Goal: Information Seeking & Learning: Learn about a topic

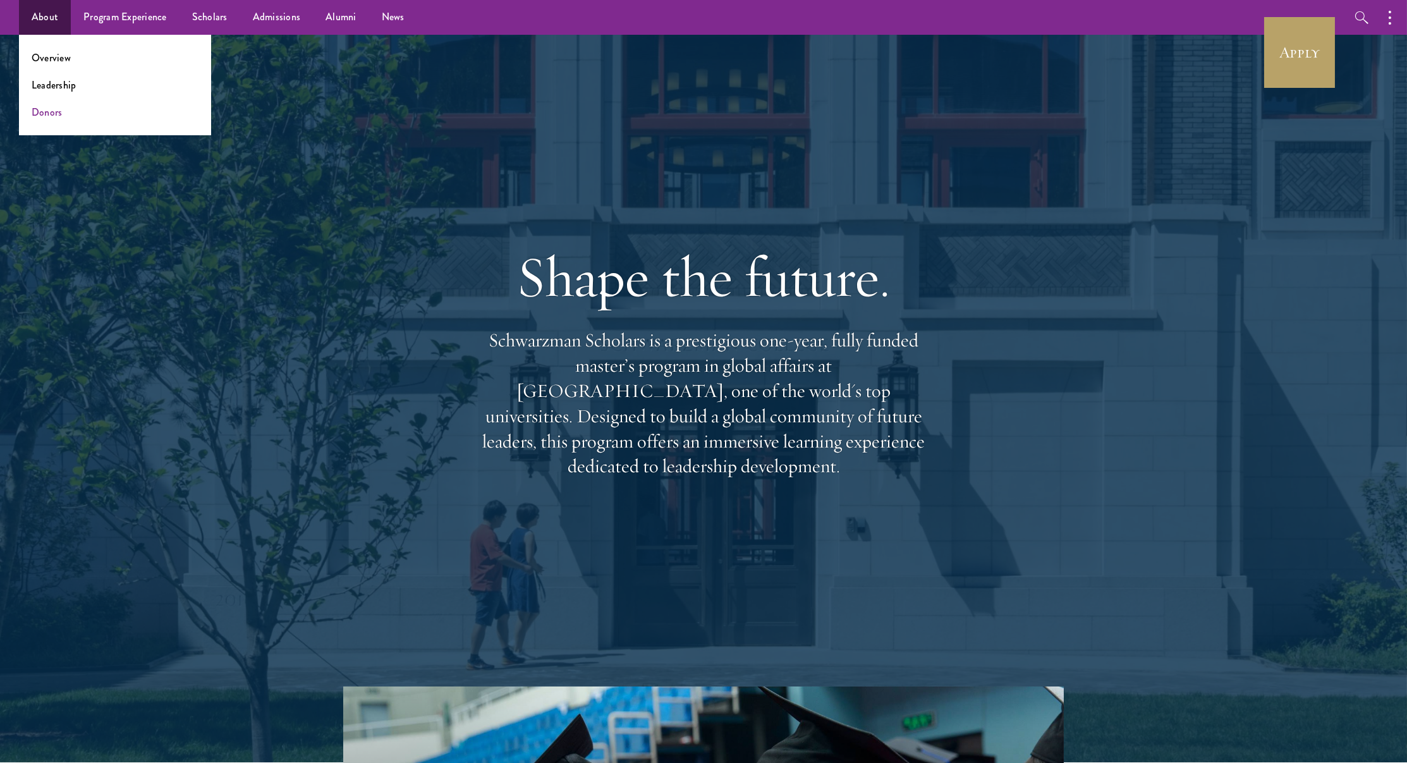
click at [59, 107] on link "Donors" at bounding box center [47, 112] width 31 height 15
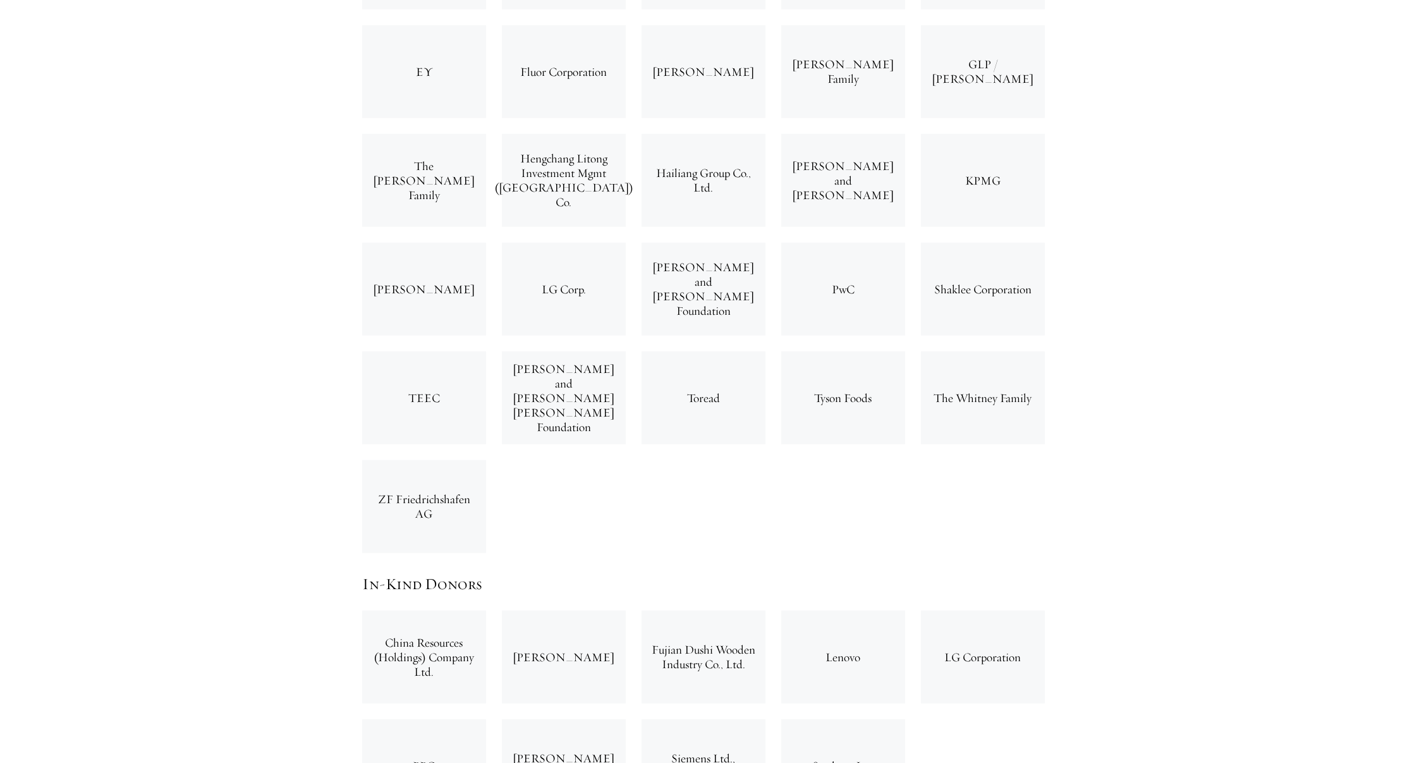
scroll to position [3903, 0]
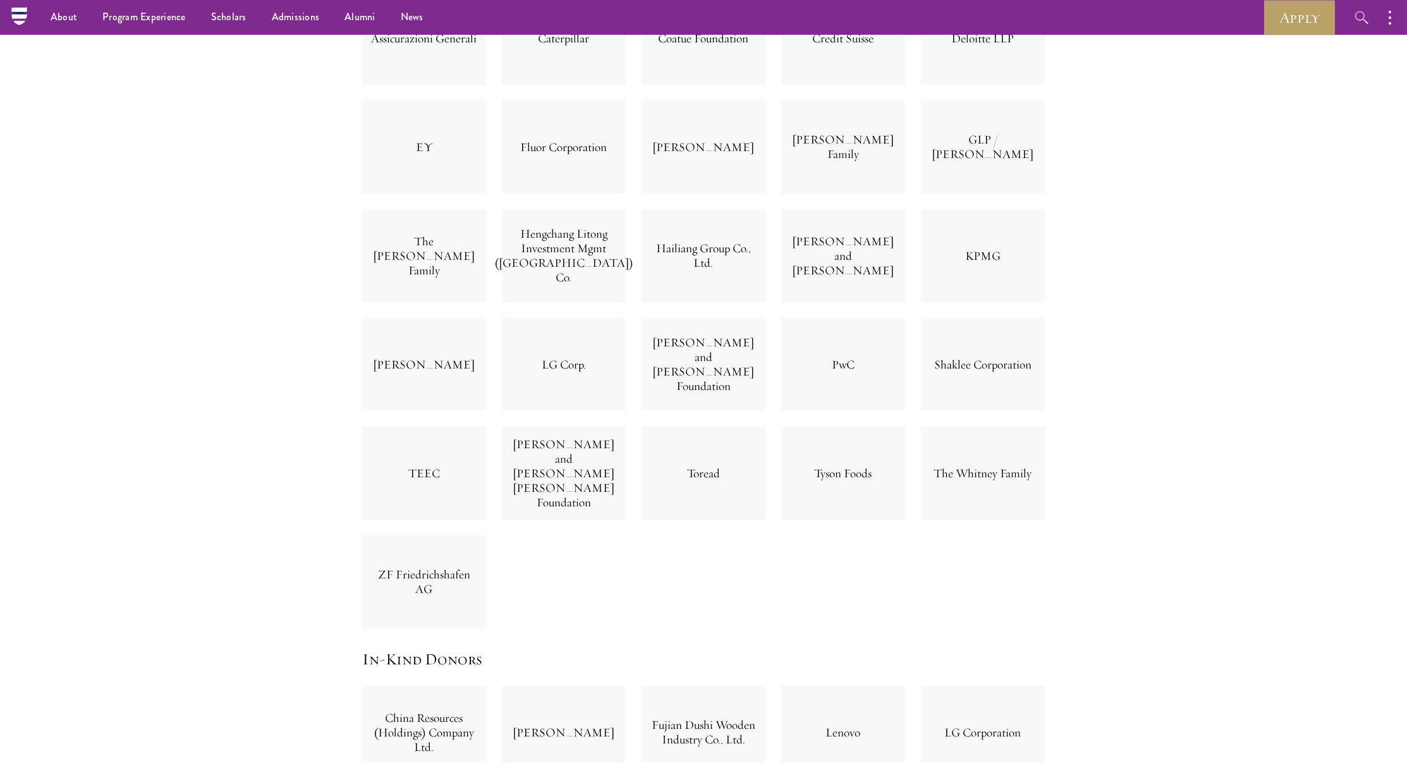
click at [477, 318] on div "Leo Ding" at bounding box center [424, 364] width 124 height 93
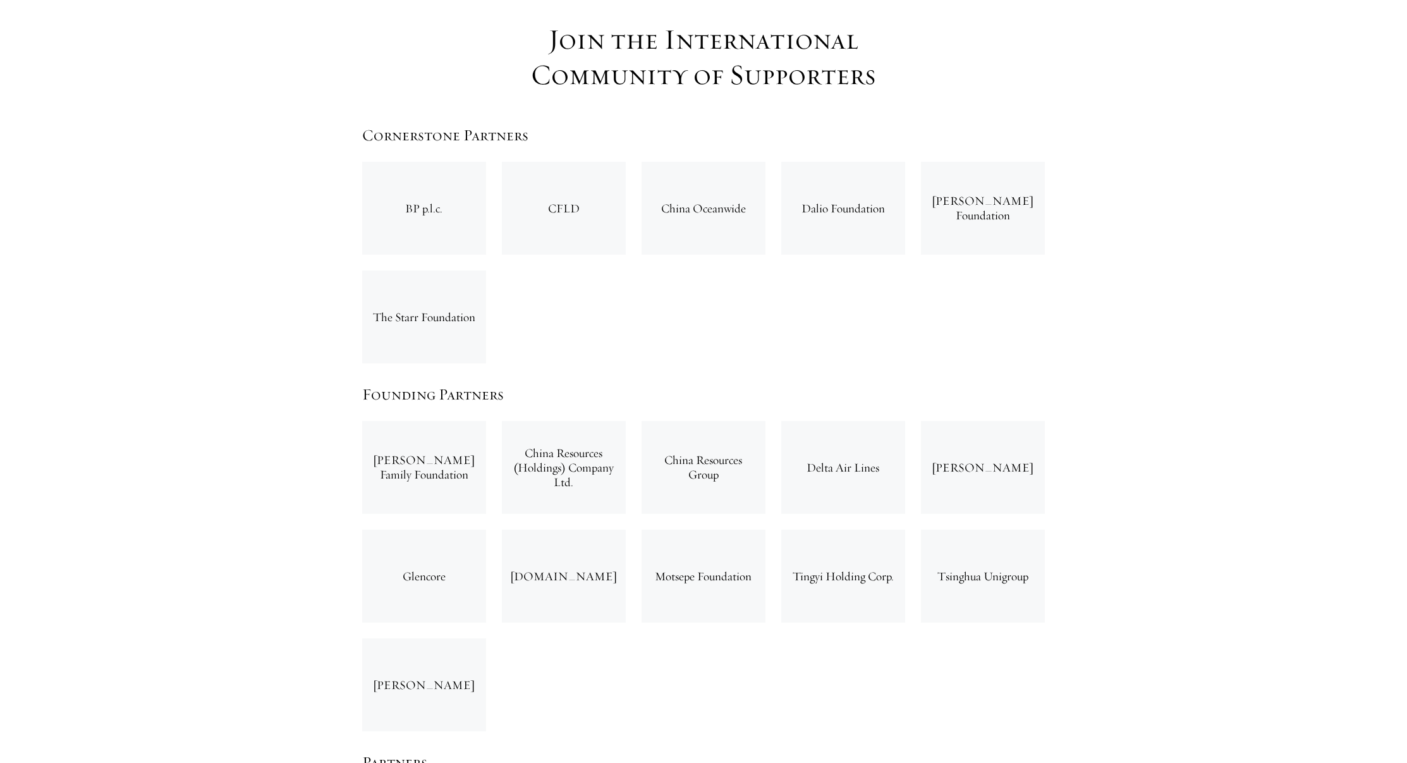
scroll to position [1971, 0]
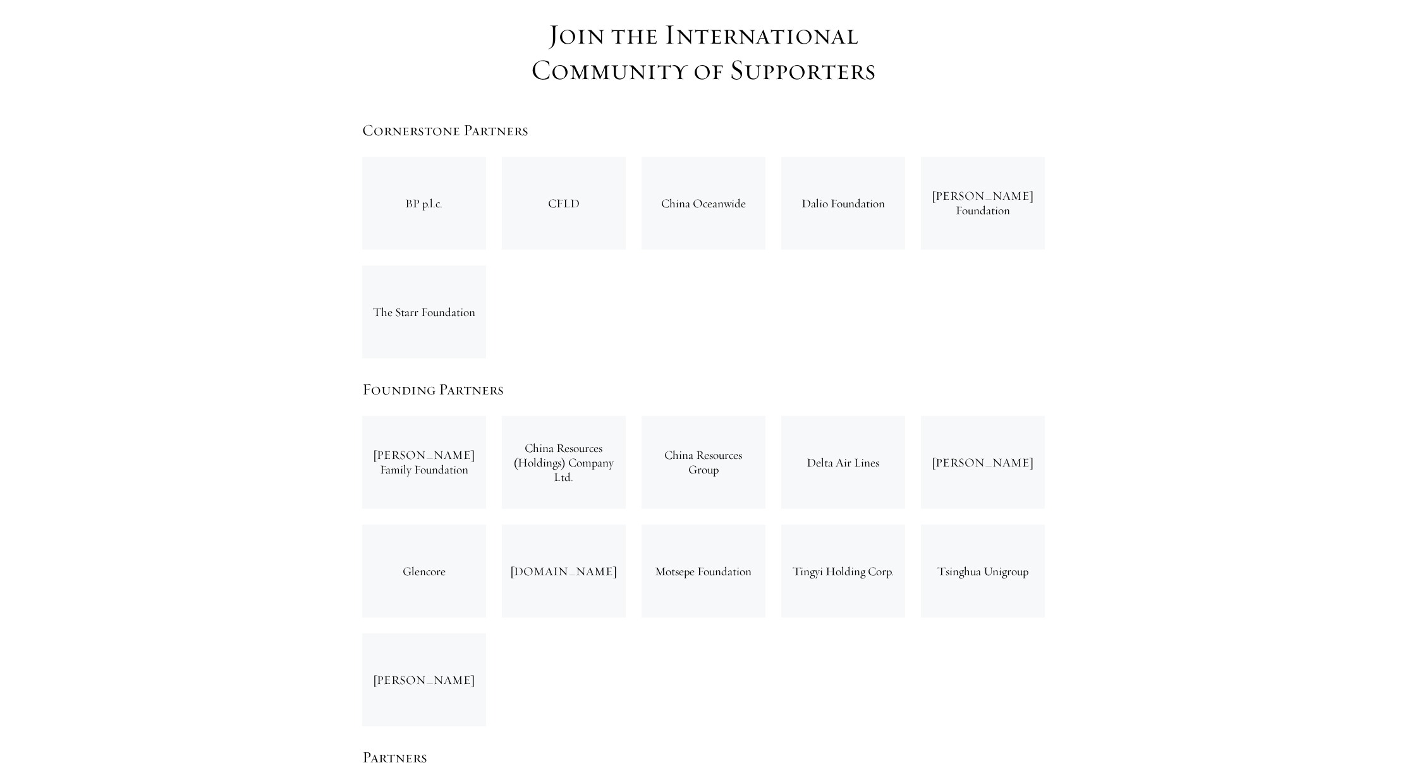
drag, startPoint x: 402, startPoint y: 111, endPoint x: 395, endPoint y: 107, distance: 8.5
click at [402, 157] on div "BP p.l.c." at bounding box center [424, 203] width 124 height 93
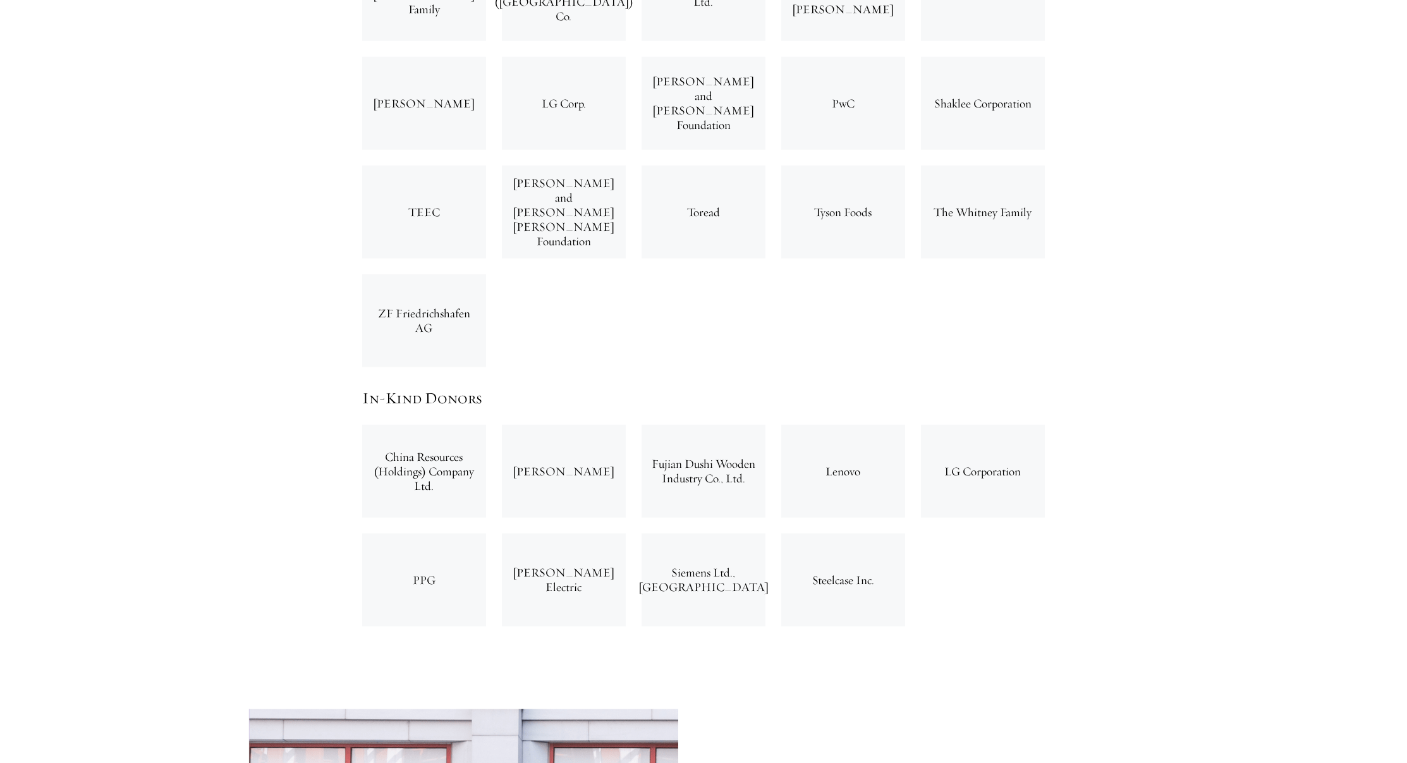
drag, startPoint x: 393, startPoint y: 106, endPoint x: 896, endPoint y: 517, distance: 648.8
copy div "BP p.l.c. CFLD China Oceanwide Dalio Foundation Masayoshi Son Foundation The St…"
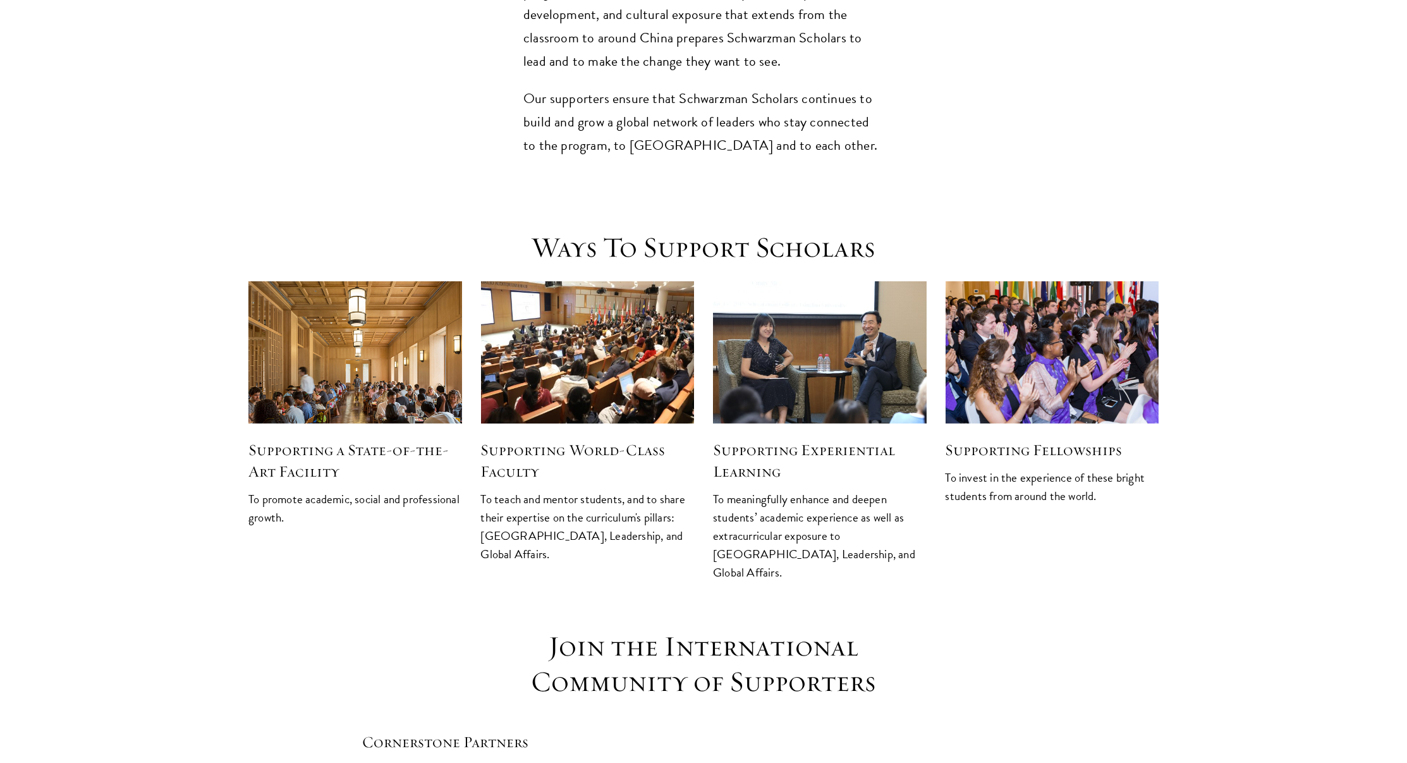
scroll to position [1718, 0]
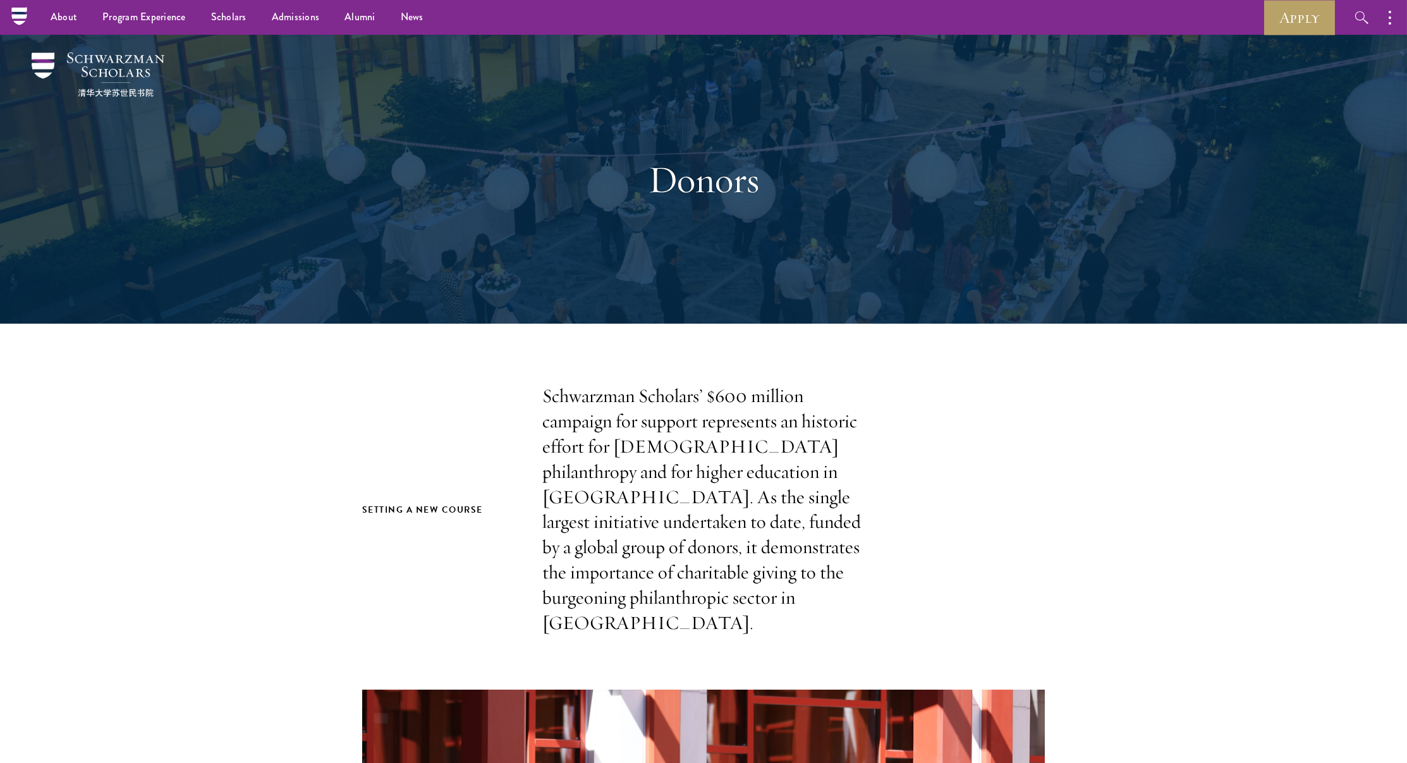
scroll to position [0, 0]
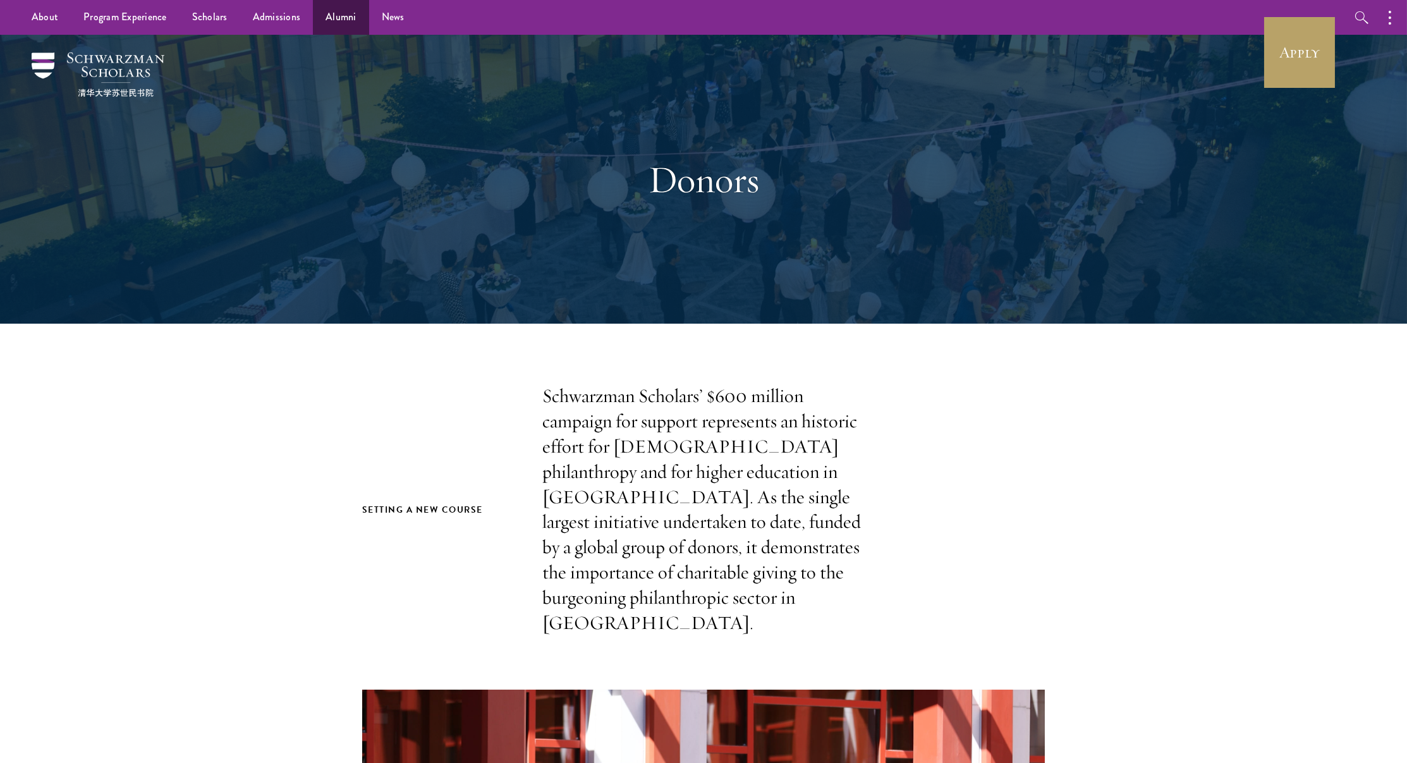
click at [345, 17] on link "Alumni" at bounding box center [341, 17] width 56 height 35
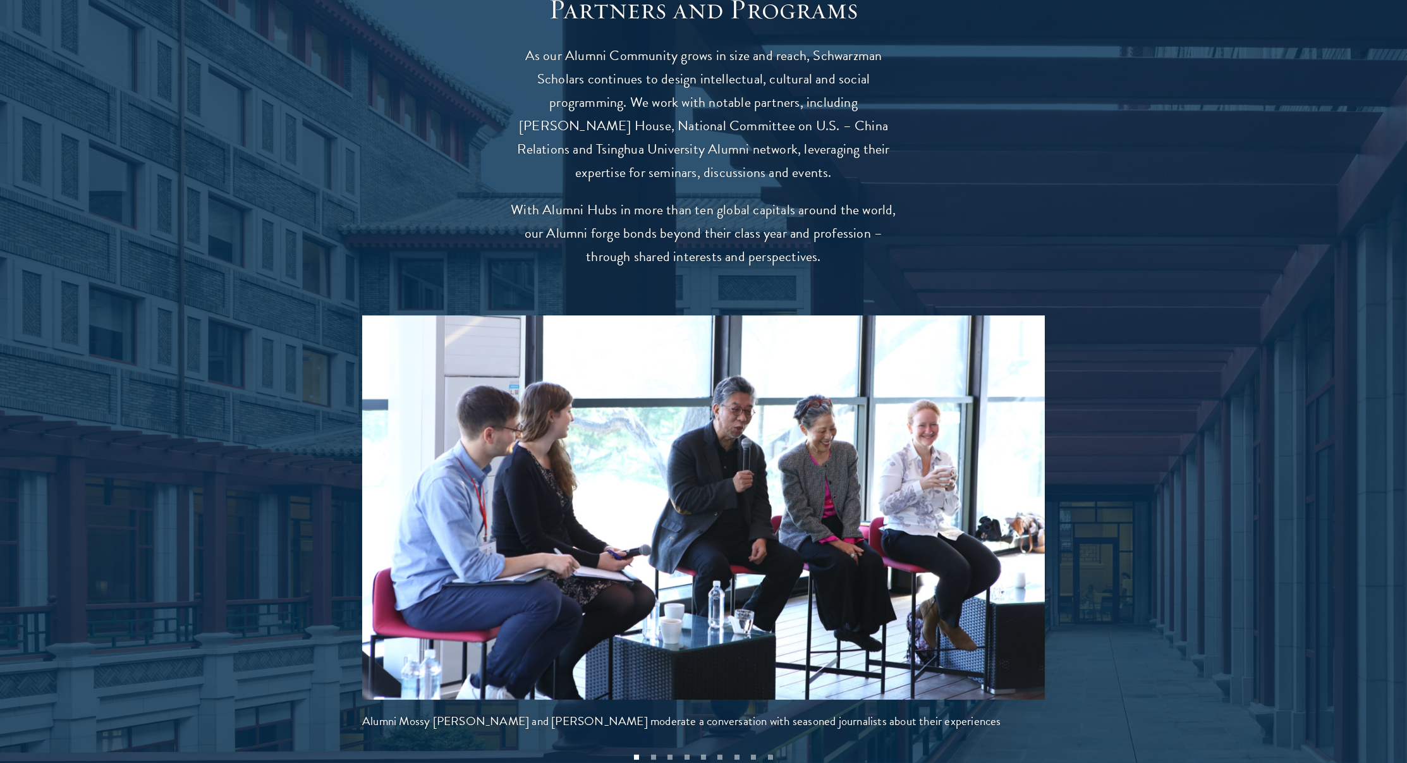
scroll to position [2440, 0]
click at [1067, 479] on button at bounding box center [1066, 496] width 42 height 35
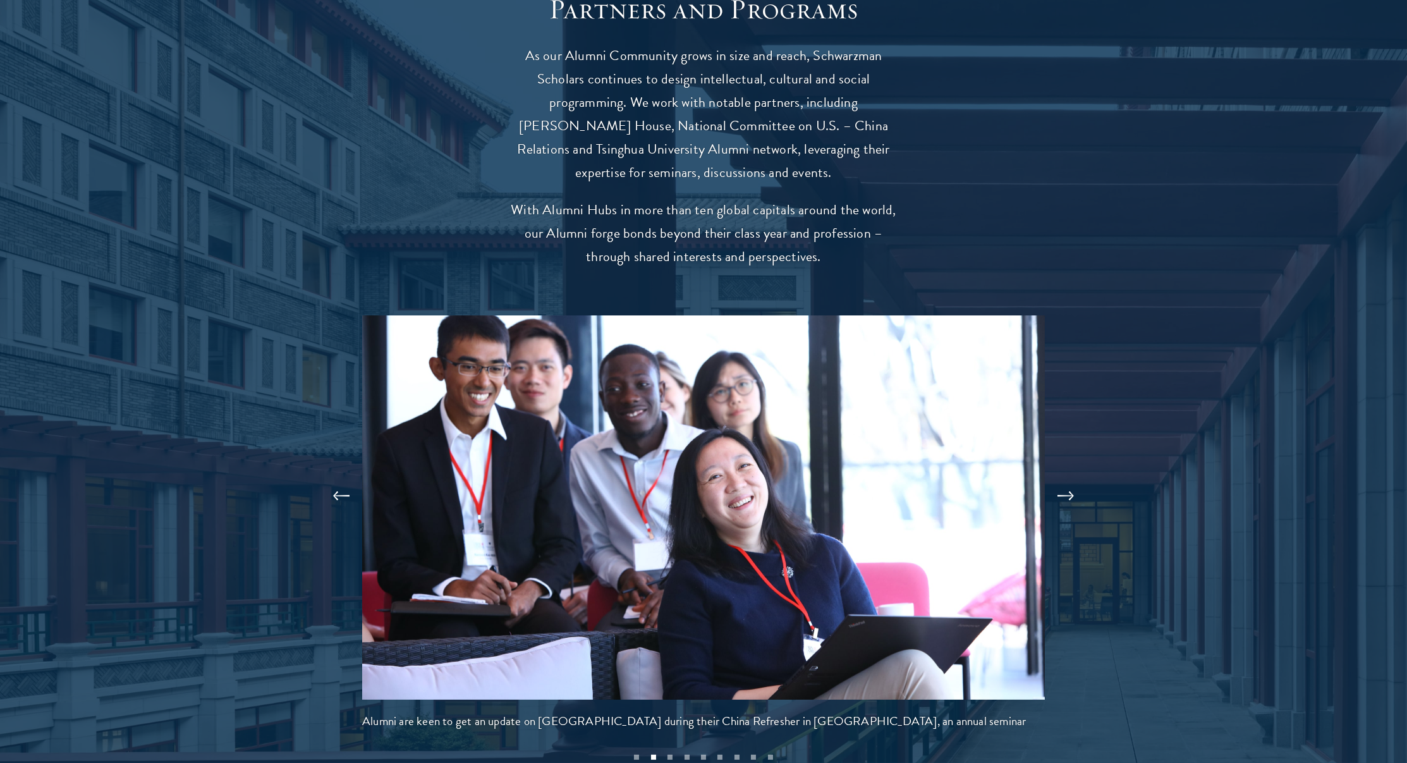
click at [1071, 479] on button at bounding box center [1066, 496] width 42 height 35
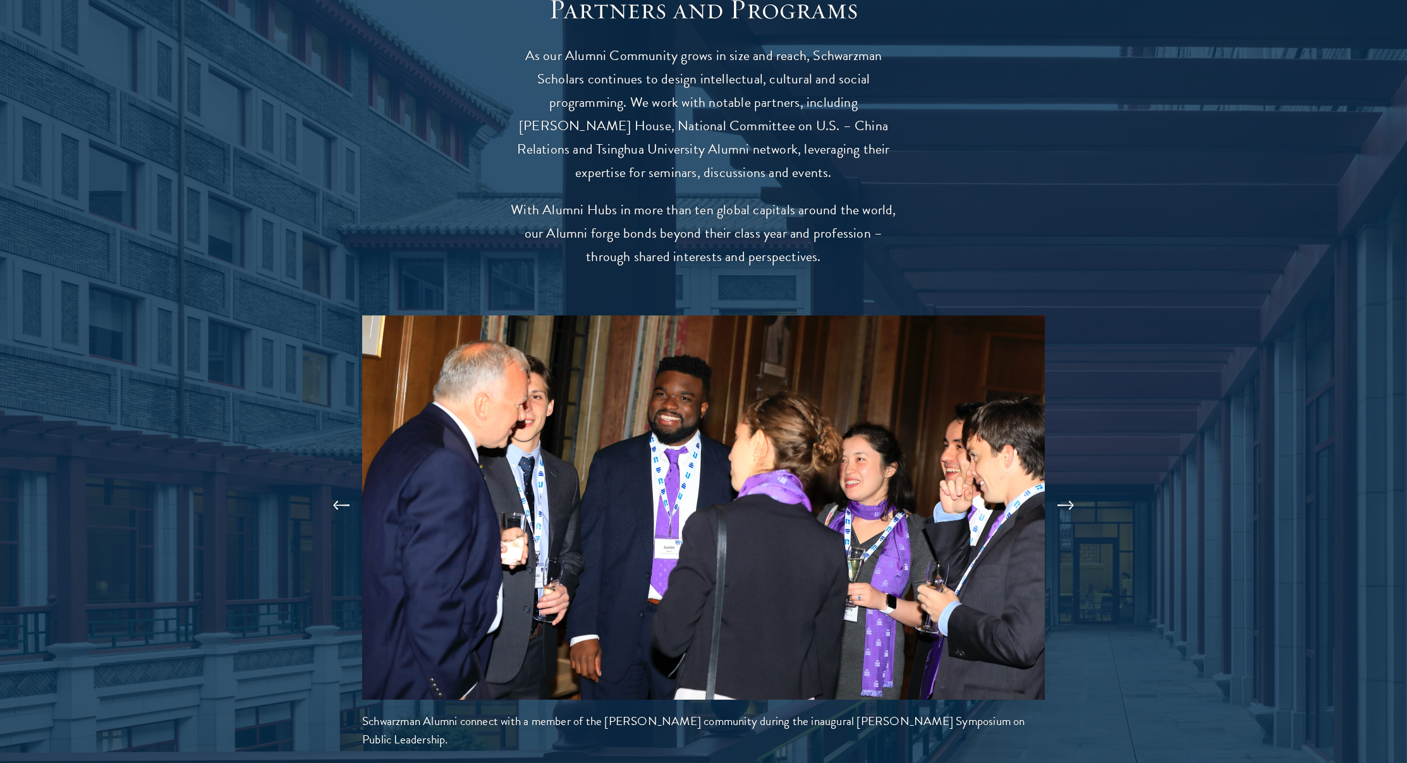
click at [1074, 488] on button at bounding box center [1066, 505] width 42 height 35
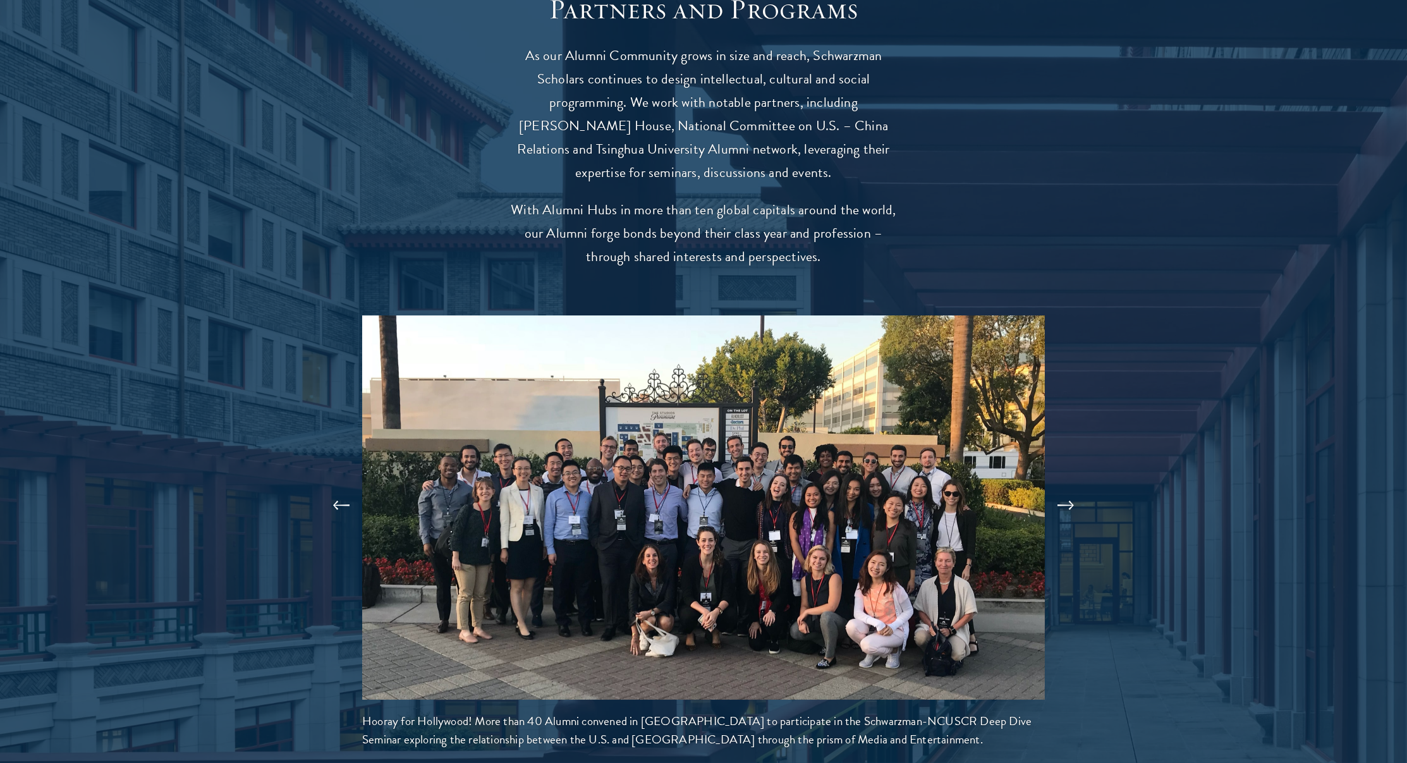
click at [1076, 488] on button at bounding box center [1066, 505] width 42 height 35
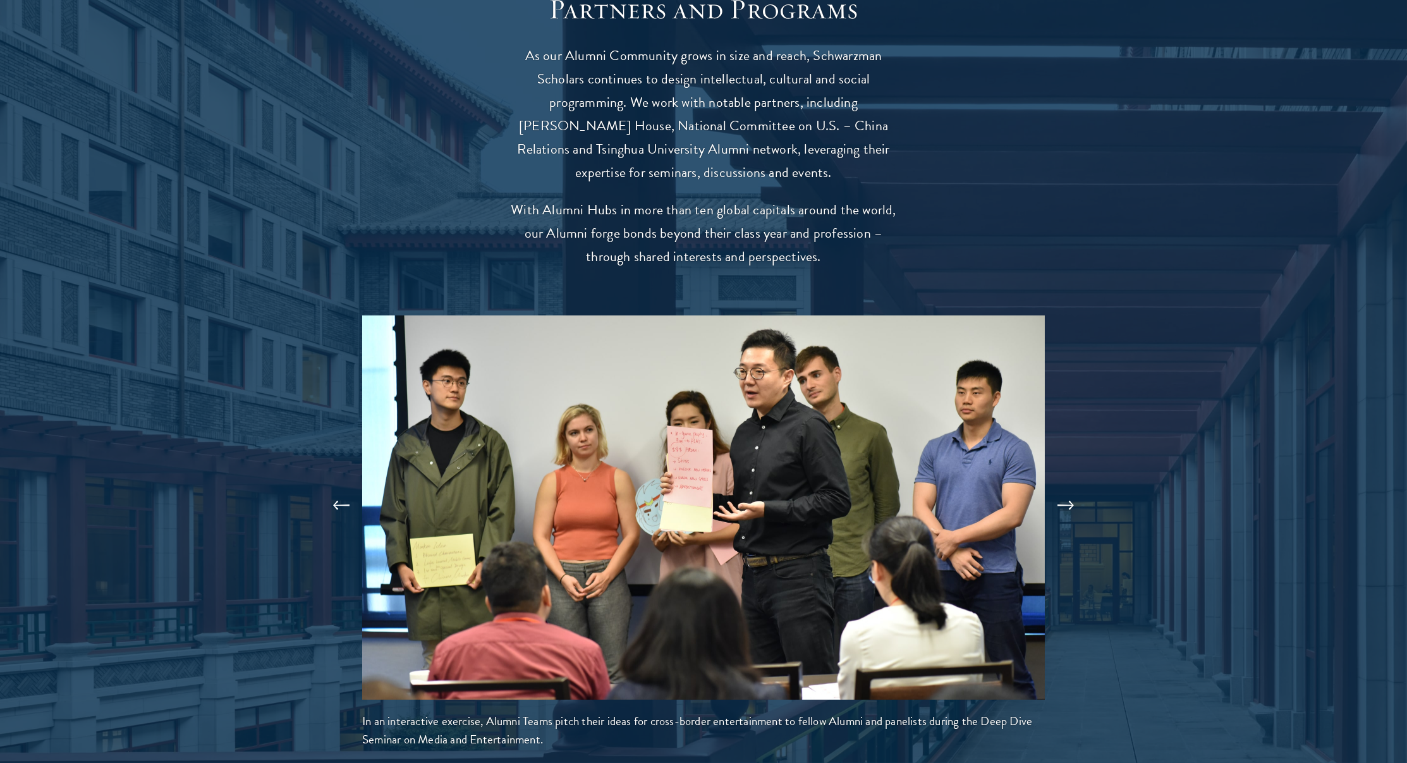
click at [1070, 488] on button at bounding box center [1066, 505] width 42 height 35
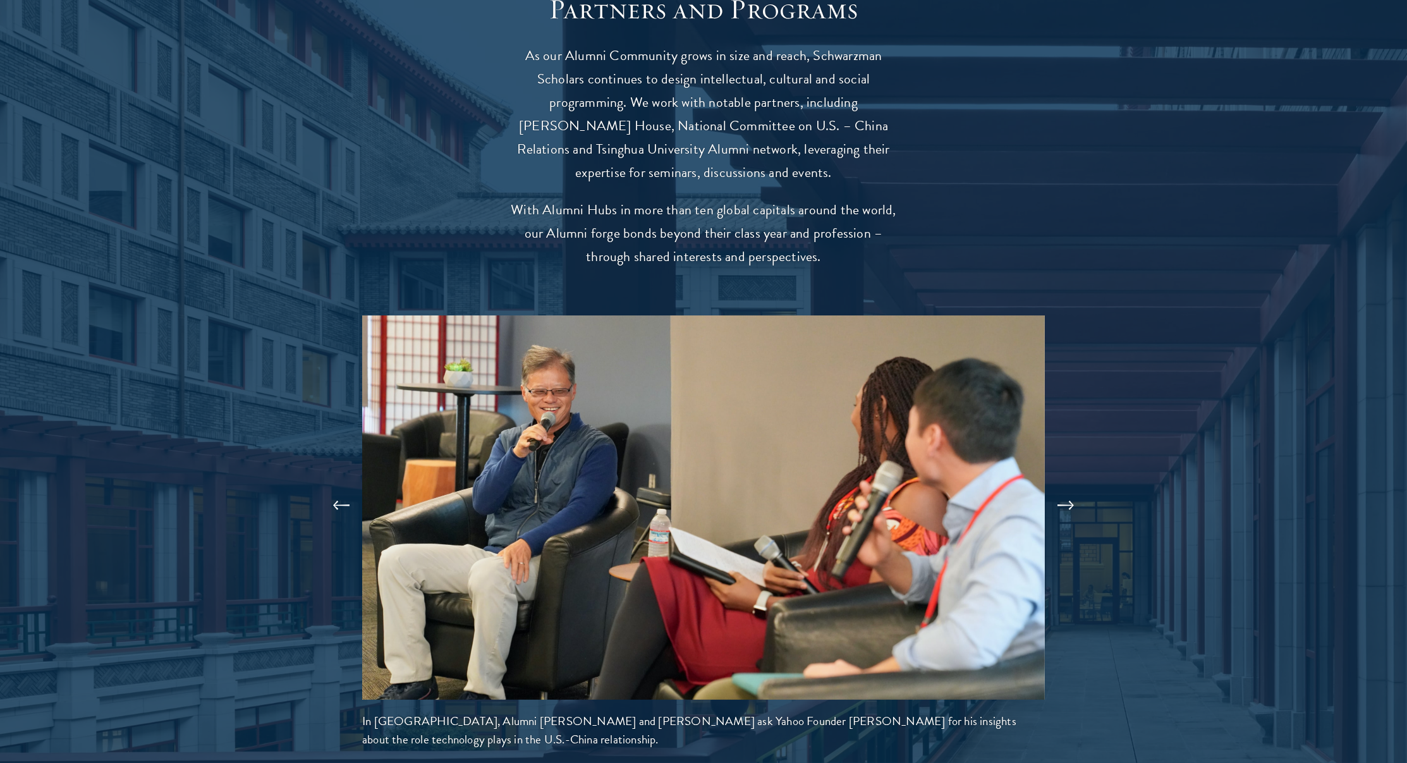
click at [1069, 488] on button at bounding box center [1066, 505] width 42 height 35
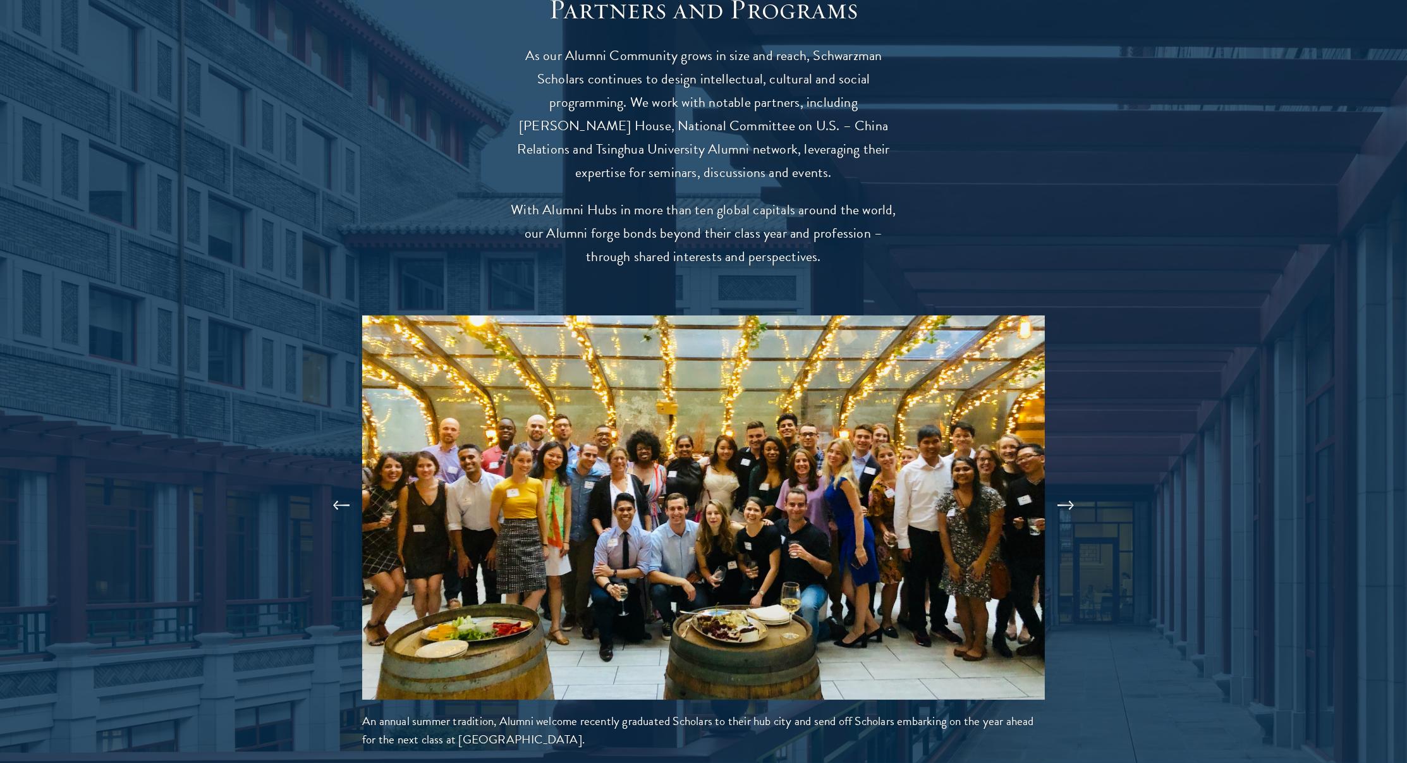
scroll to position [2441, 0]
click at [1067, 487] on button at bounding box center [1066, 504] width 42 height 35
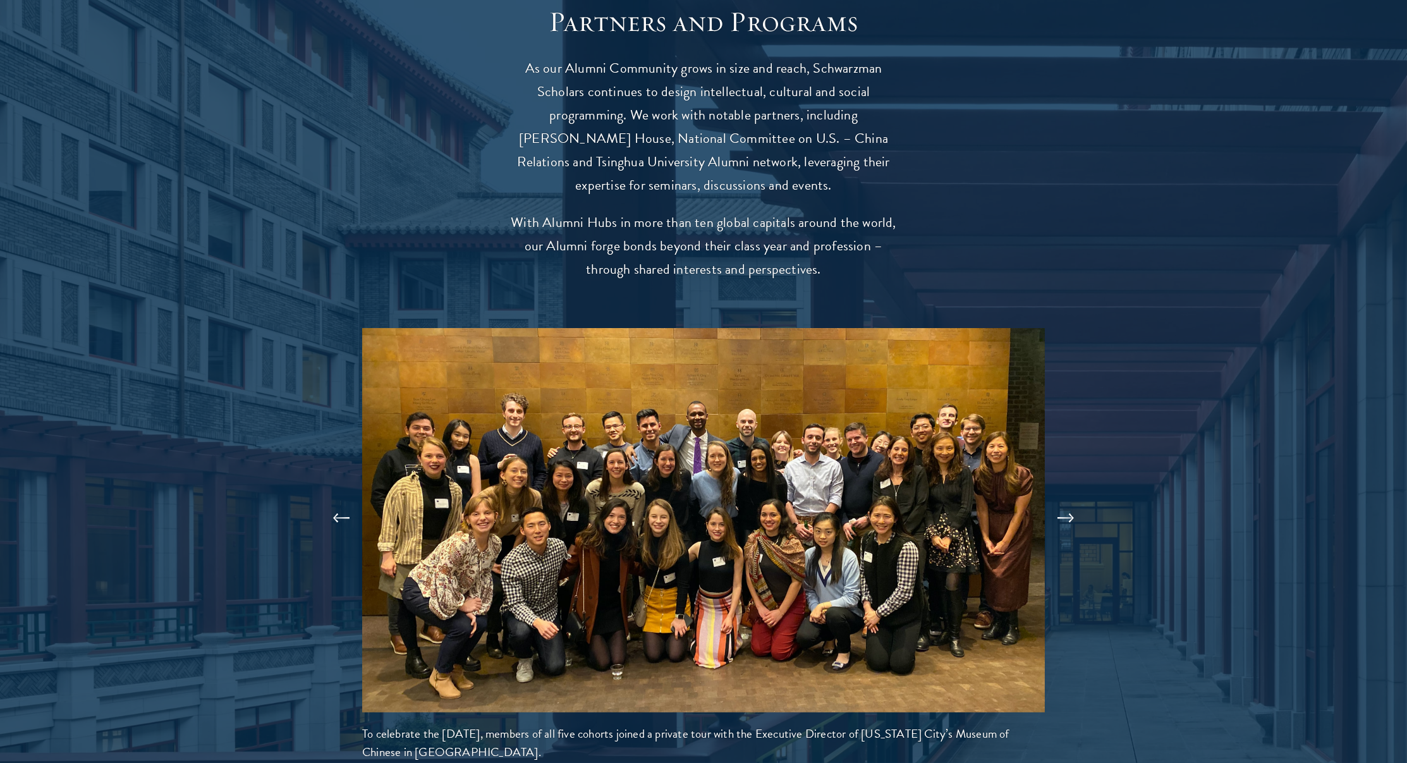
scroll to position [2420, 0]
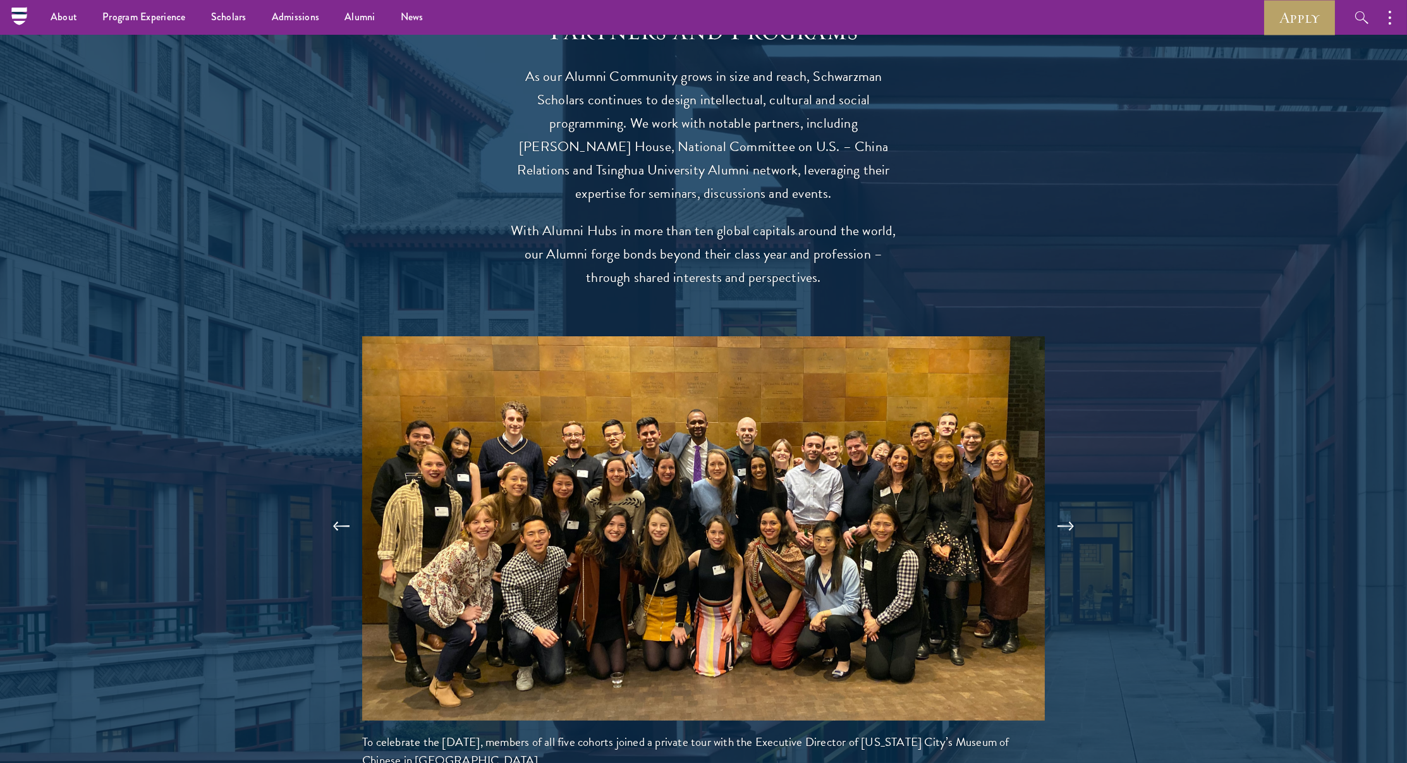
click at [1058, 509] on button at bounding box center [1066, 526] width 42 height 35
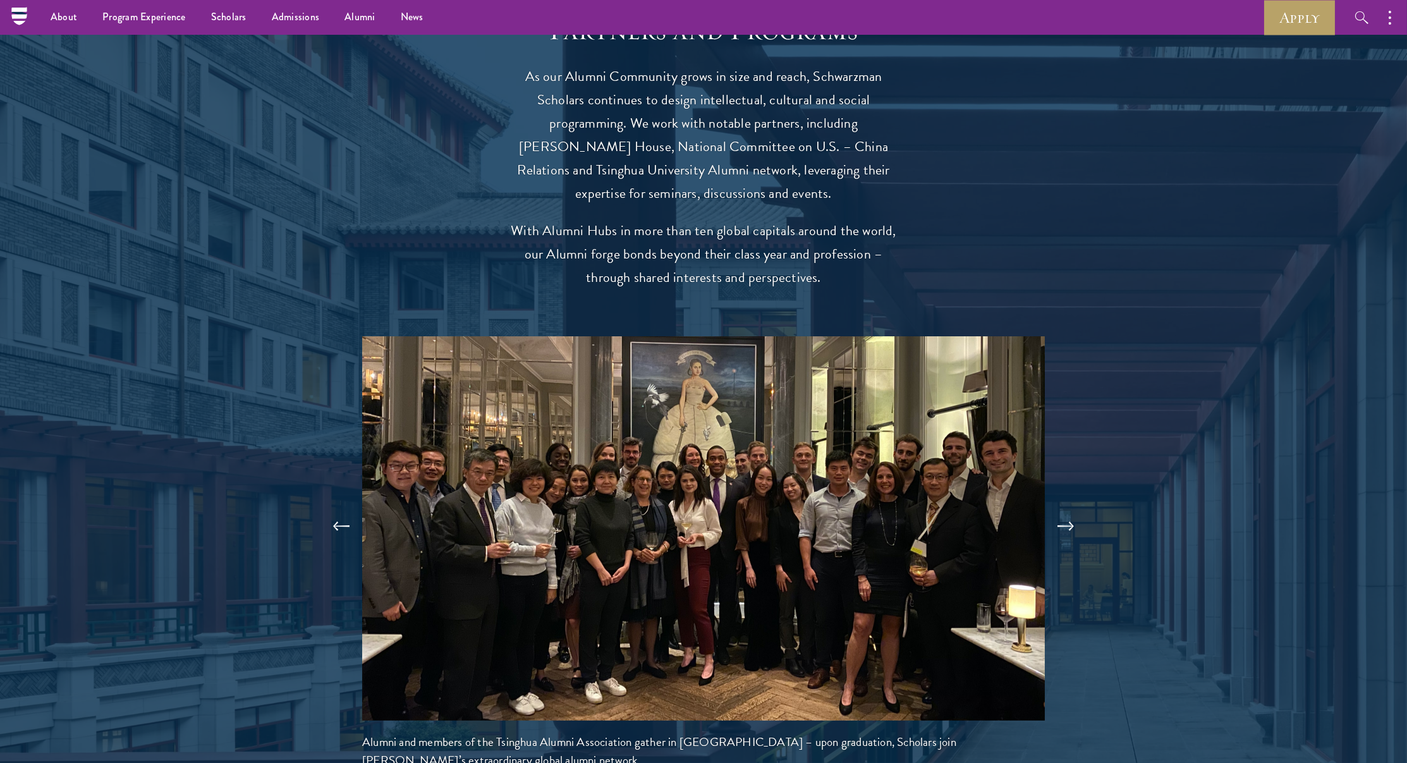
click at [1062, 509] on button at bounding box center [1066, 526] width 42 height 35
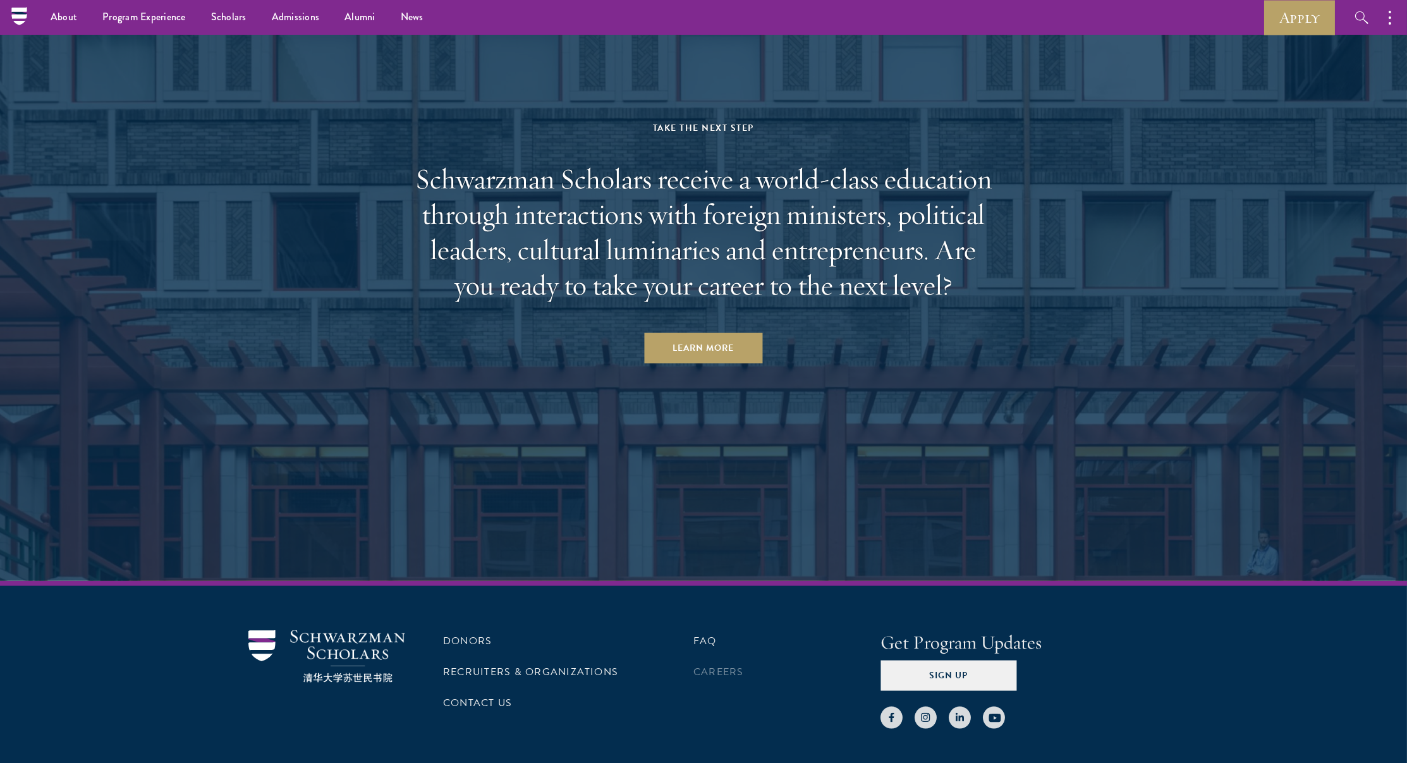
scroll to position [5438, 0]
click at [712, 634] on link "FAQ" at bounding box center [705, 641] width 23 height 15
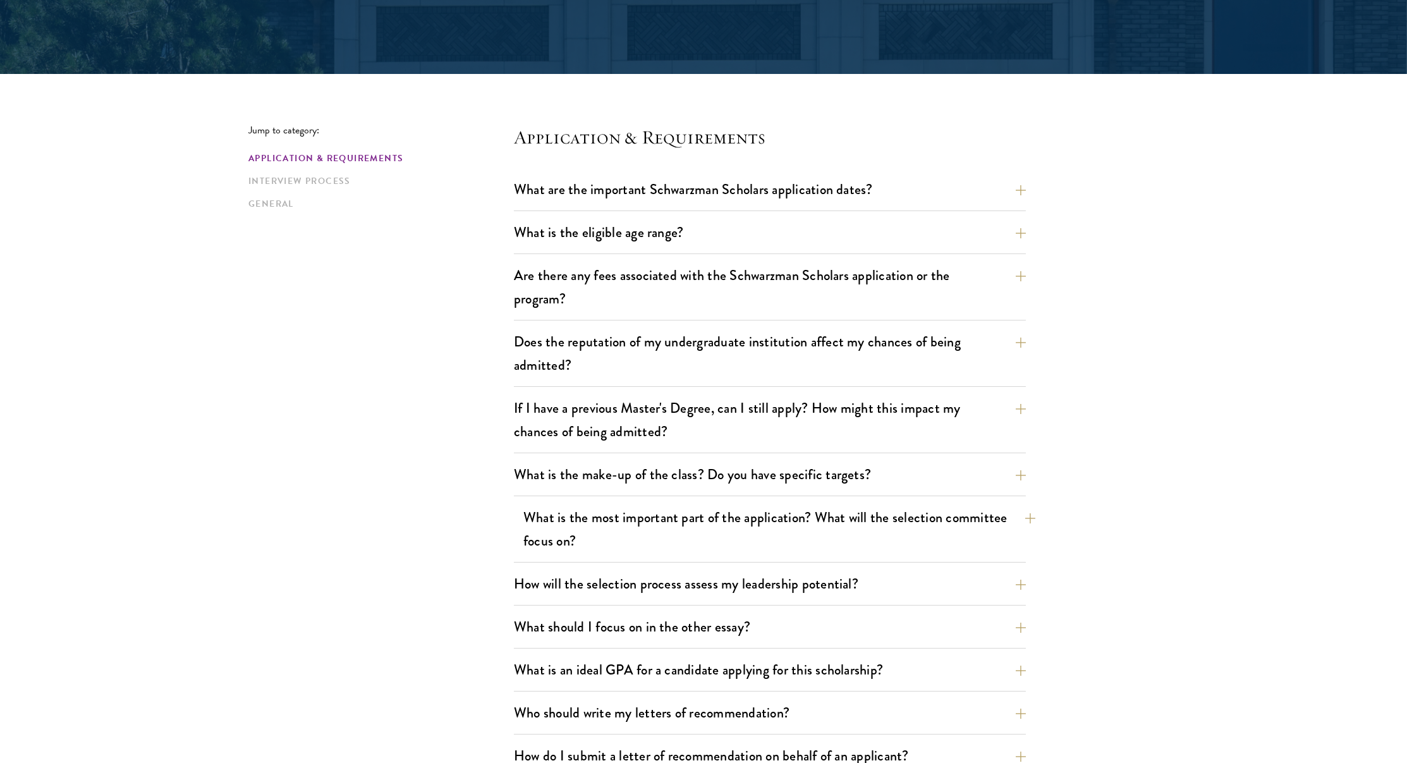
scroll to position [252, 0]
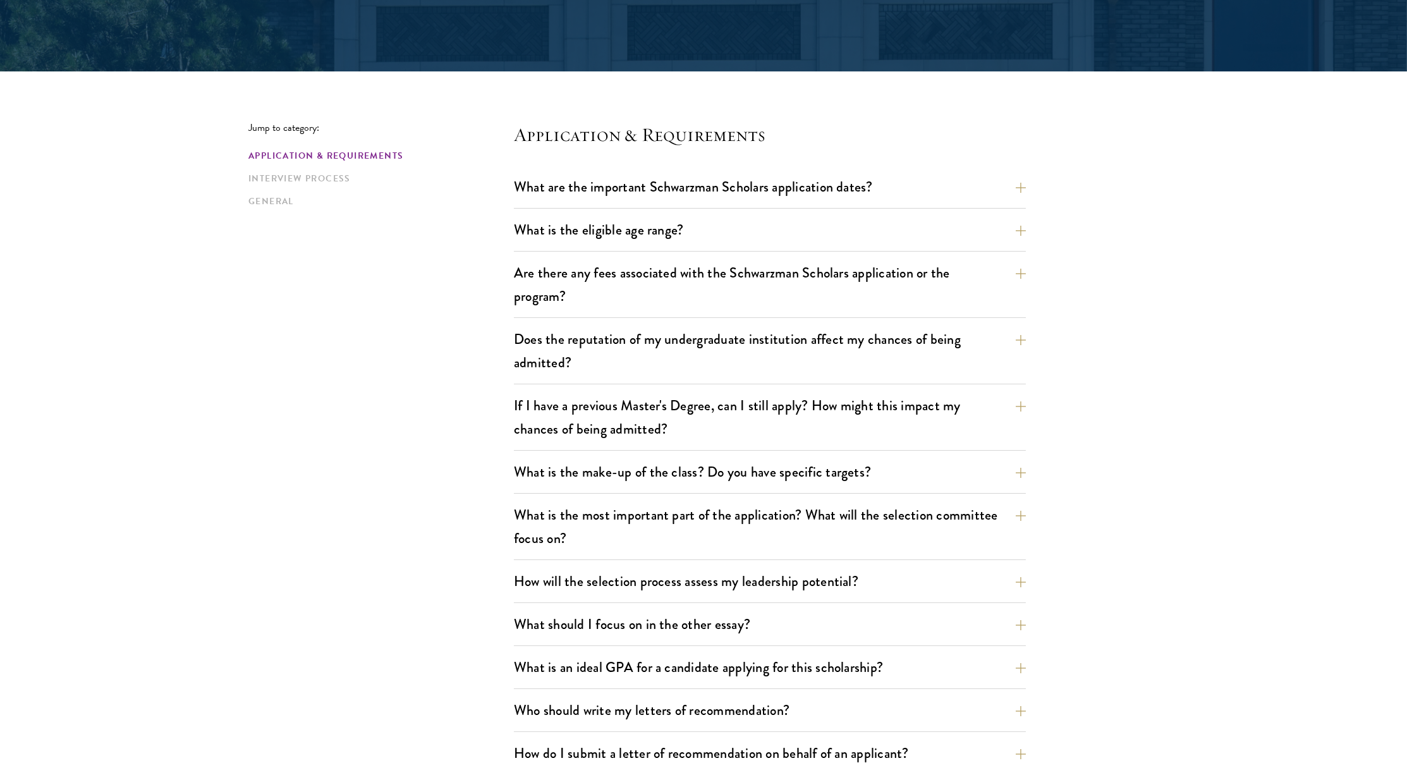
click at [728, 485] on div "What is the make-up of the class? Do you have specific targets? The only firm t…" at bounding box center [770, 476] width 512 height 36
click at [728, 480] on button "What is the make-up of the class? Do you have specific targets?" at bounding box center [779, 472] width 512 height 28
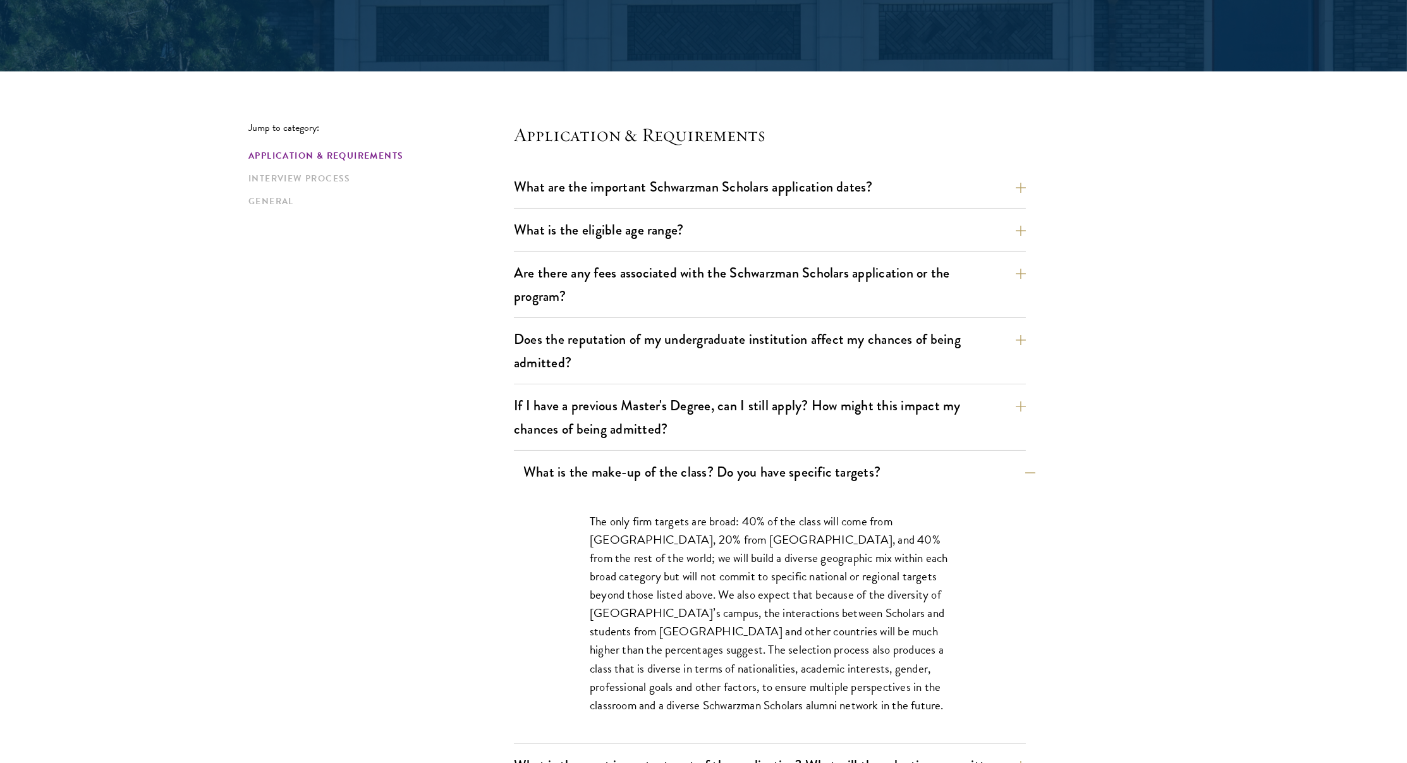
click at [728, 479] on button "What is the make-up of the class? Do you have specific targets?" at bounding box center [779, 472] width 512 height 28
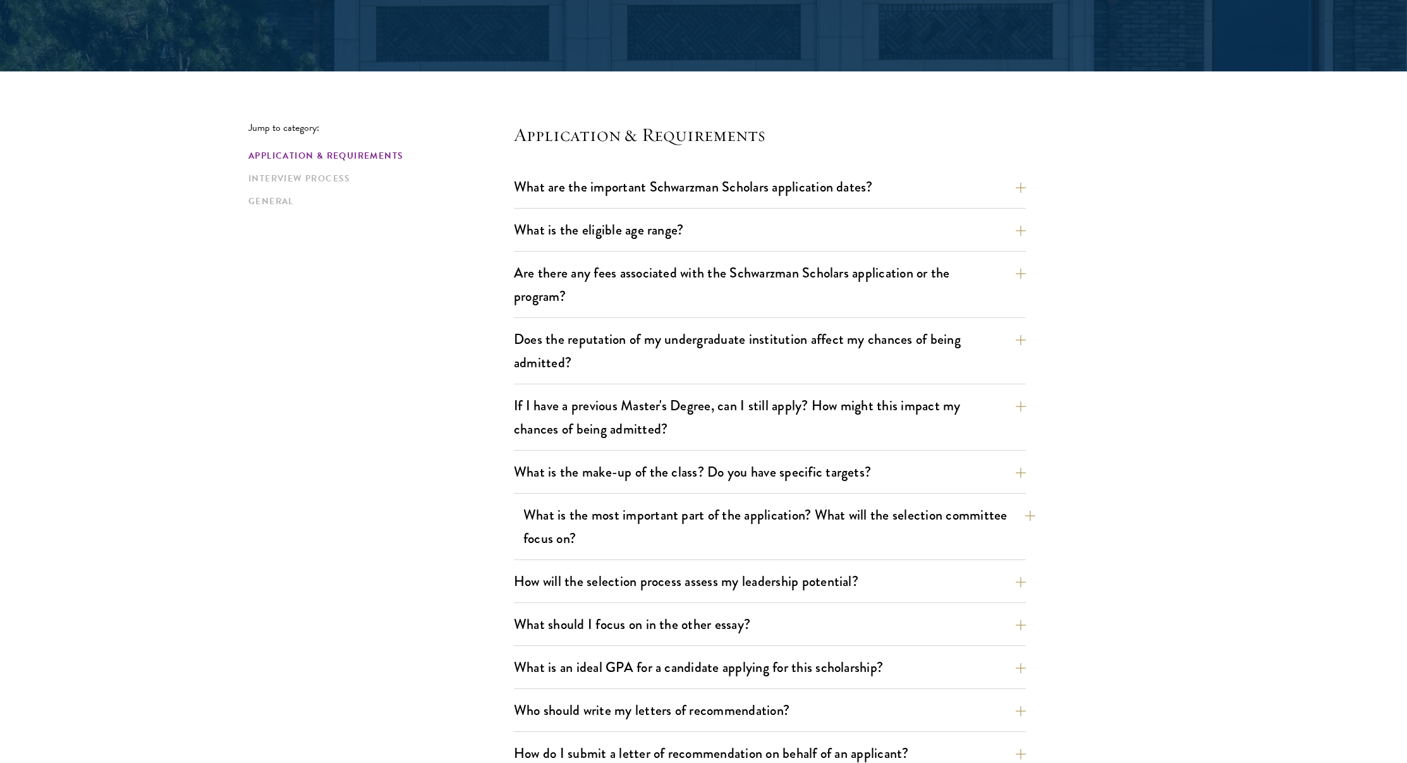
click at [698, 501] on button "What is the most important part of the application? What will the selection com…" at bounding box center [779, 527] width 512 height 52
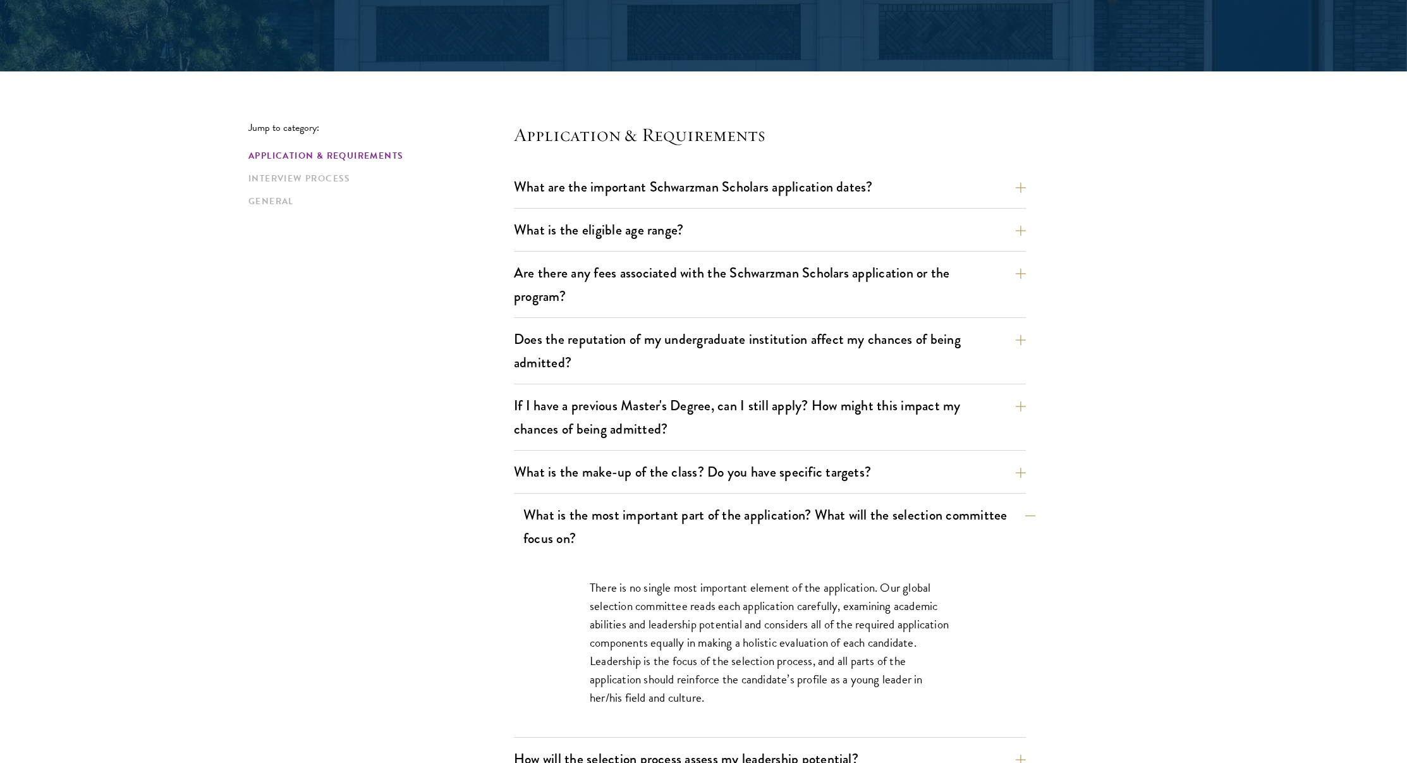
click at [690, 506] on button "What is the most important part of the application? What will the selection com…" at bounding box center [779, 527] width 512 height 52
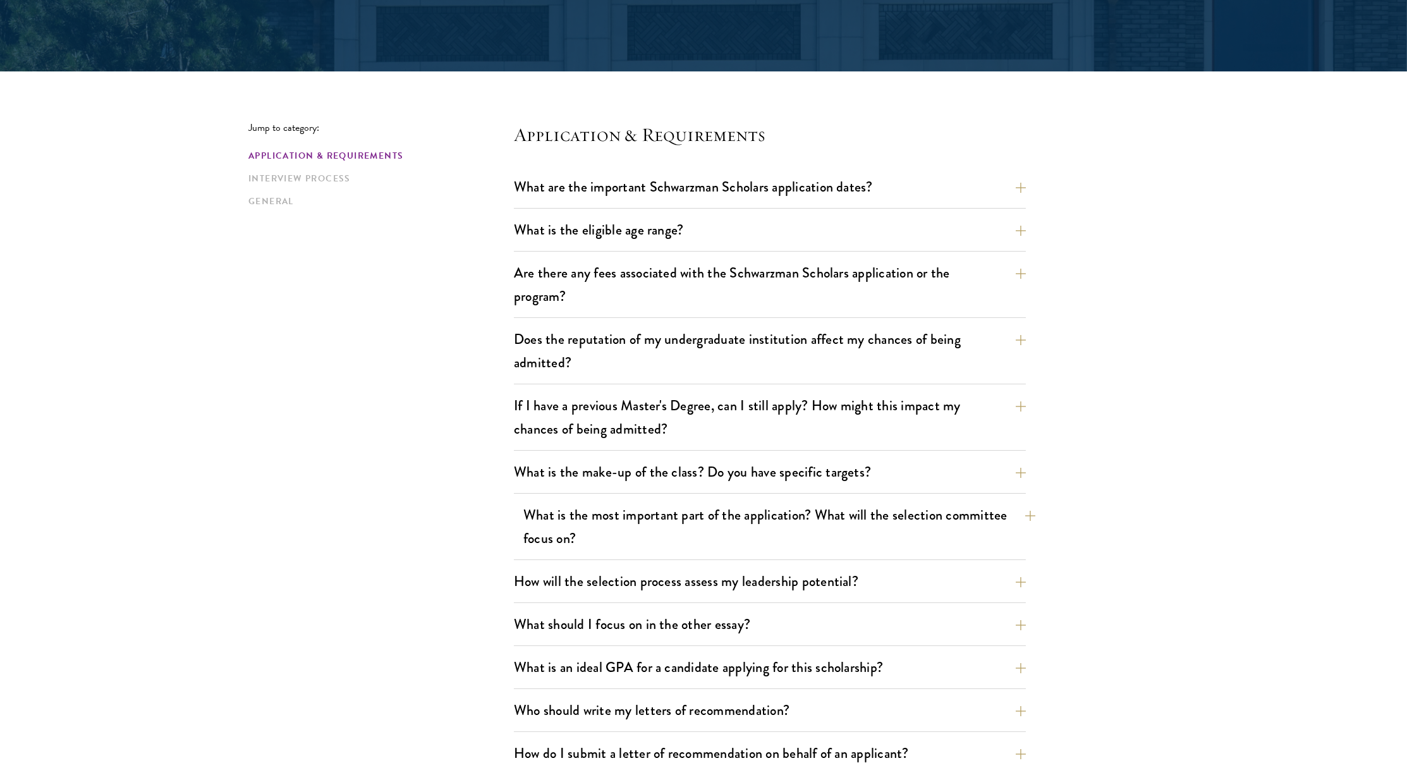
click at [690, 506] on button "What is the most important part of the application? What will the selection com…" at bounding box center [779, 527] width 512 height 52
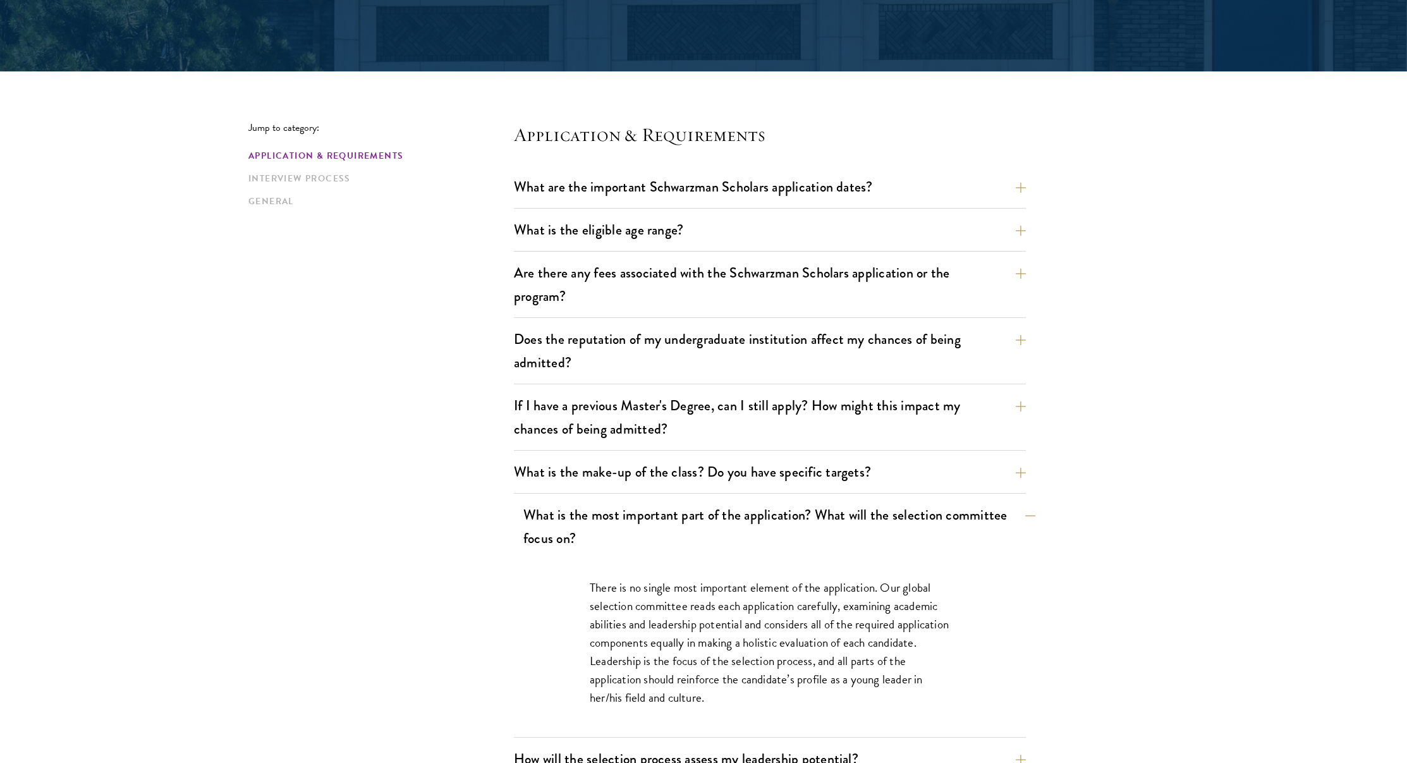
click at [690, 506] on button "What is the most important part of the application? What will the selection com…" at bounding box center [779, 527] width 512 height 52
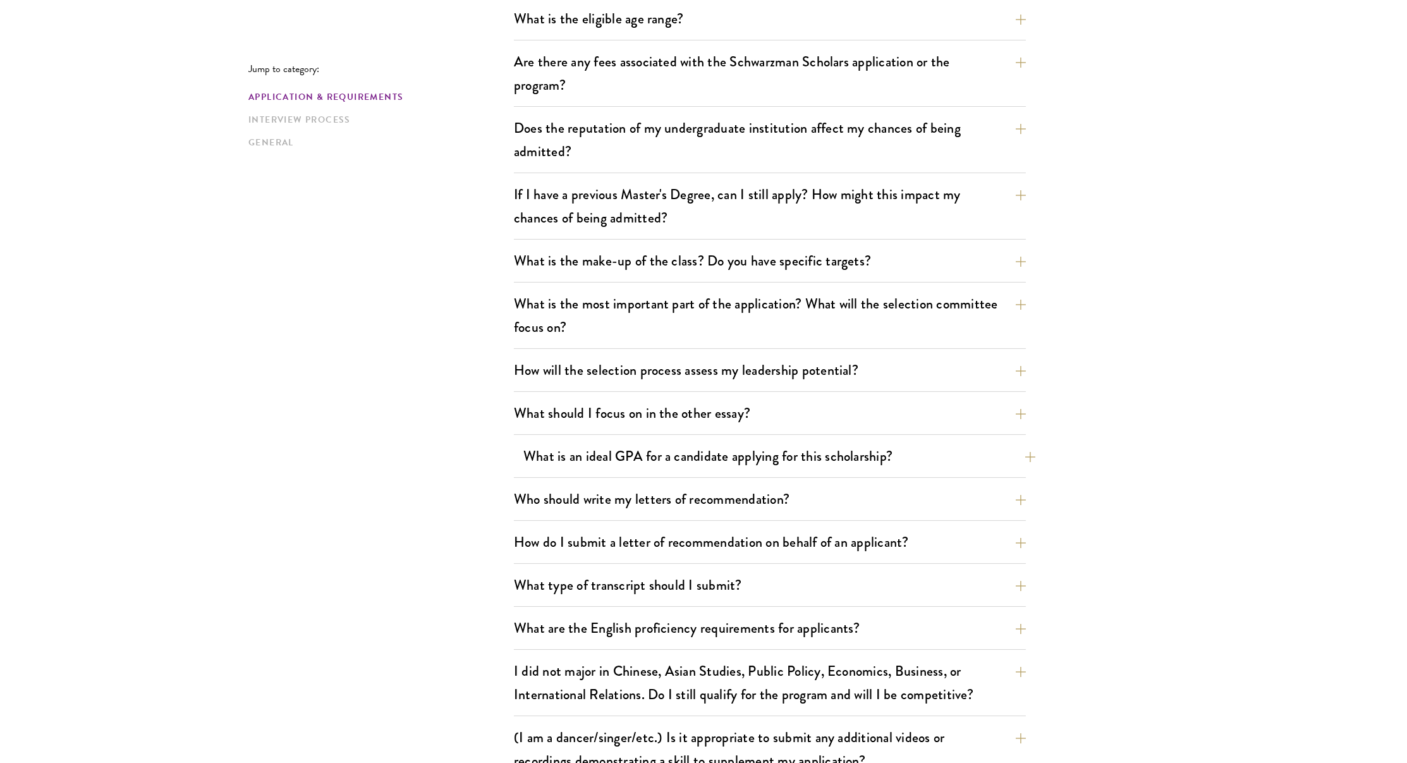
scroll to position [486, 0]
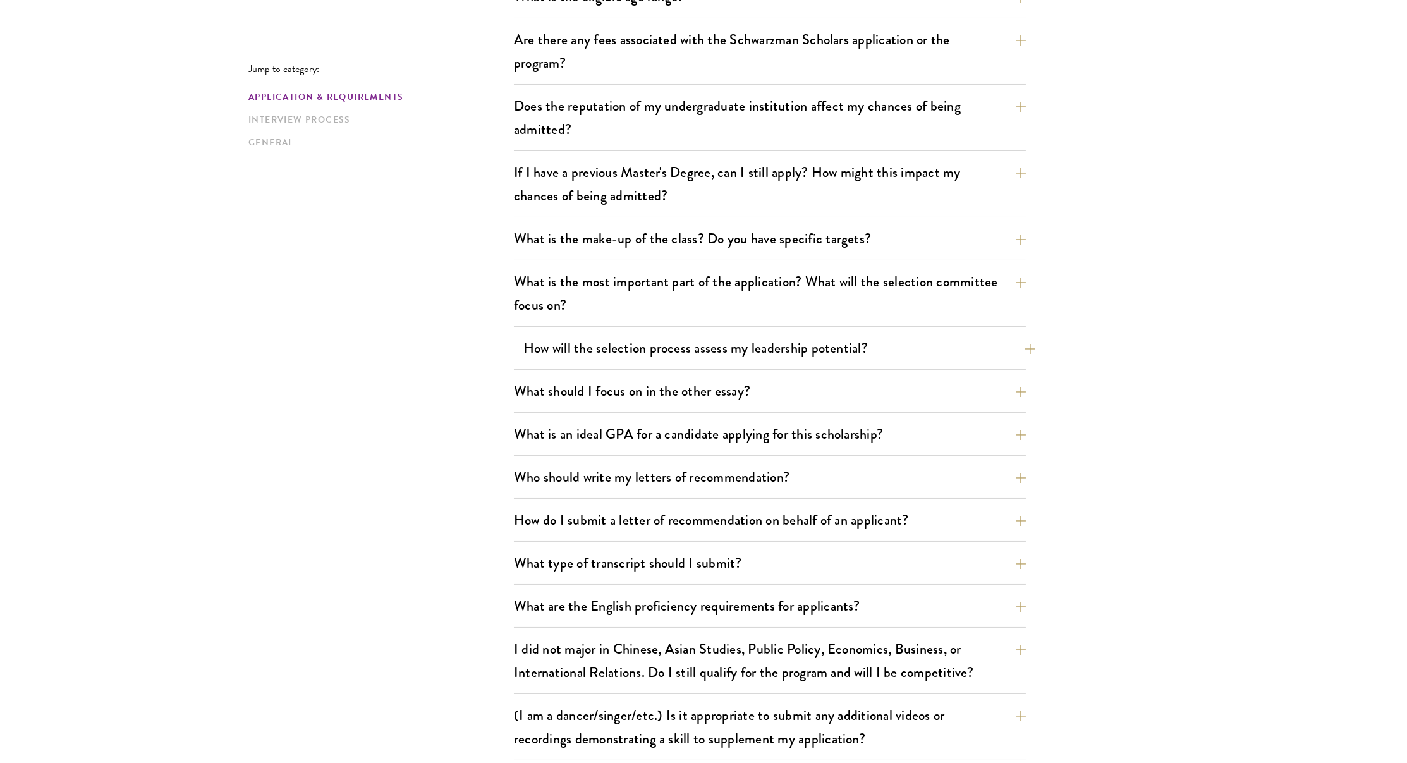
click at [608, 350] on button "How will the selection process assess my leadership potential?" at bounding box center [779, 348] width 512 height 28
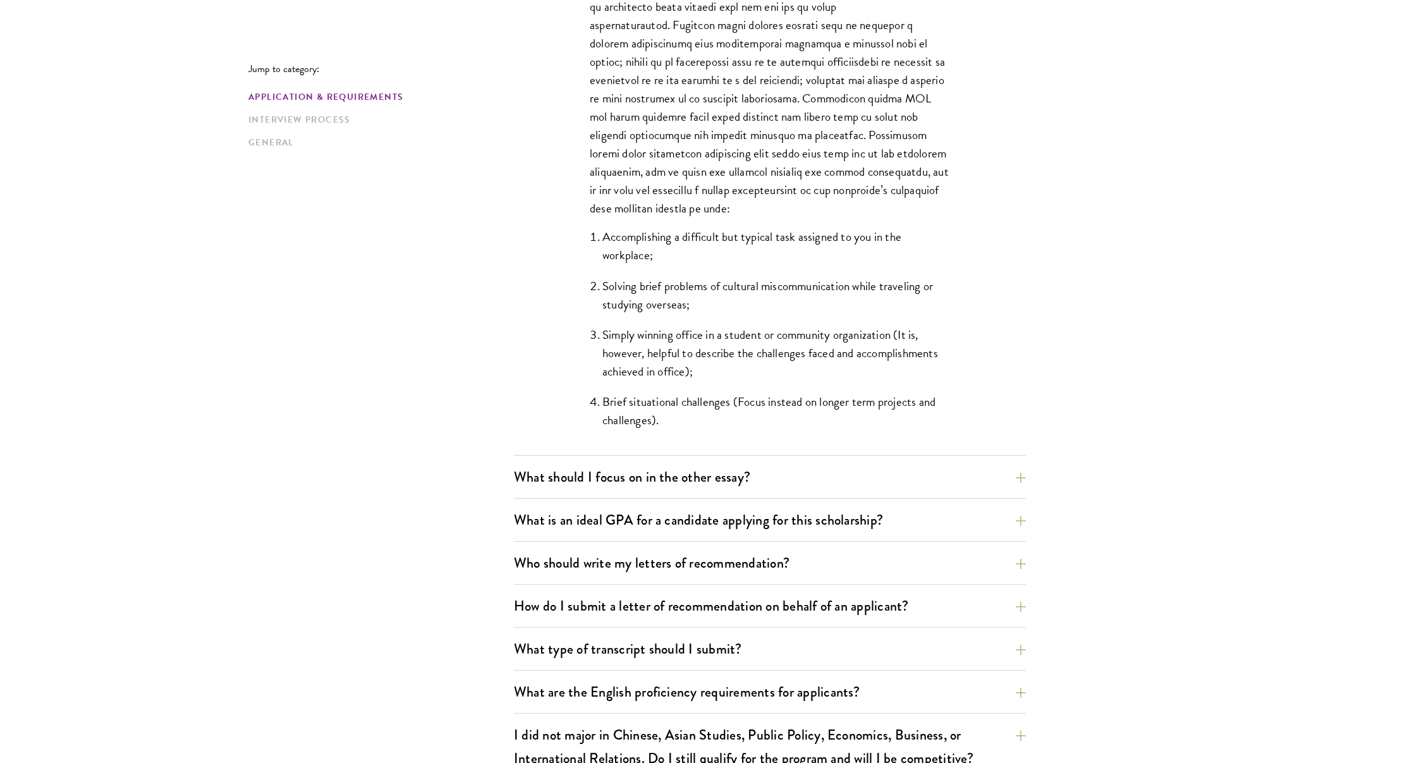
scroll to position [1076, 0]
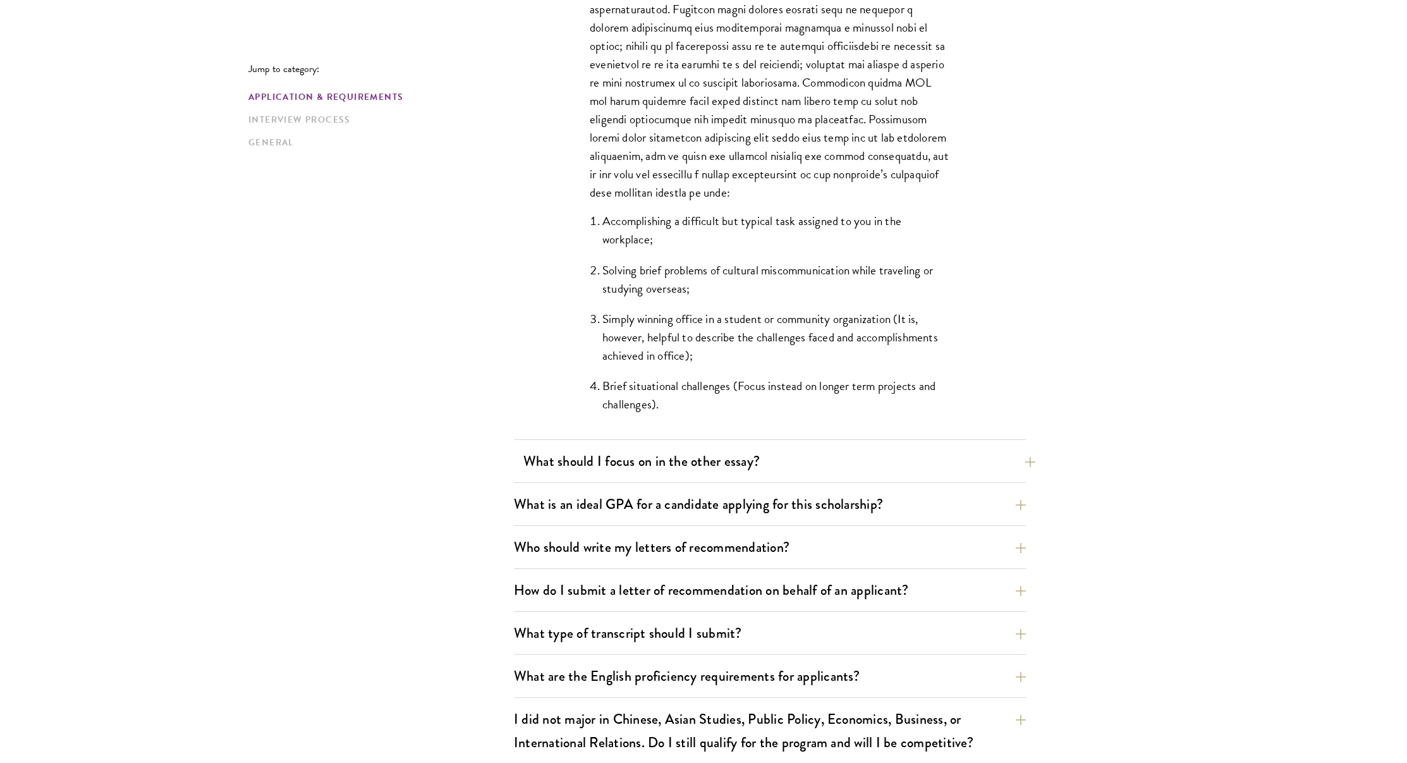
click at [639, 462] on button "What should I focus on in the other essay?" at bounding box center [779, 461] width 512 height 28
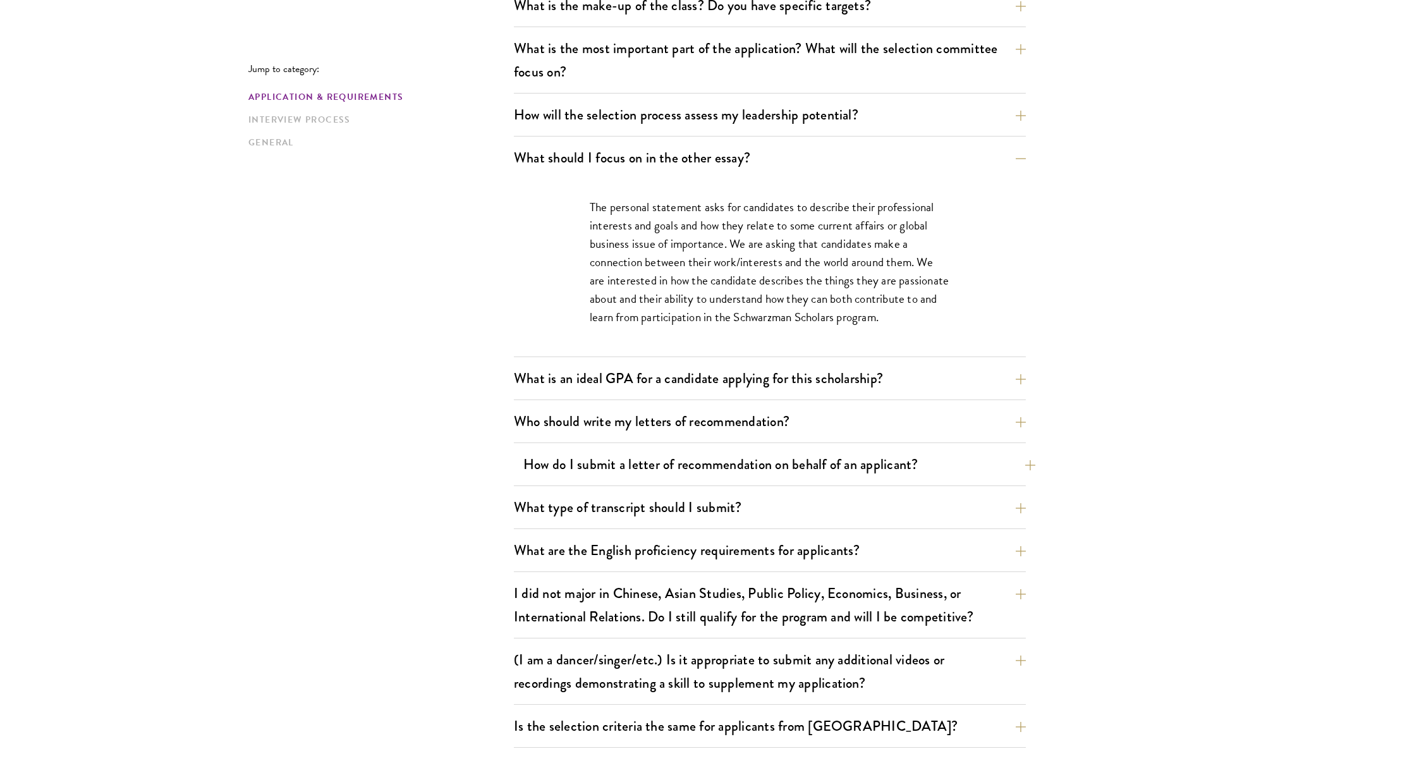
scroll to position [724, 0]
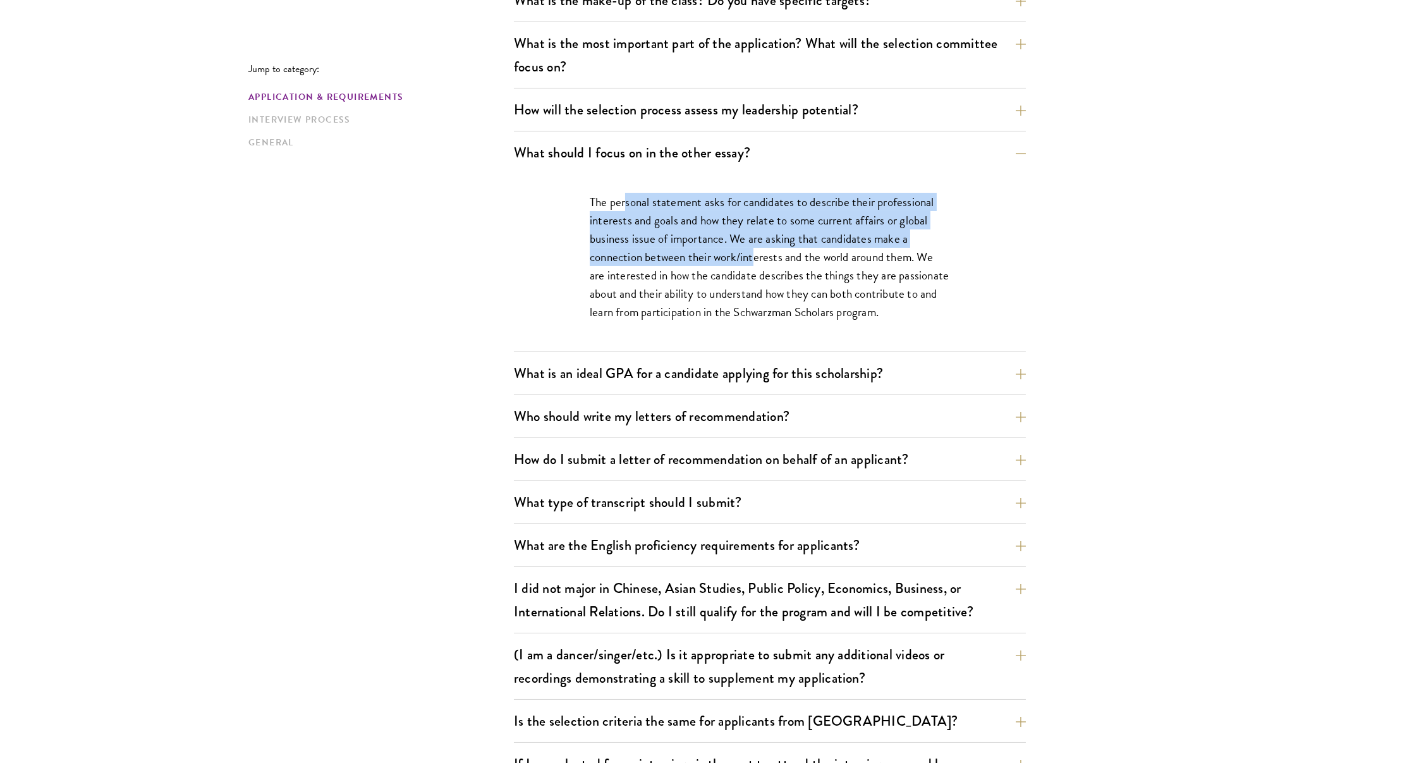
drag, startPoint x: 624, startPoint y: 195, endPoint x: 754, endPoint y: 254, distance: 143.2
click at [754, 254] on p "The personal statement asks for candidates to describe their professional inter…" at bounding box center [770, 257] width 360 height 128
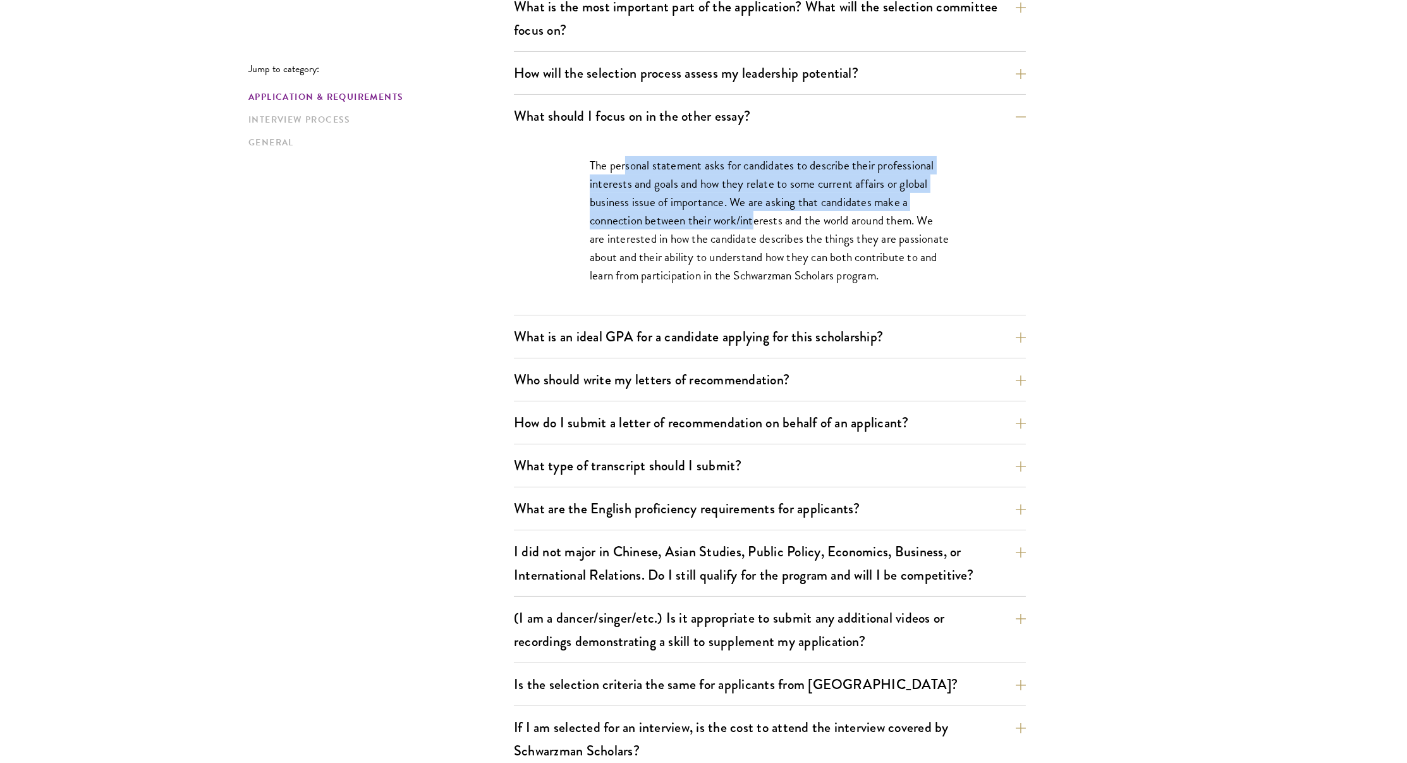
scroll to position [763, 0]
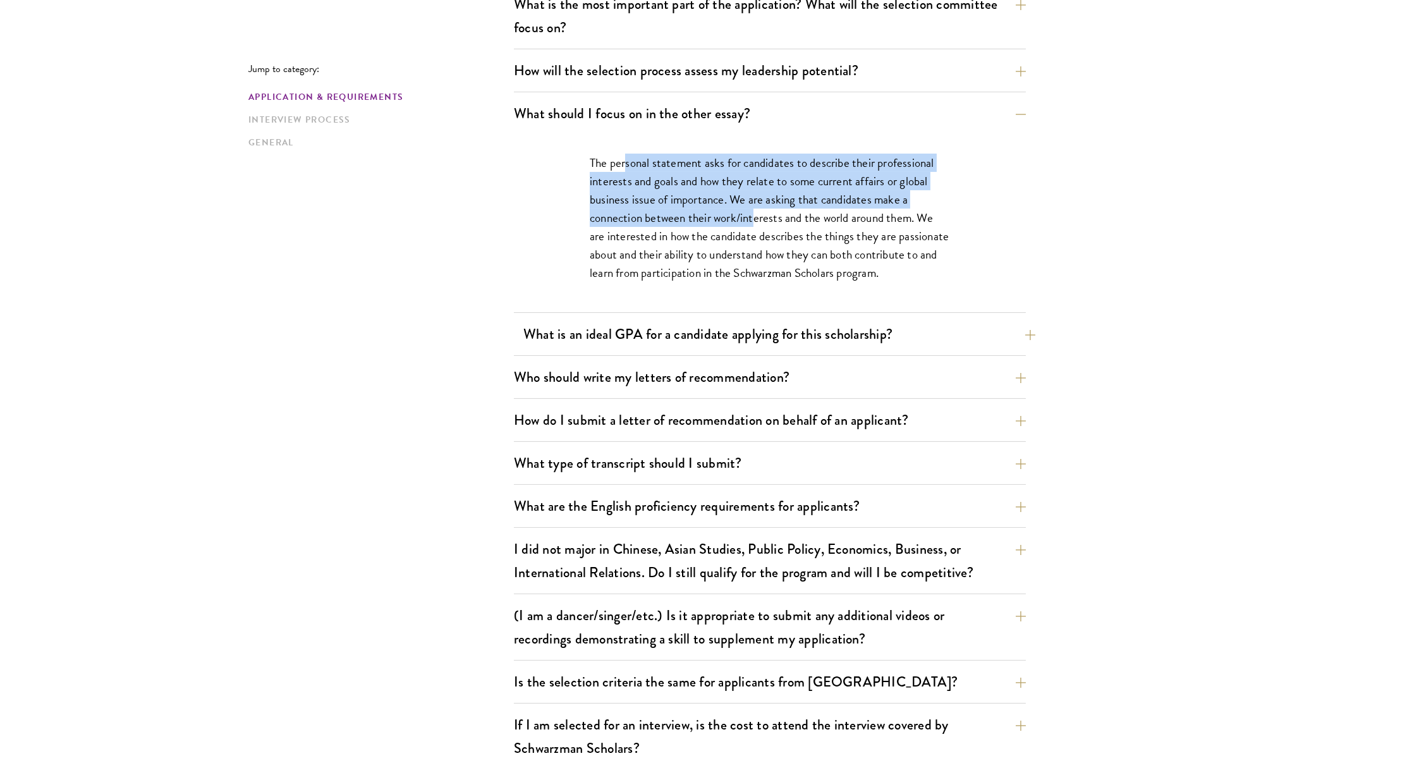
click at [664, 320] on button "What is an ideal GPA for a candidate applying for this scholarship?" at bounding box center [779, 334] width 512 height 28
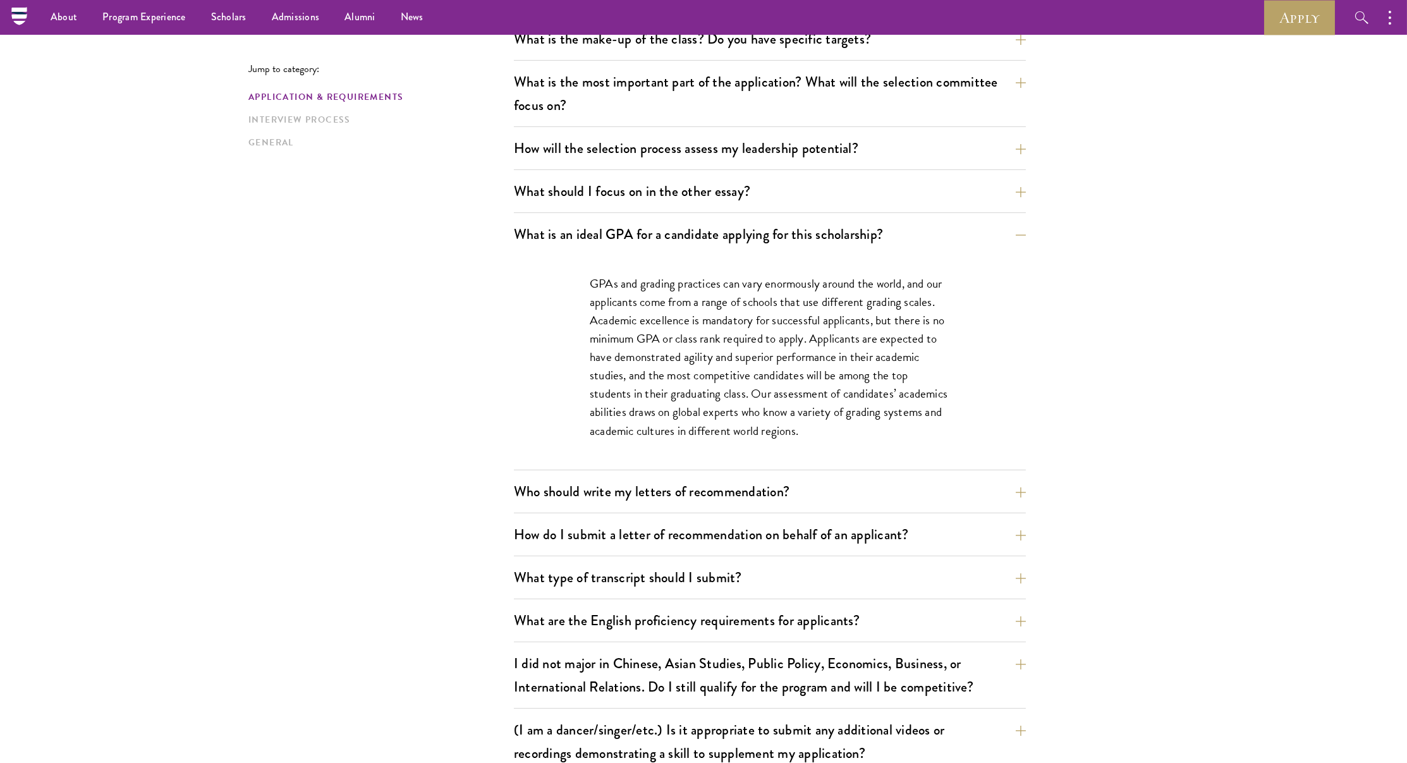
scroll to position [676, 0]
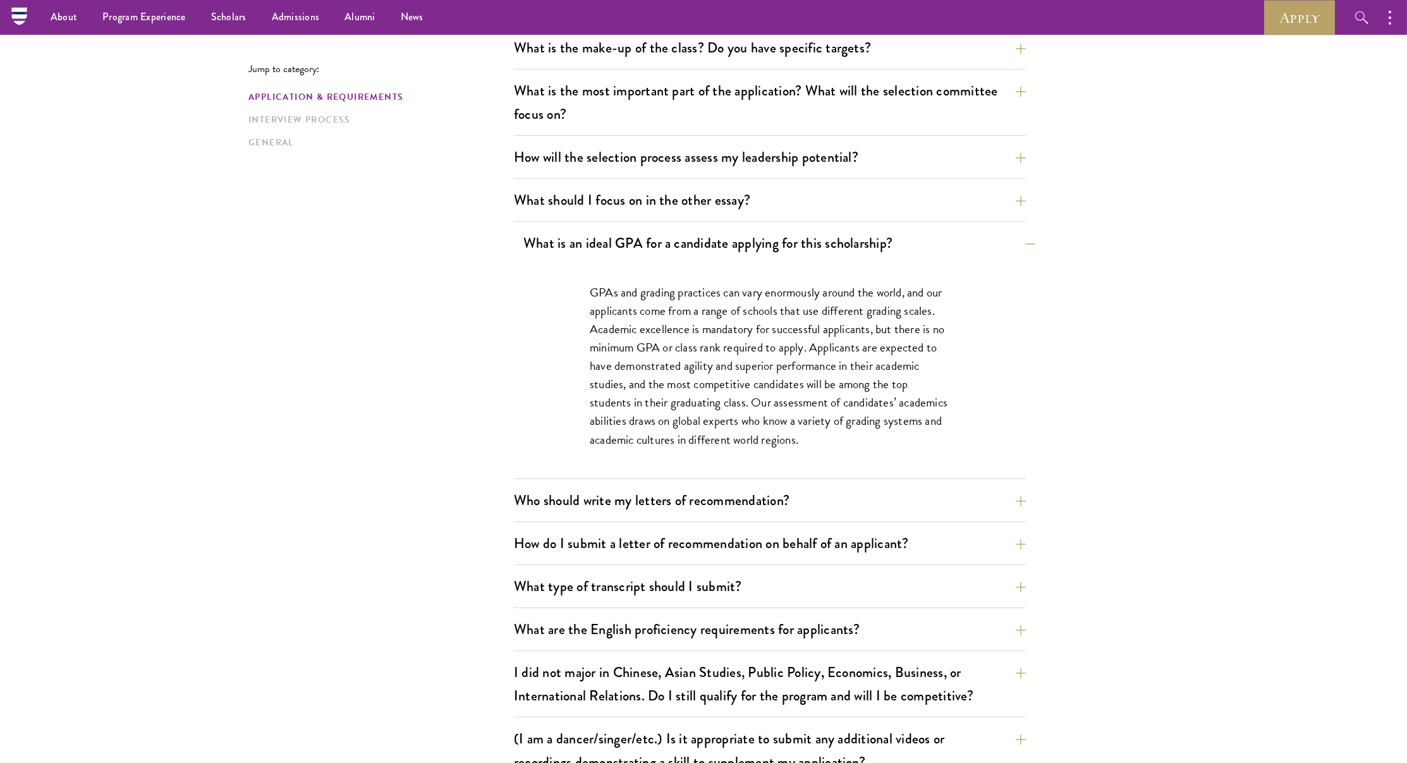
click at [661, 242] on button "What is an ideal GPA for a candidate applying for this scholarship?" at bounding box center [779, 243] width 512 height 28
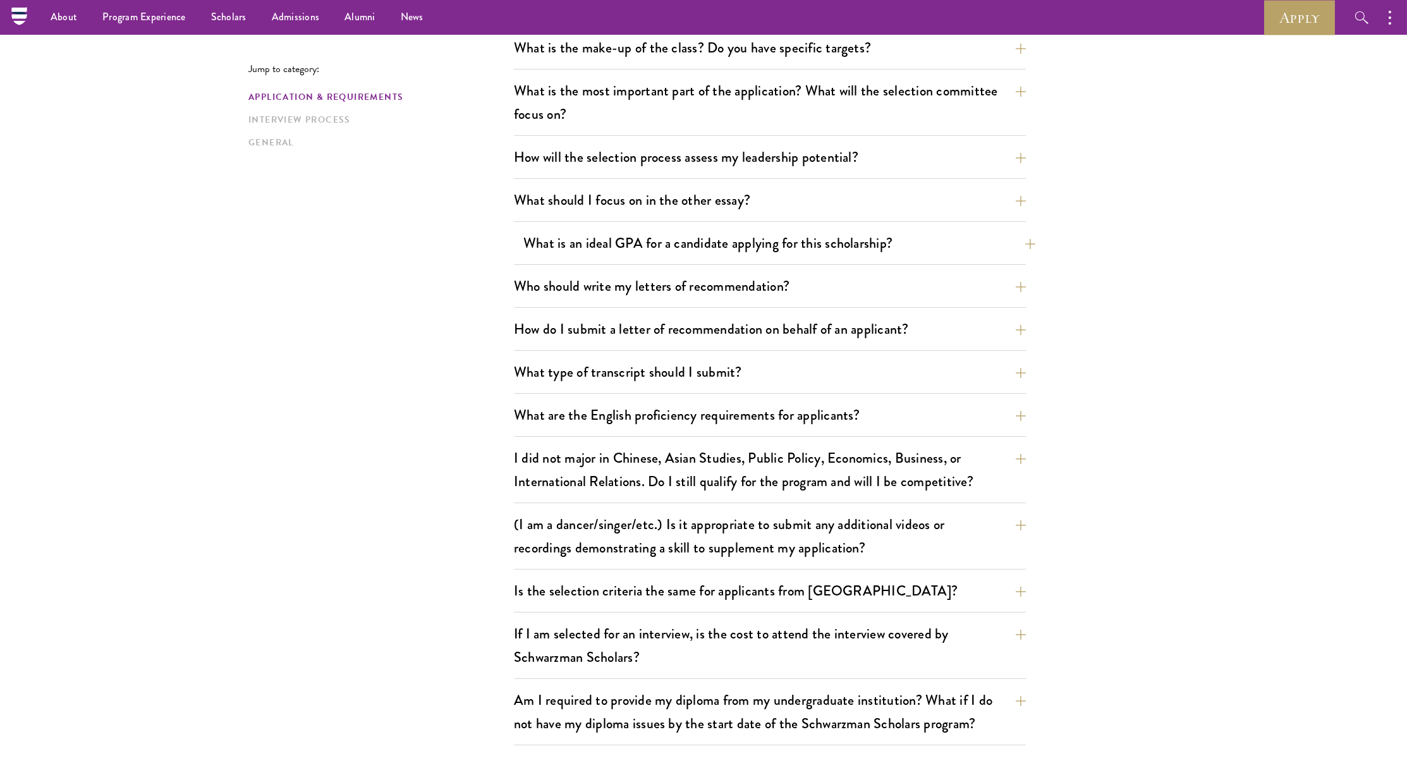
click at [661, 242] on button "What is an ideal GPA for a candidate applying for this scholarship?" at bounding box center [779, 243] width 512 height 28
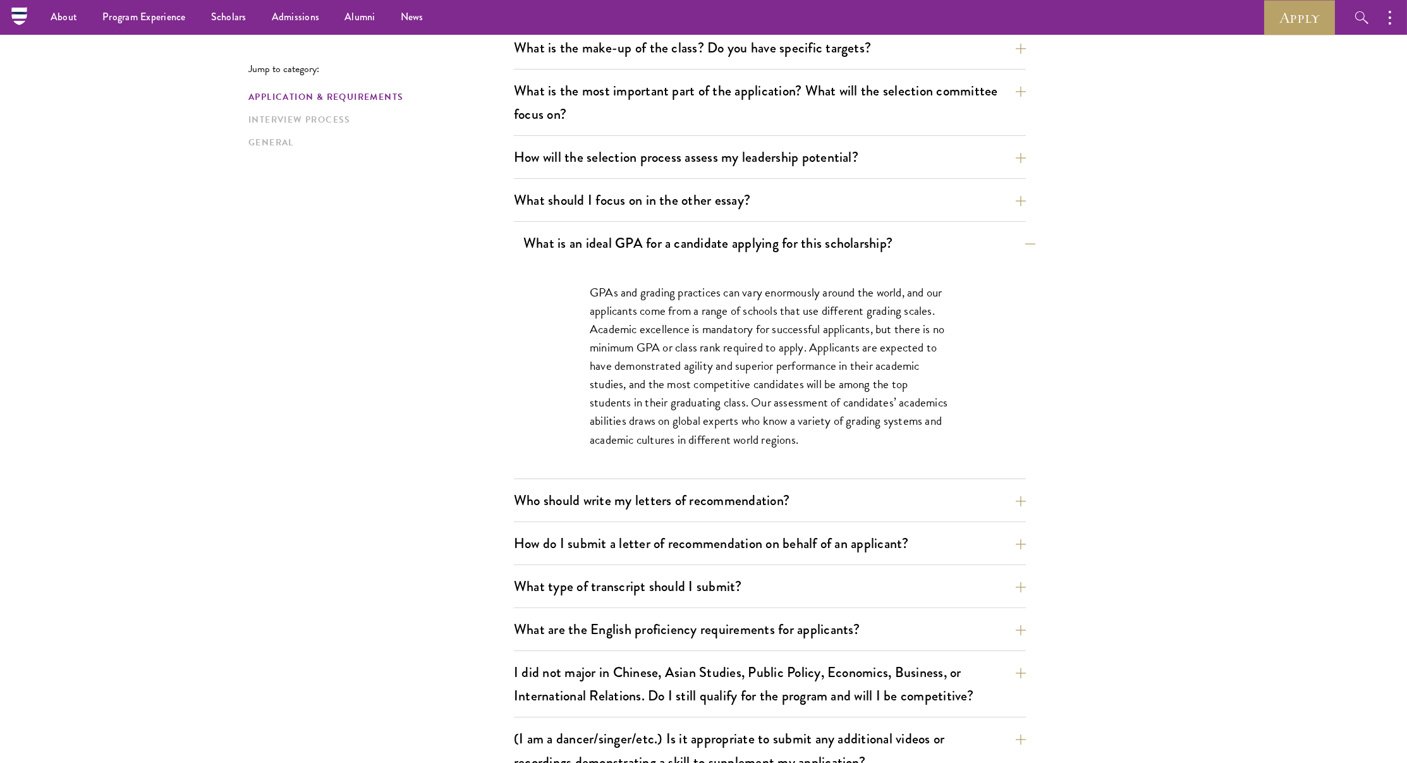
drag, startPoint x: 669, startPoint y: 238, endPoint x: 668, endPoint y: 244, distance: 6.4
click at [669, 238] on button "What is an ideal GPA for a candidate applying for this scholarship?" at bounding box center [779, 243] width 512 height 28
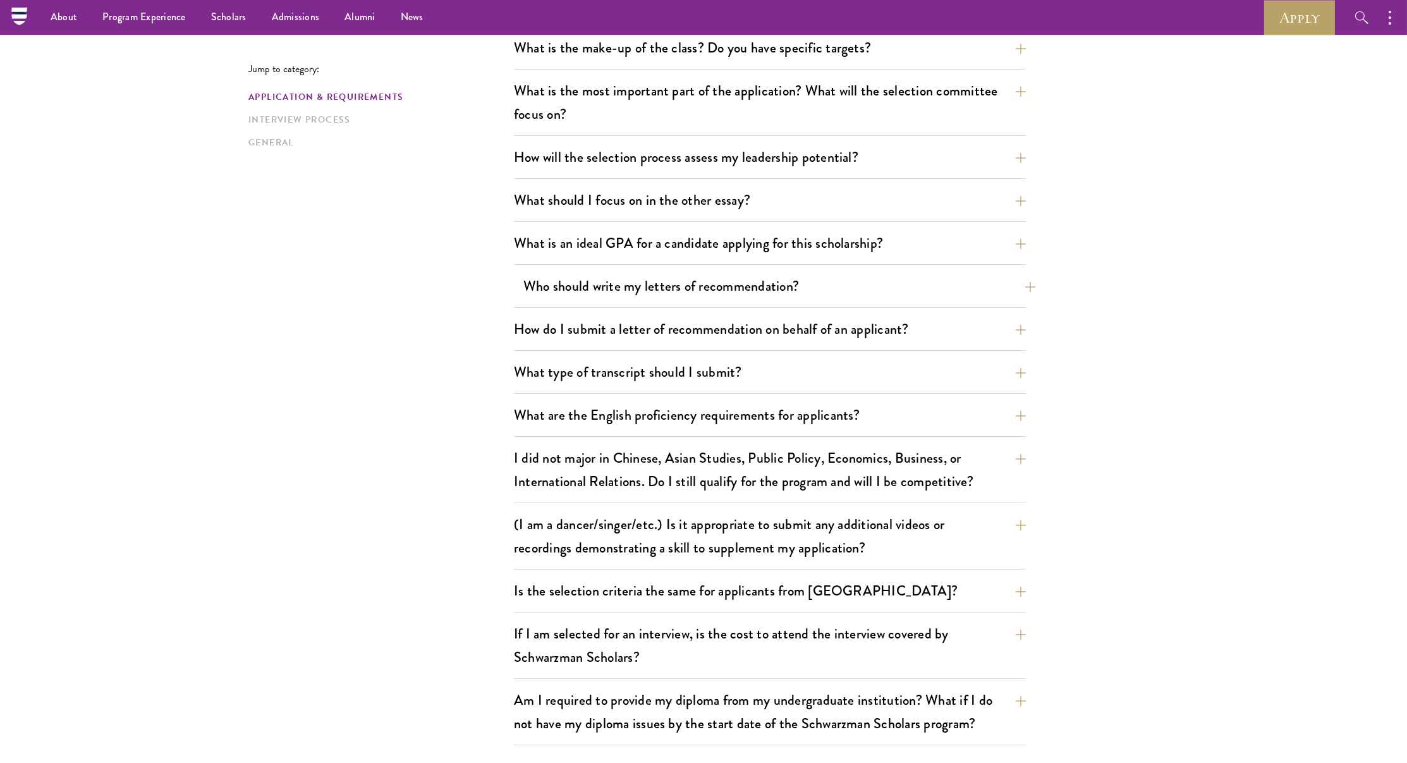
click at [674, 293] on button "Who should write my letters of recommendation?" at bounding box center [779, 286] width 512 height 28
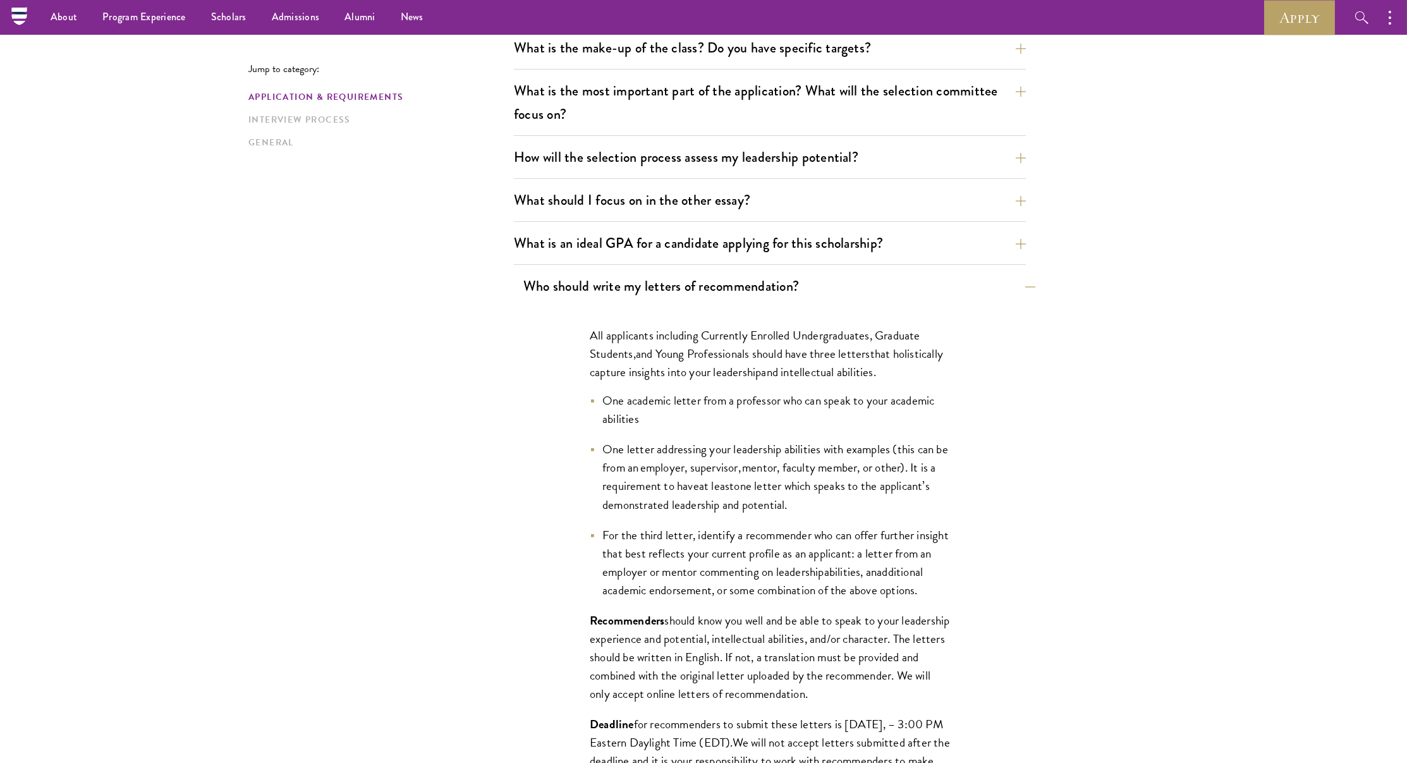
click at [674, 293] on button "Who should write my letters of recommendation?" at bounding box center [779, 286] width 512 height 28
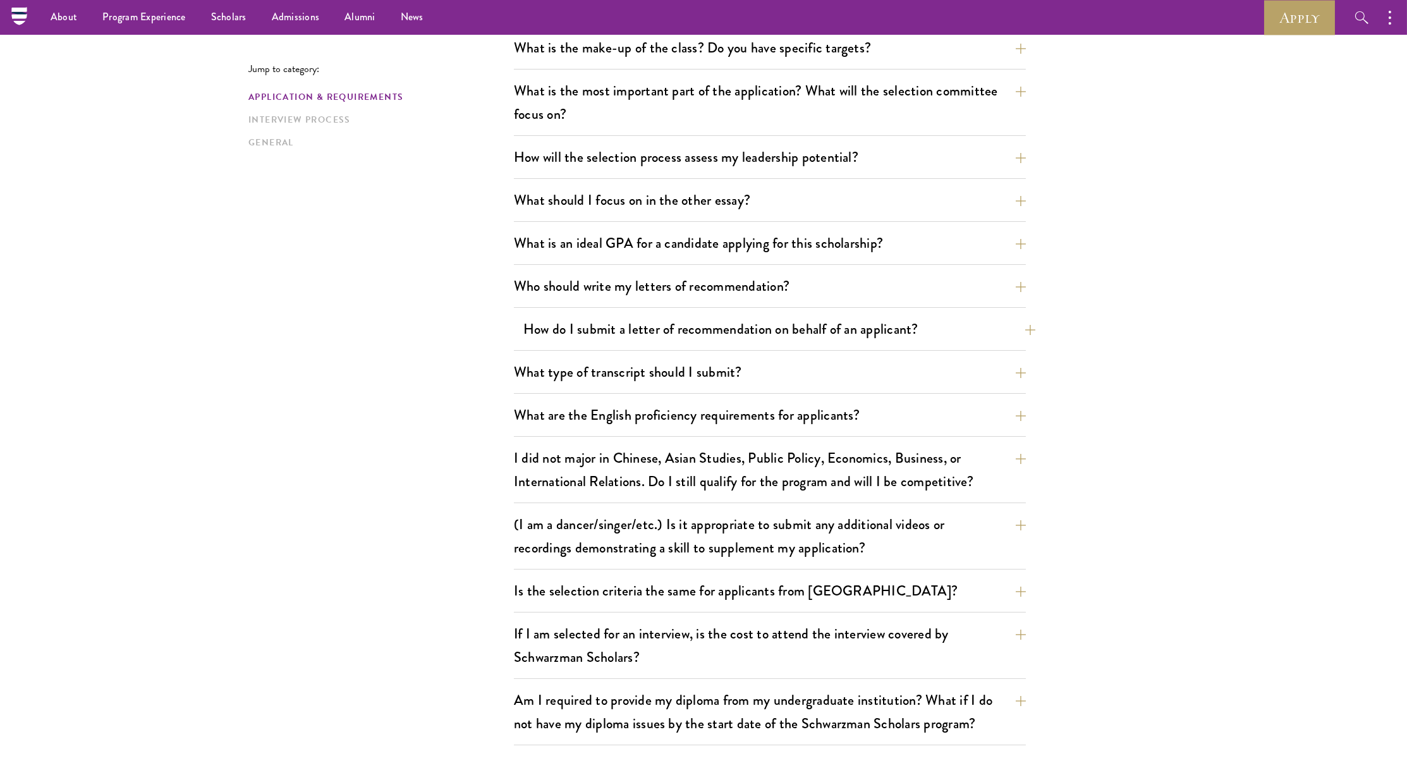
click at [670, 315] on button "How do I submit a letter of recommendation on behalf of an applicant?" at bounding box center [779, 329] width 512 height 28
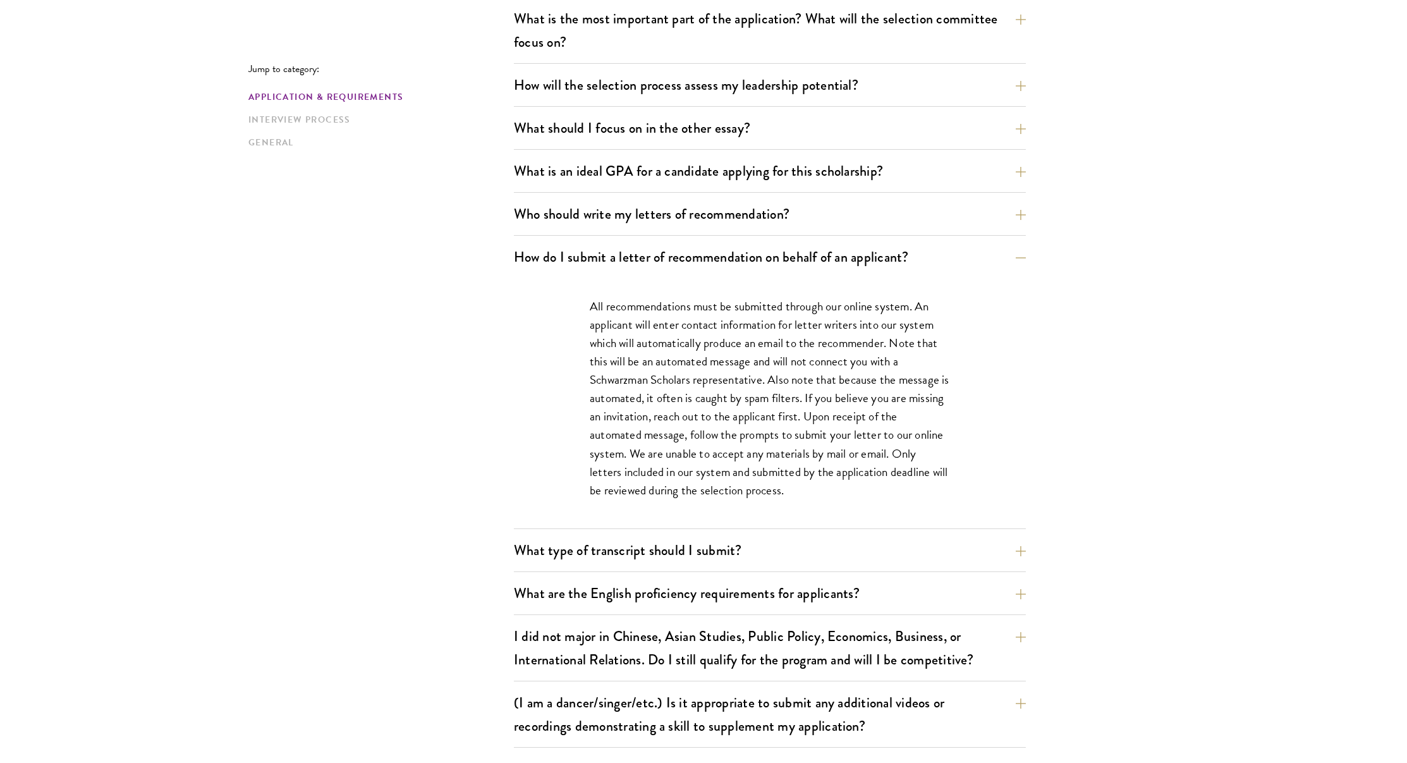
scroll to position [750, 0]
click at [683, 261] on button "How do I submit a letter of recommendation on behalf of an applicant?" at bounding box center [779, 256] width 512 height 28
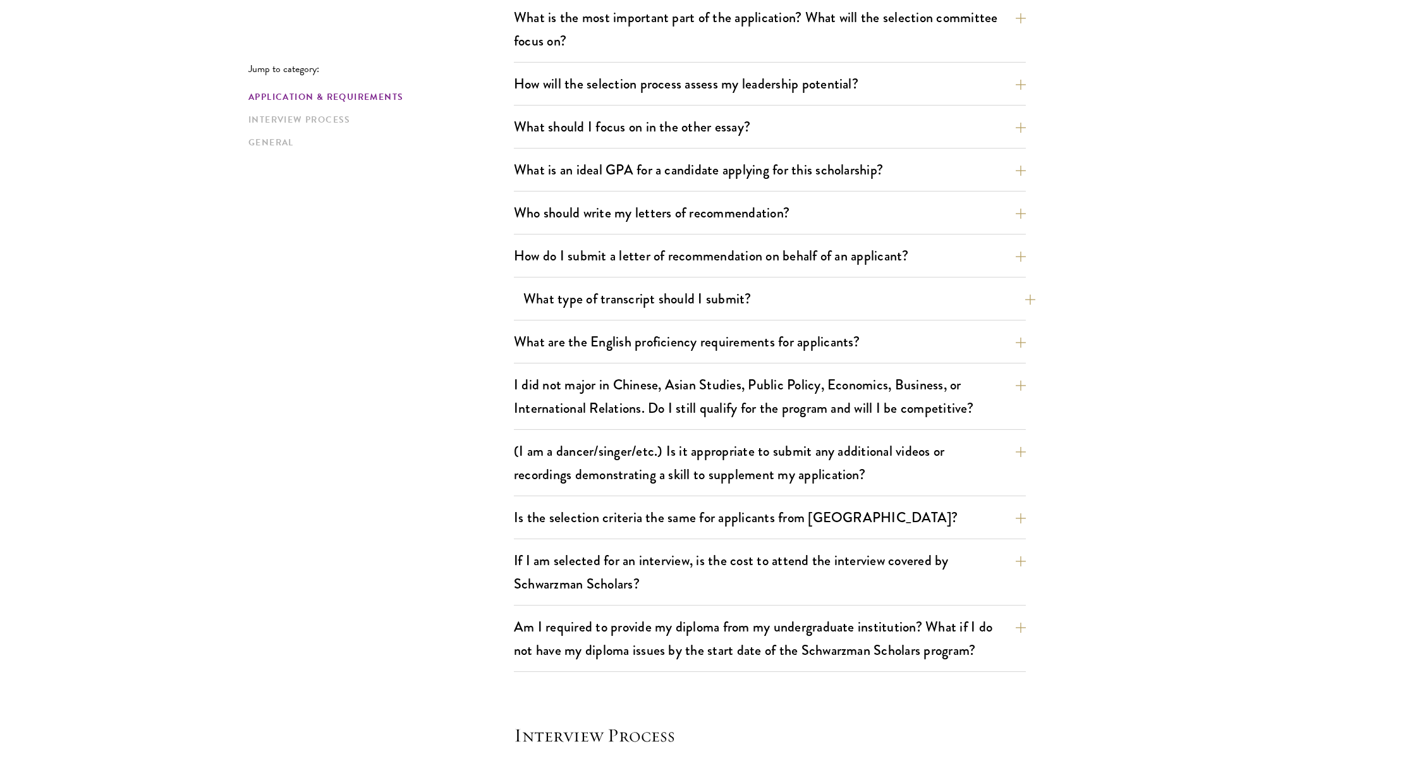
click at [682, 285] on button "What type of transcript should I submit?" at bounding box center [779, 299] width 512 height 28
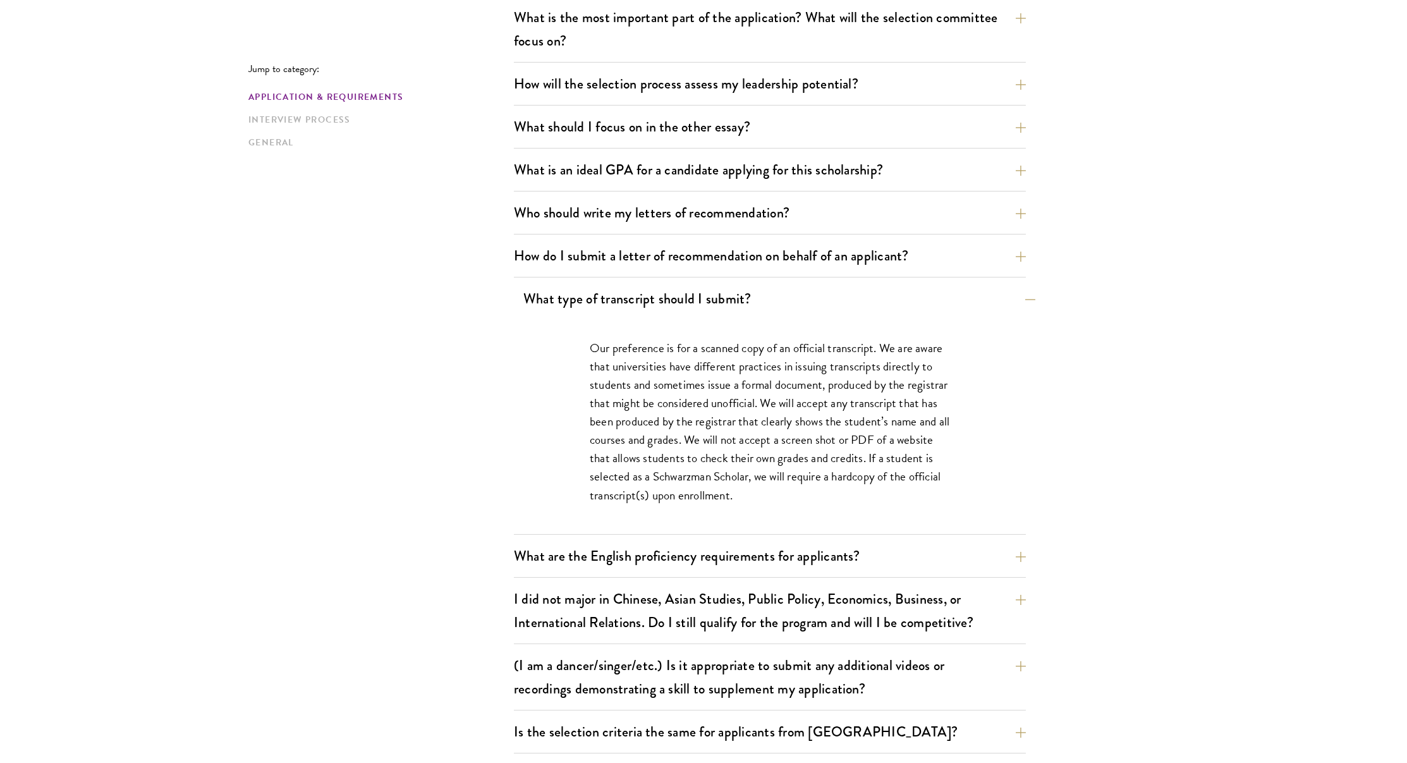
click at [680, 285] on button "What type of transcript should I submit?" at bounding box center [779, 299] width 512 height 28
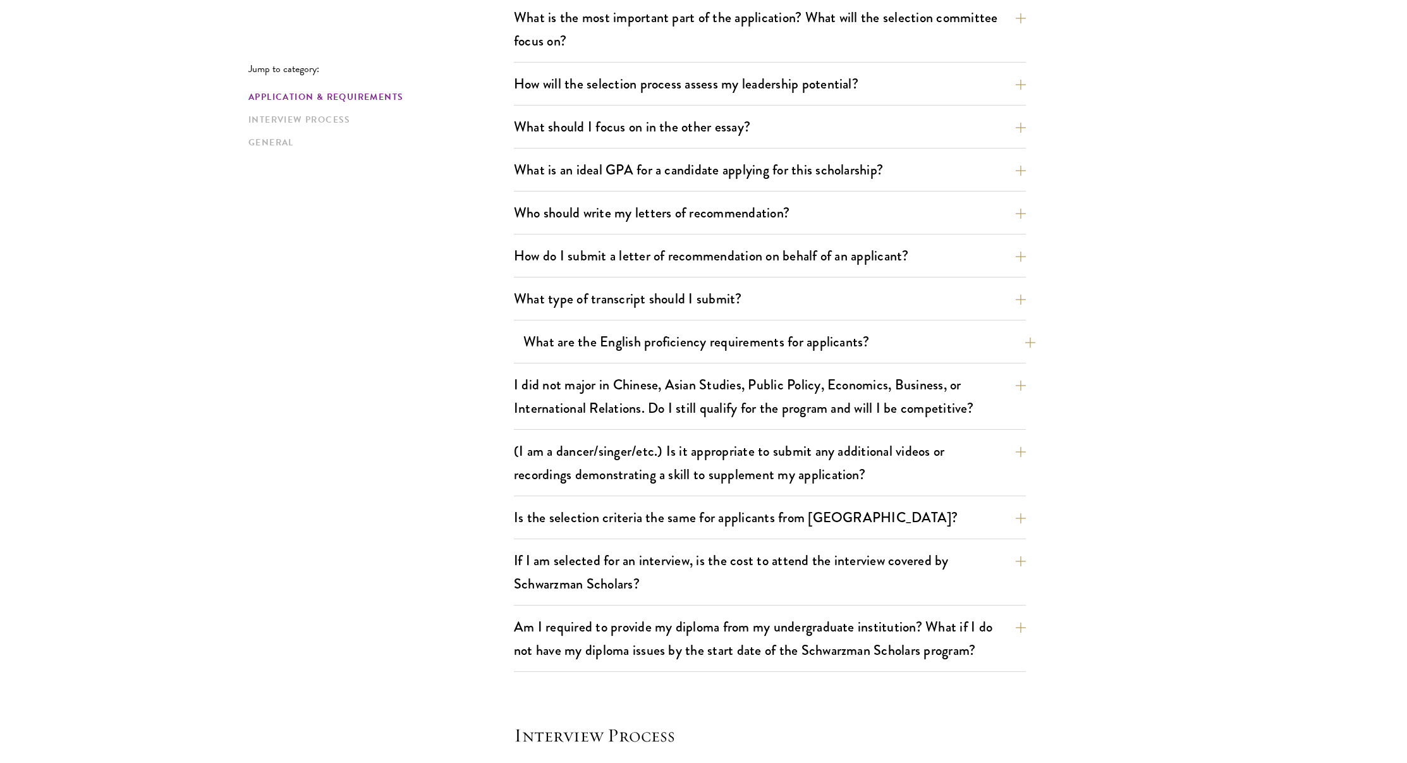
click at [707, 328] on button "What are the English proficiency requirements for applicants?" at bounding box center [779, 341] width 512 height 28
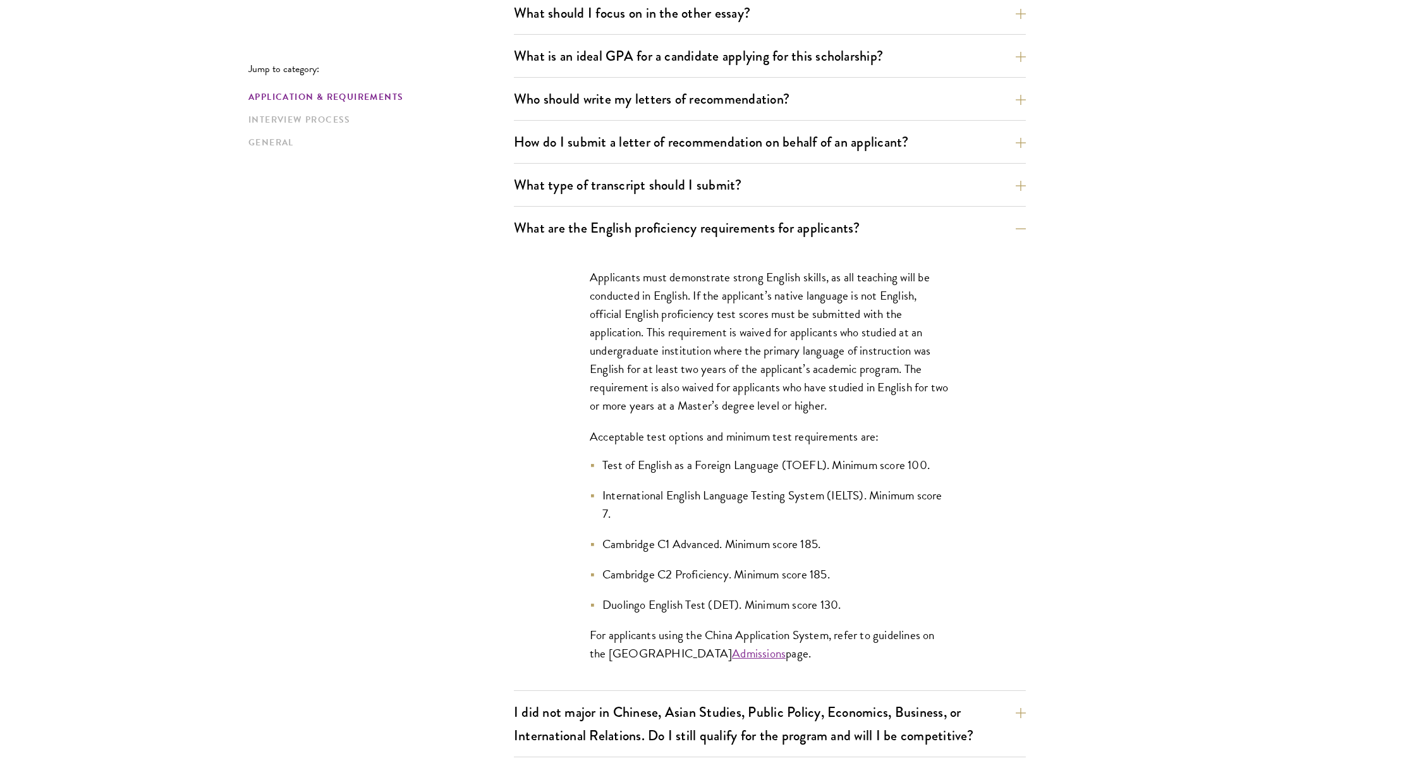
scroll to position [866, 0]
click at [707, 340] on p "Applicants must demonstrate strong English skills, as all teaching will be cond…" at bounding box center [770, 339] width 360 height 147
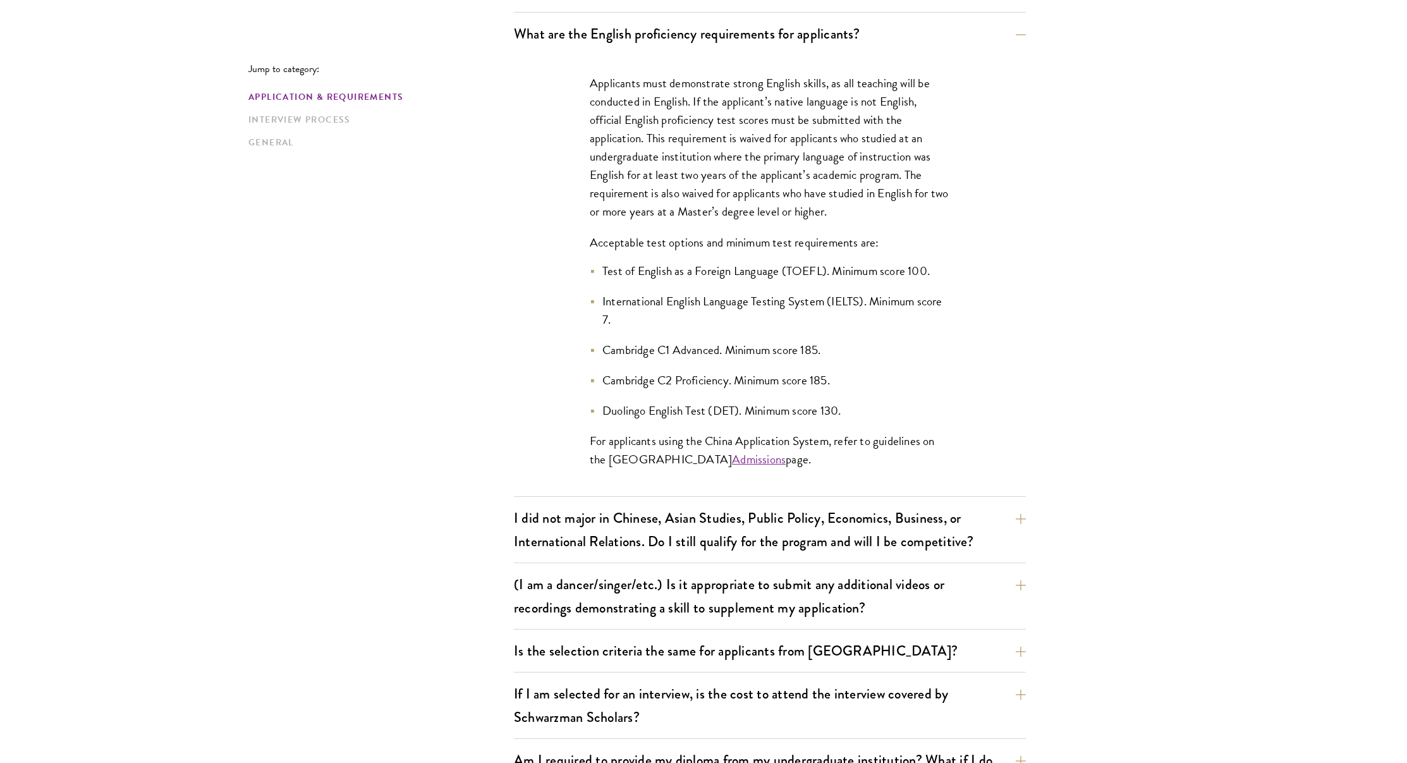
scroll to position [1095, 0]
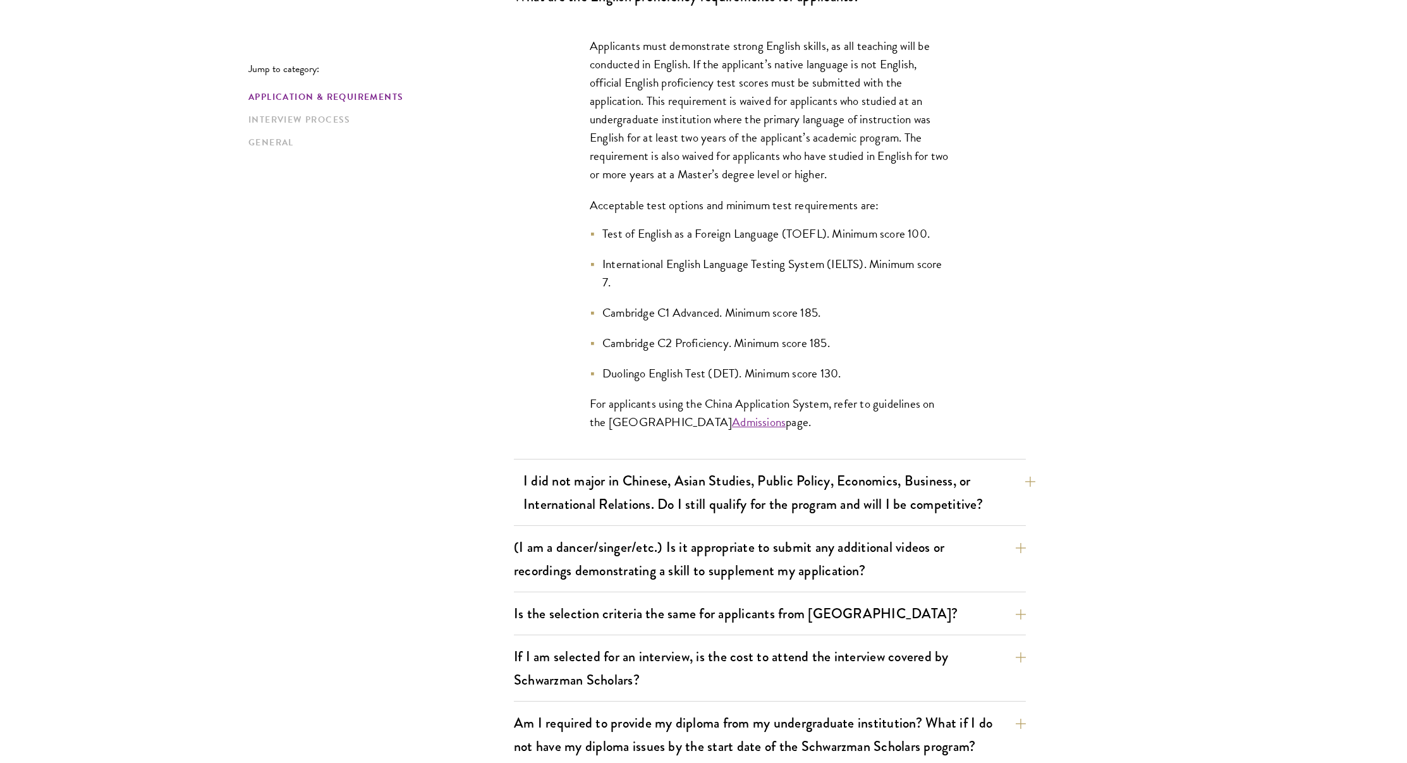
click at [680, 486] on button "I did not major in Chinese, Asian Studies, Public Policy, Economics, Business, …" at bounding box center [779, 493] width 512 height 52
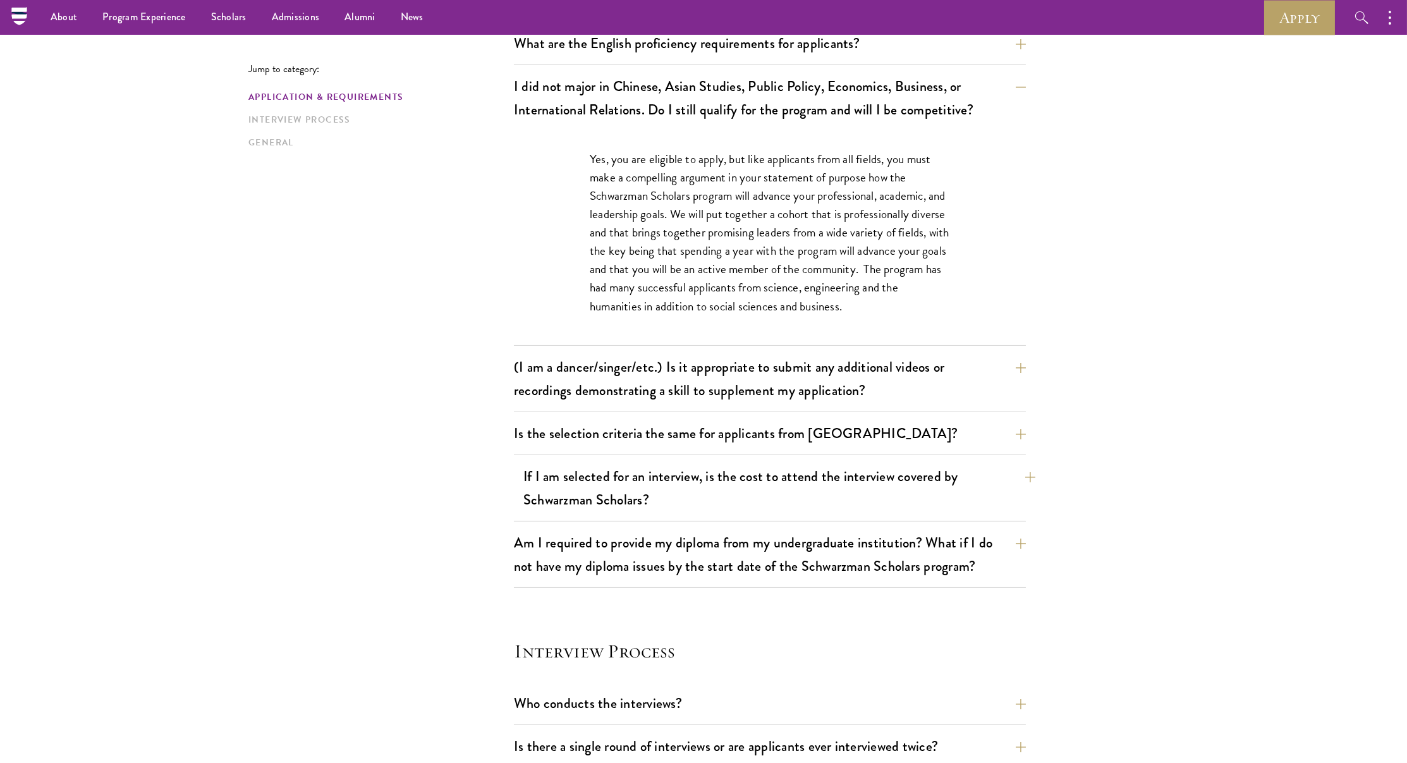
scroll to position [1047, 0]
click at [702, 384] on button "(I am a dancer/singer/etc.) Is it appropriate to submit any additional videos o…" at bounding box center [779, 380] width 512 height 52
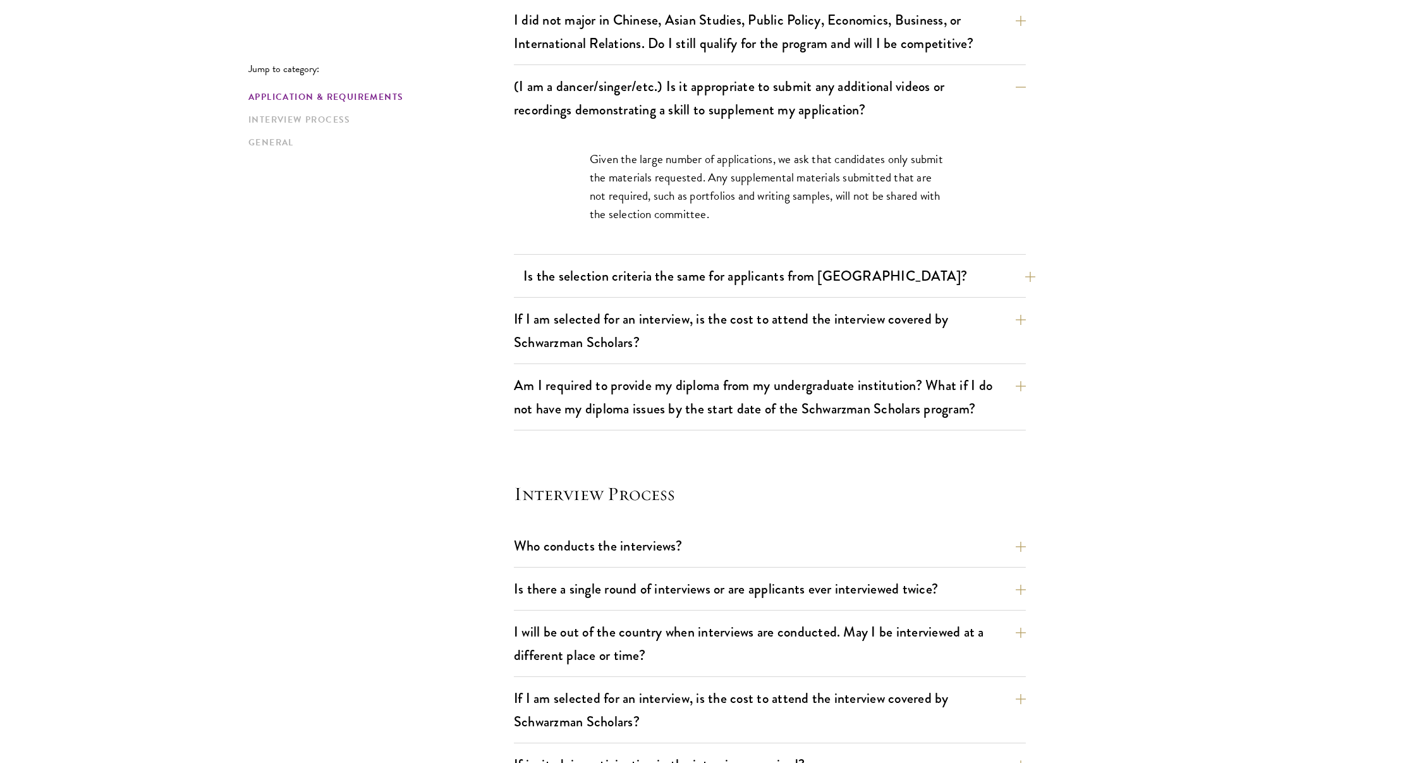
scroll to position [1117, 0]
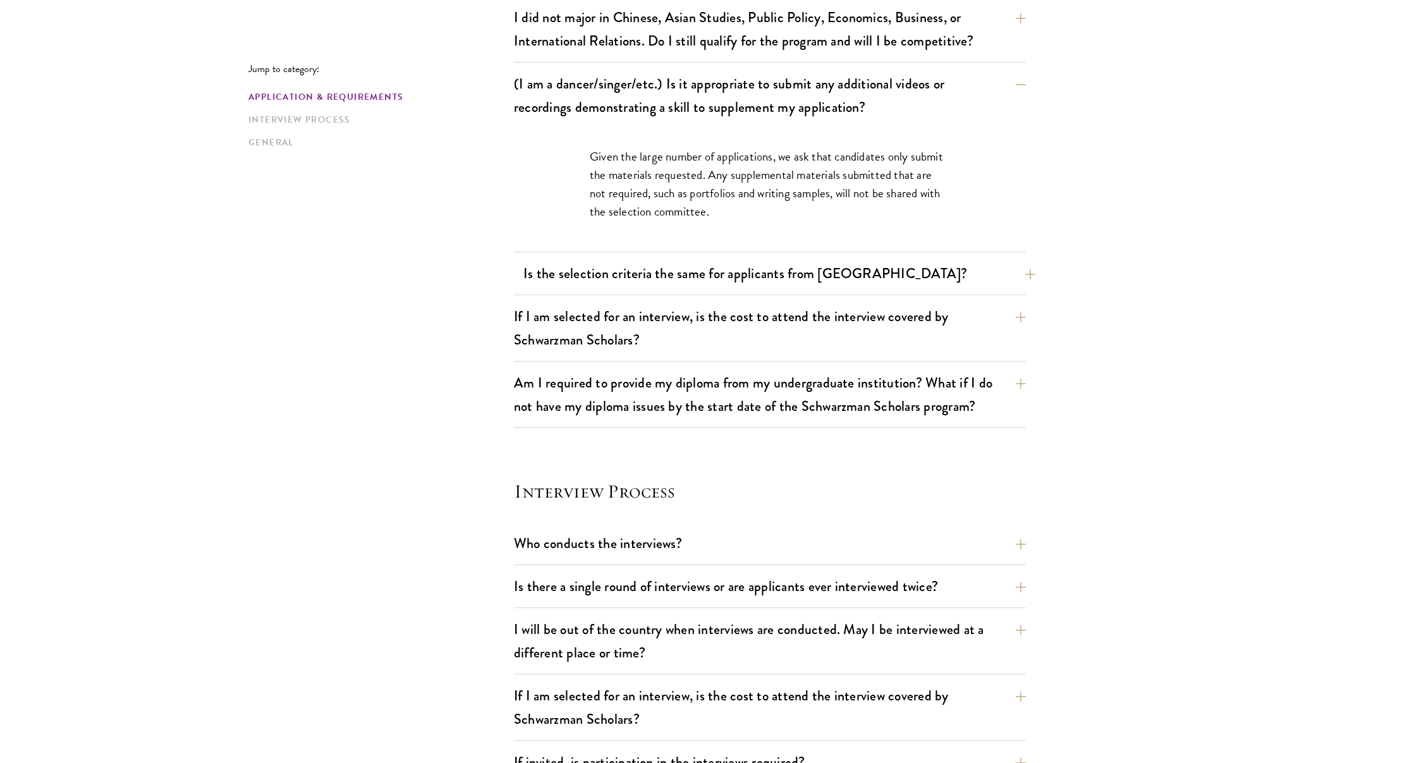
click at [646, 259] on button "Is the selection criteria the same for applicants from China?" at bounding box center [779, 273] width 512 height 28
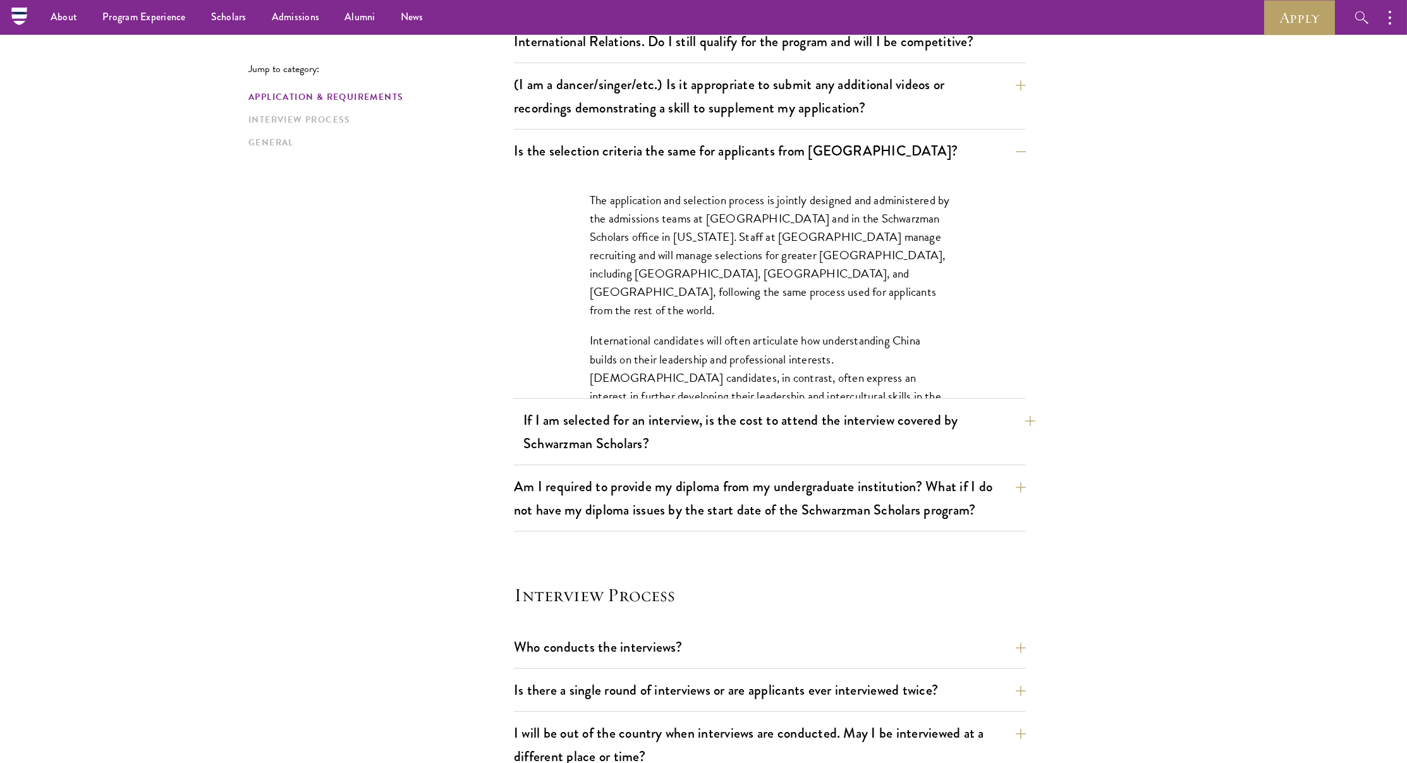
click at [632, 421] on button "If I am selected for an interview, is the cost to attend the interview covered …" at bounding box center [779, 432] width 512 height 52
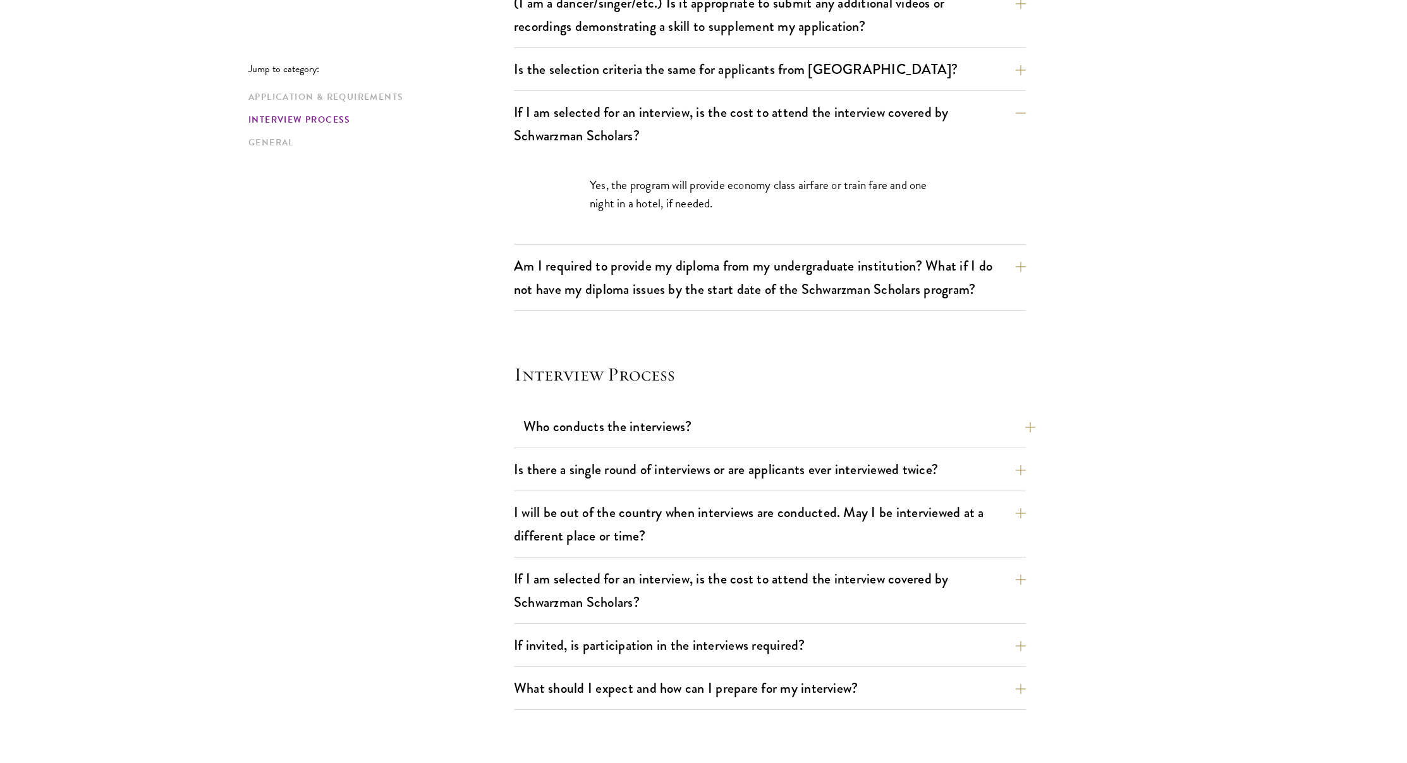
click at [625, 413] on button "Who conducts the interviews?" at bounding box center [779, 426] width 512 height 28
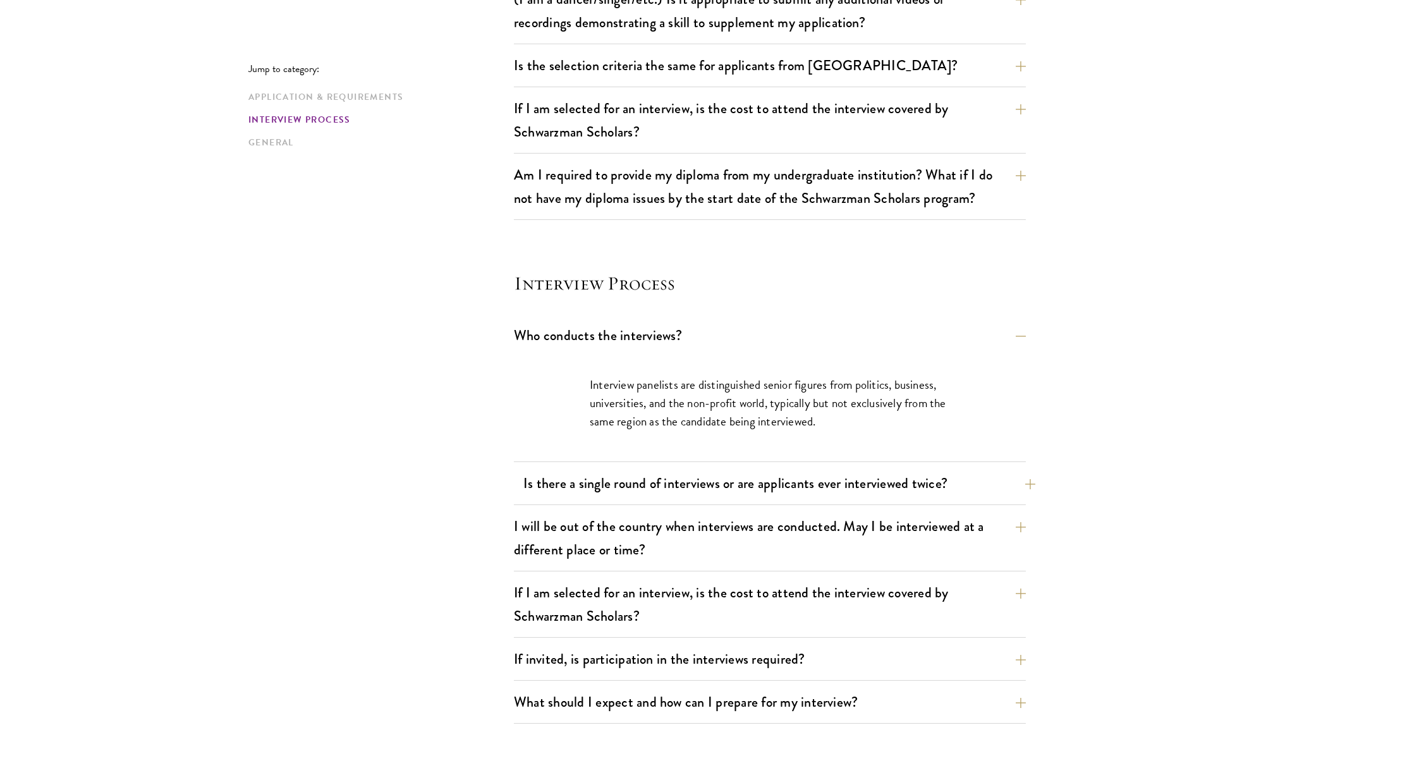
click at [614, 469] on button "Is there a single round of interviews or are applicants ever interviewed twice?" at bounding box center [779, 483] width 512 height 28
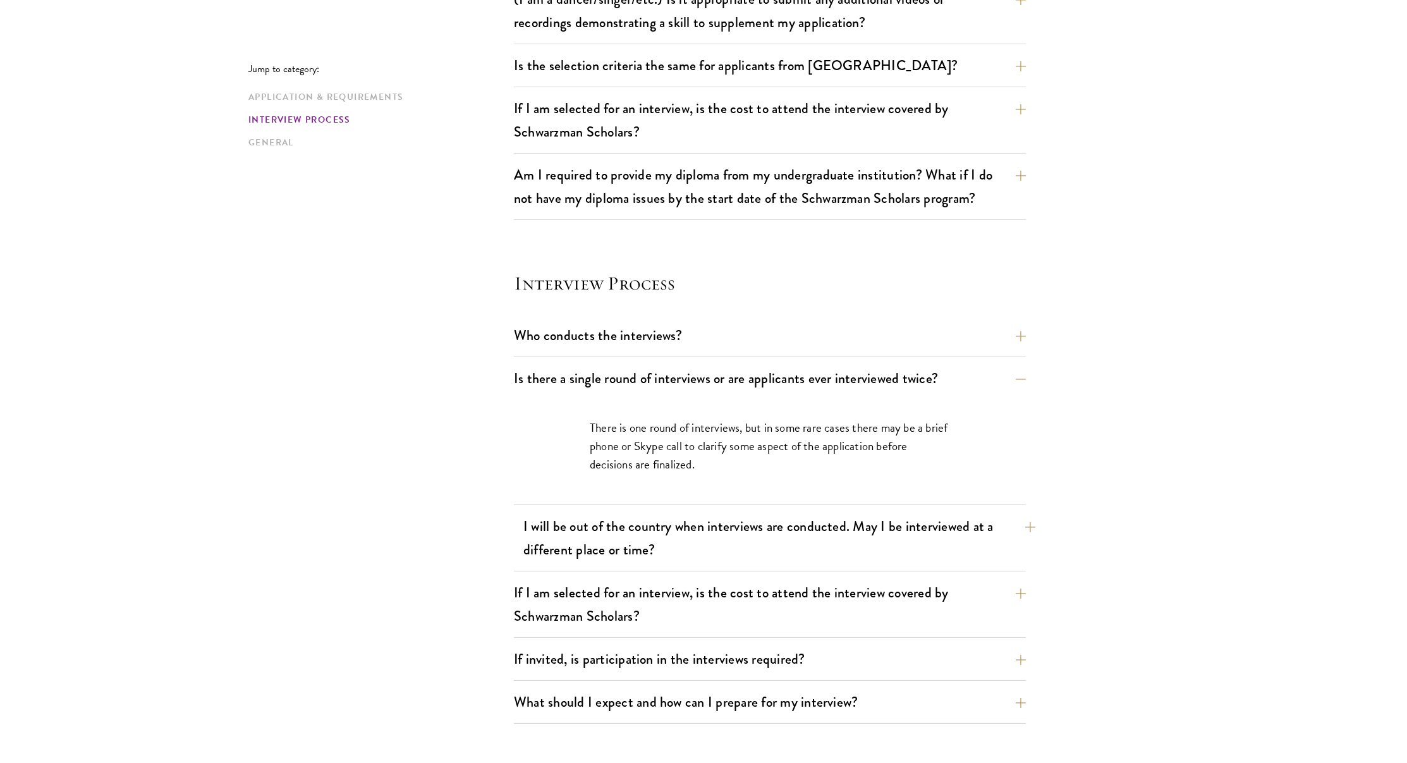
click at [603, 512] on button "I will be out of the country when interviews are conducted. May I be interviewe…" at bounding box center [779, 538] width 512 height 52
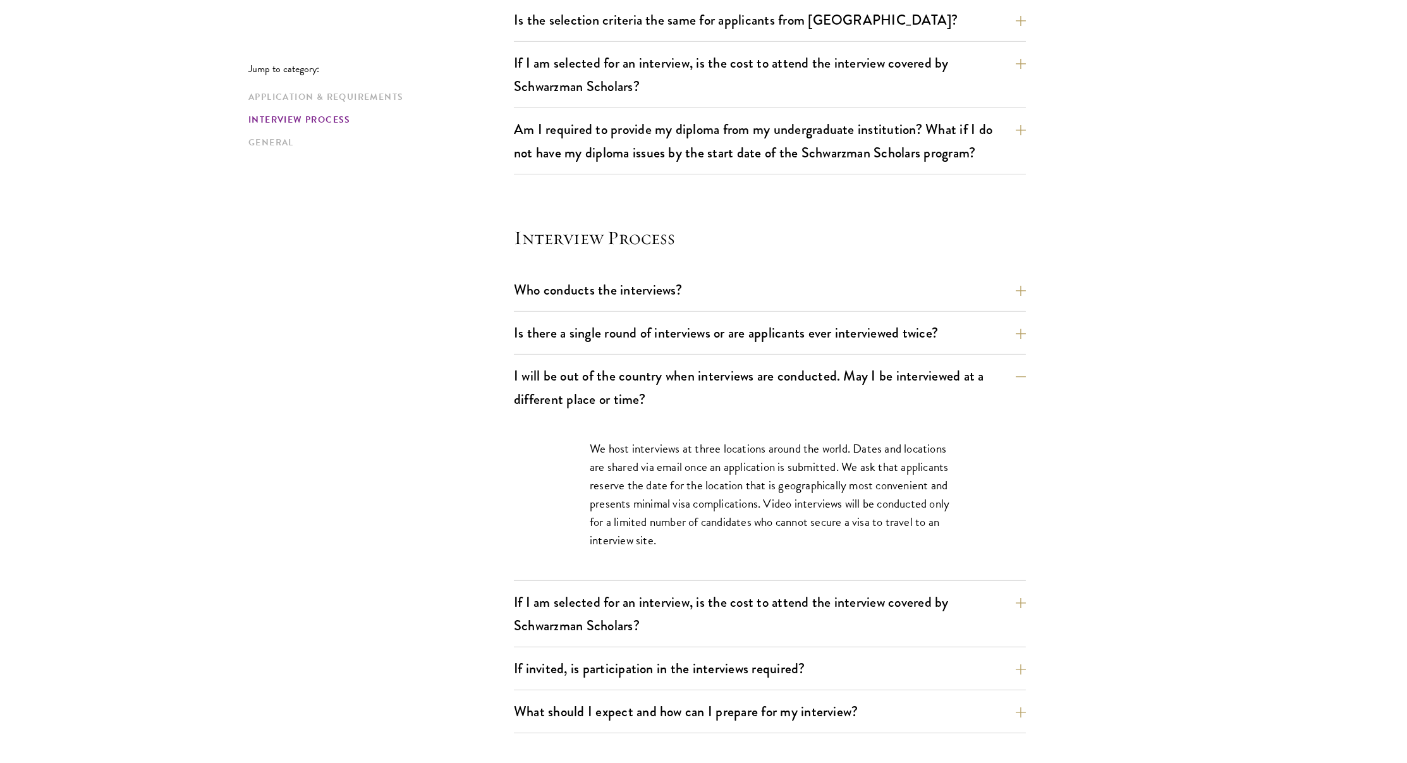
scroll to position [1252, 0]
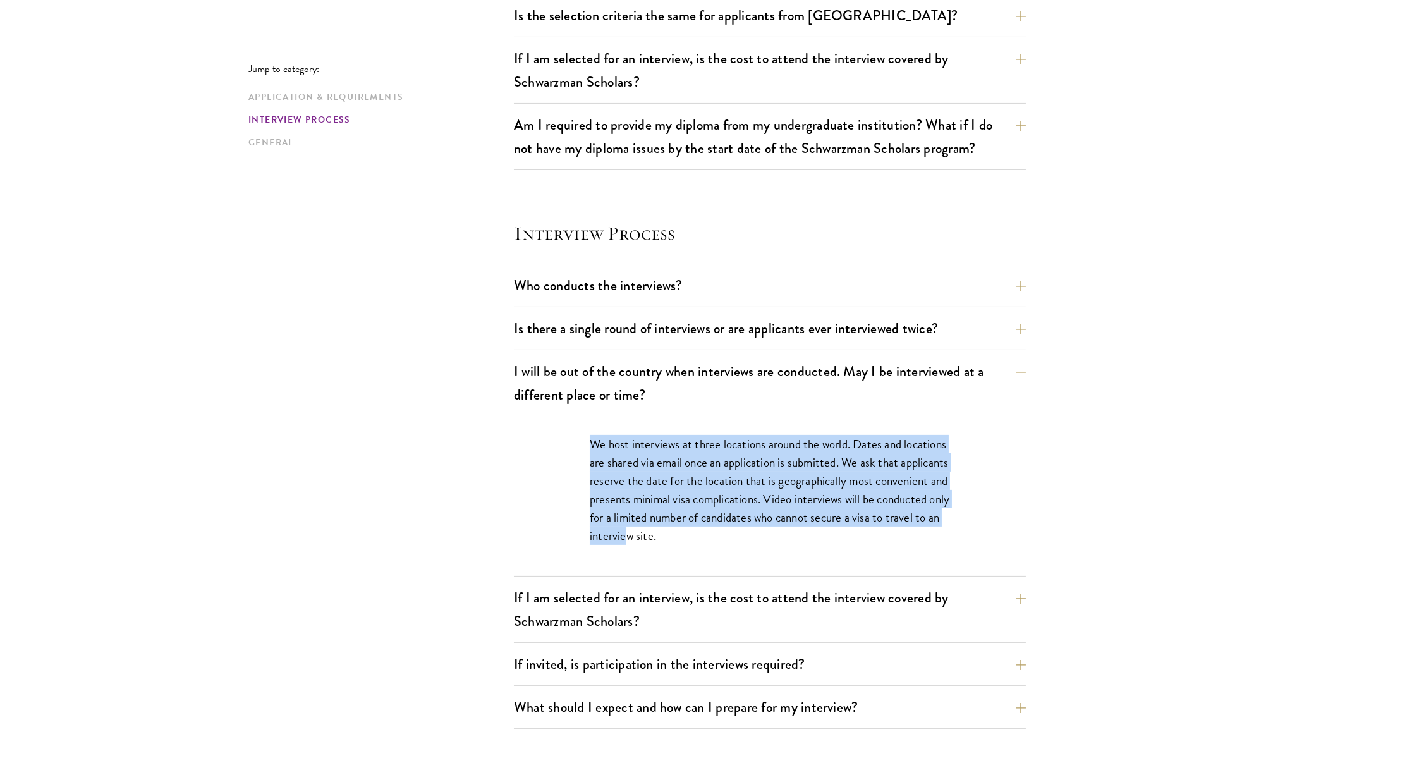
drag, startPoint x: 586, startPoint y: 415, endPoint x: 731, endPoint y: 524, distance: 181.6
click at [718, 520] on div "We host interviews at three locations around the world. Dates and locations are…" at bounding box center [770, 496] width 436 height 161
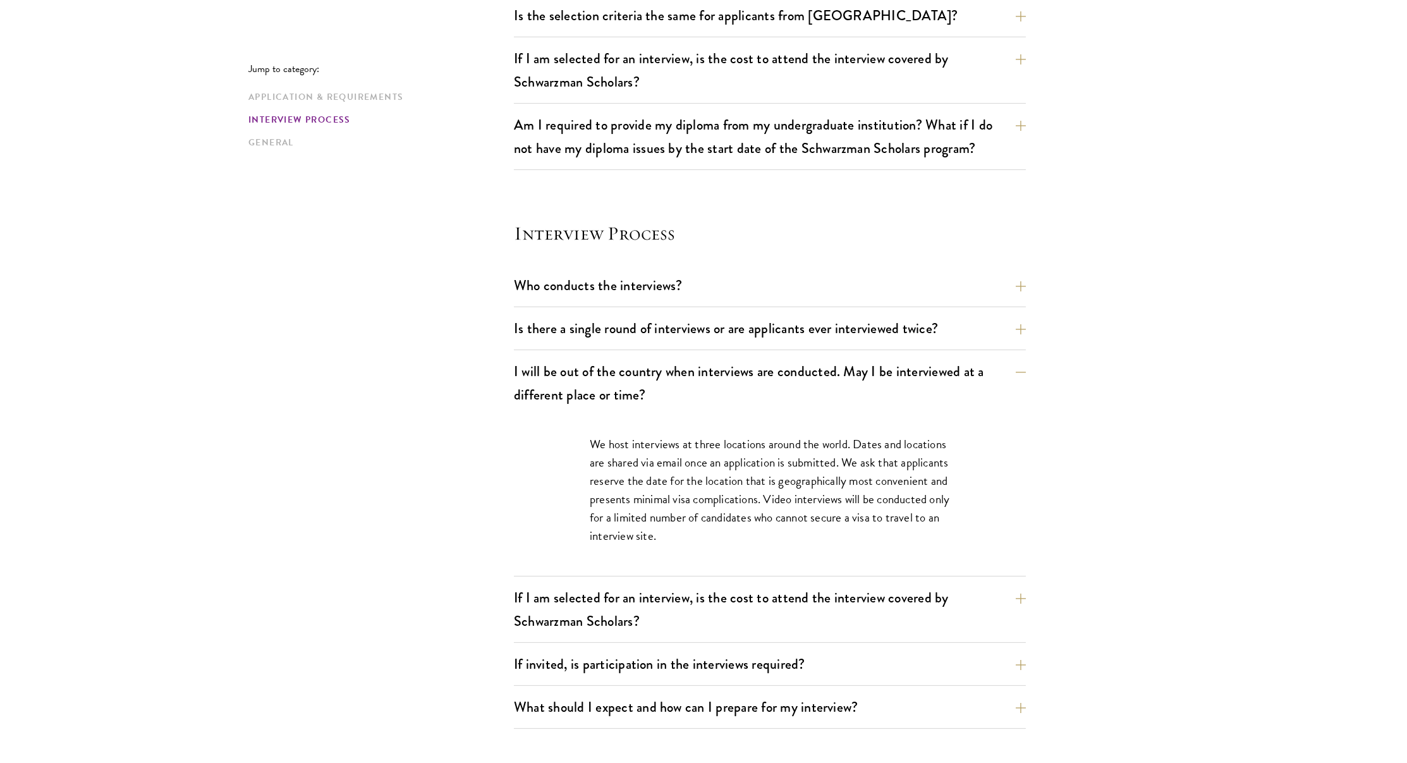
click at [761, 527] on p "We host interviews at three locations around the world. Dates and locations are…" at bounding box center [770, 490] width 360 height 110
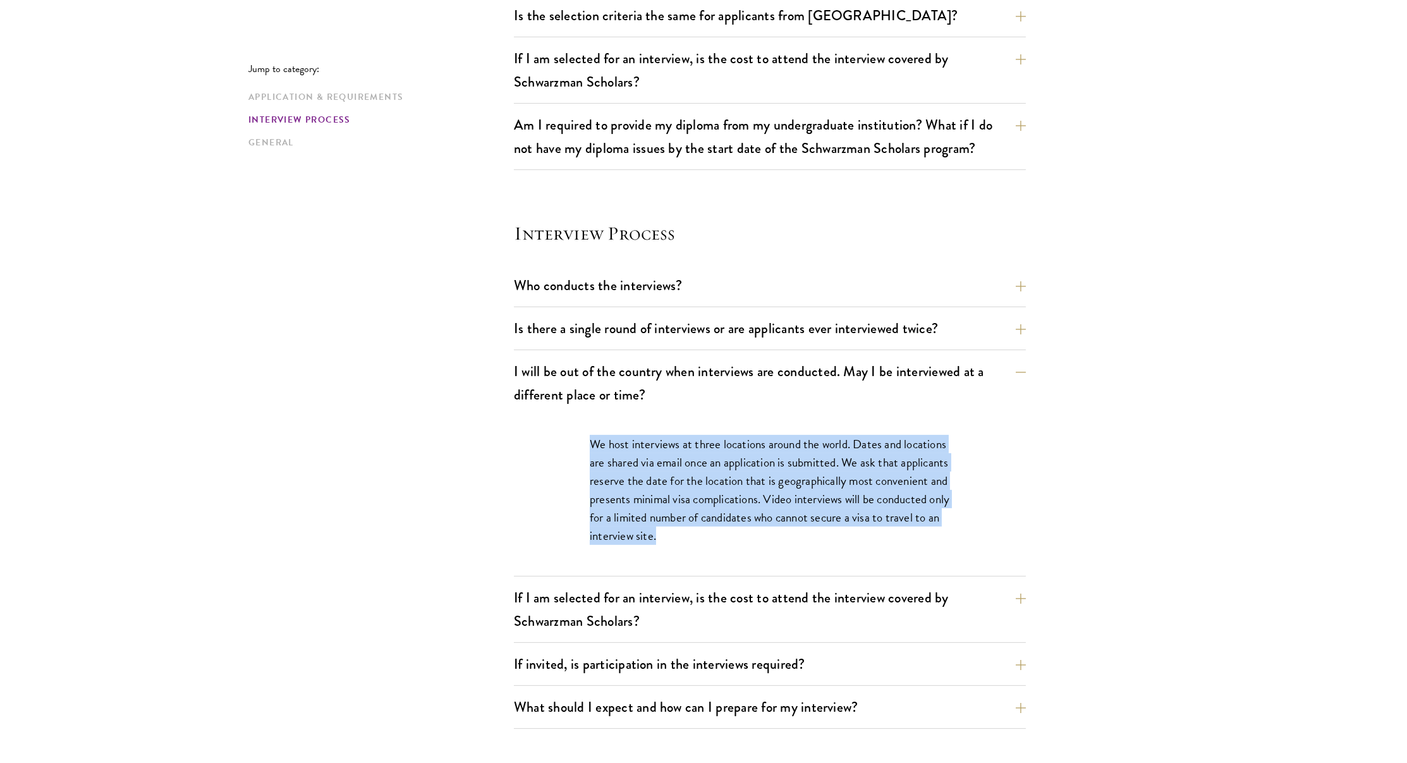
drag, startPoint x: 755, startPoint y: 527, endPoint x: 594, endPoint y: 434, distance: 185.5
click at [594, 435] on p "We host interviews at three locations around the world. Dates and locations are…" at bounding box center [770, 490] width 360 height 110
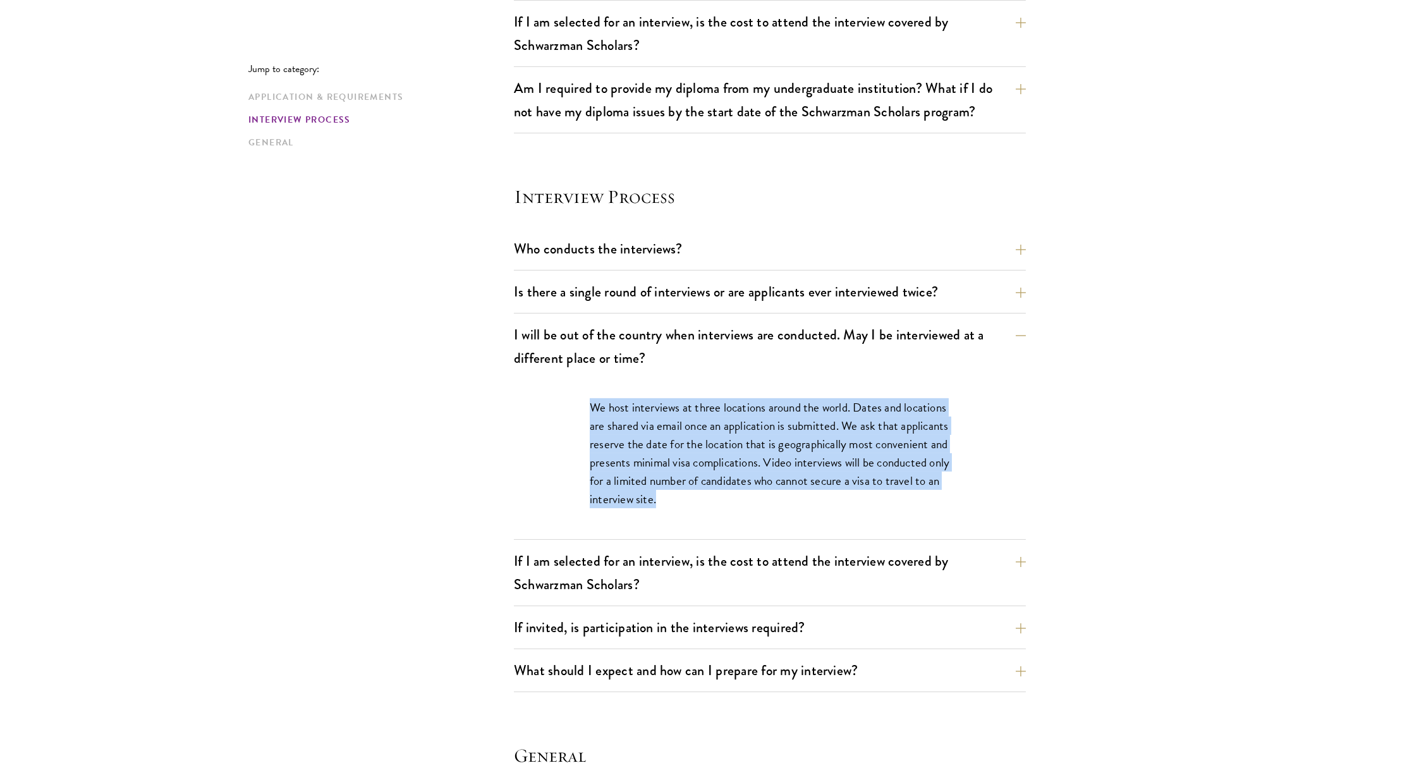
scroll to position [1290, 0]
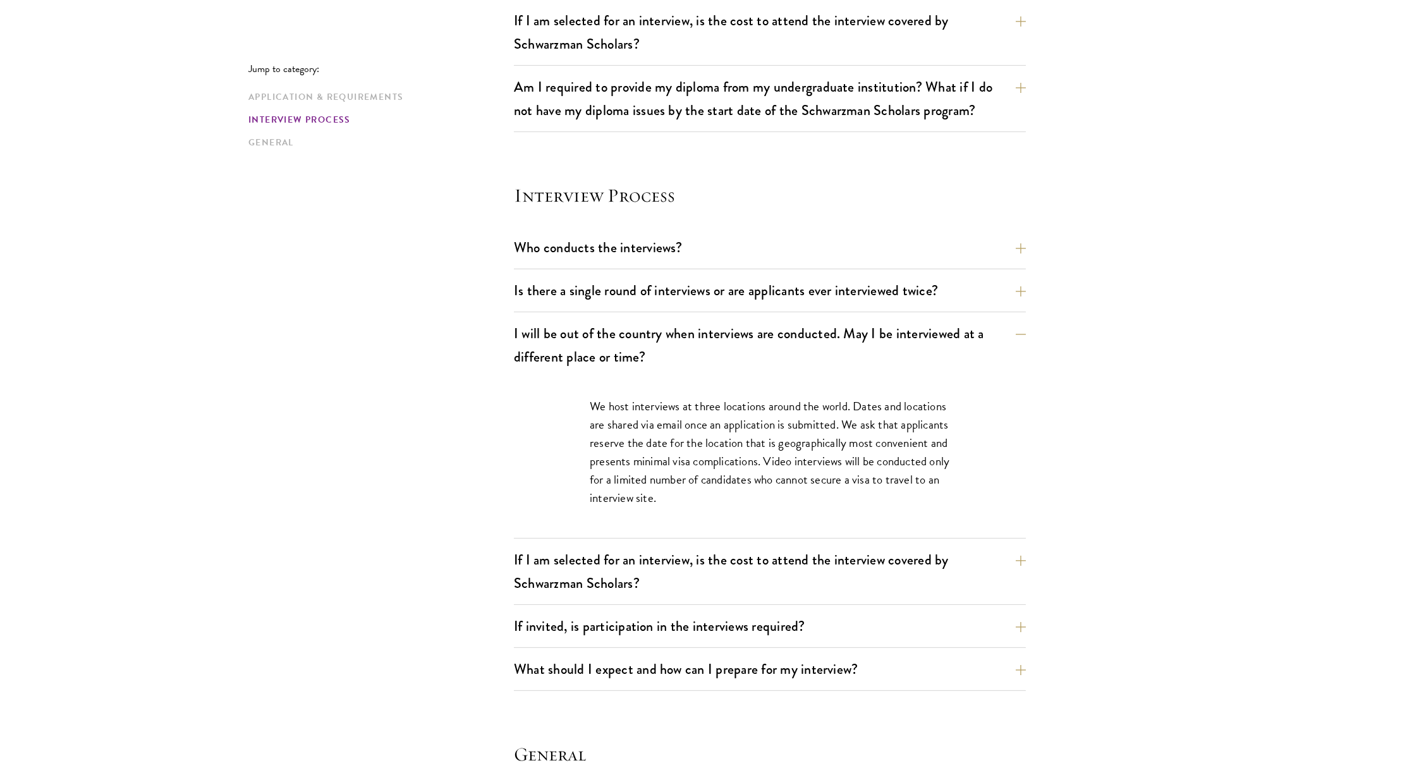
click at [649, 438] on p "We host interviews at three locations around the world. Dates and locations are…" at bounding box center [770, 452] width 360 height 110
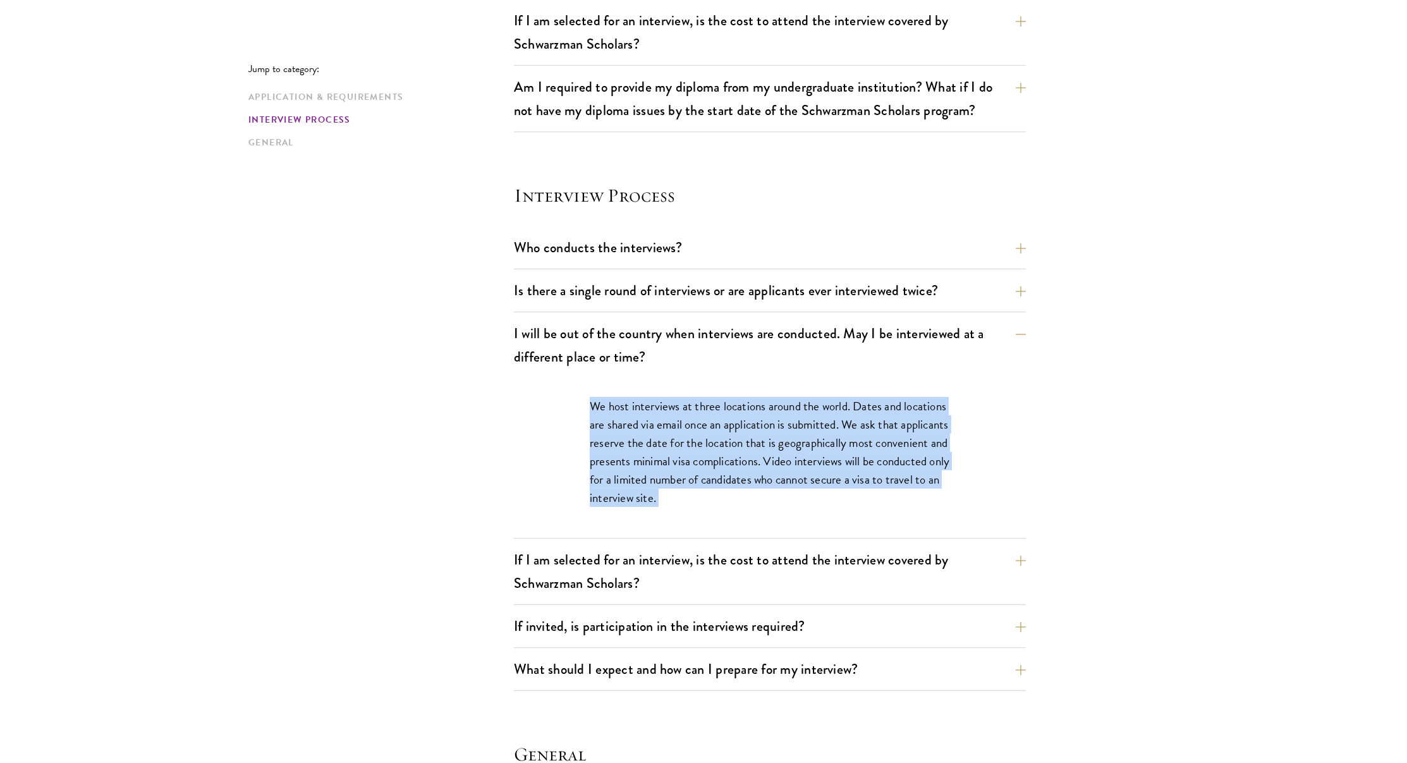
click at [649, 438] on p "We host interviews at three locations around the world. Dates and locations are…" at bounding box center [770, 452] width 360 height 110
click at [654, 462] on p "We host interviews at three locations around the world. Dates and locations are…" at bounding box center [770, 452] width 360 height 110
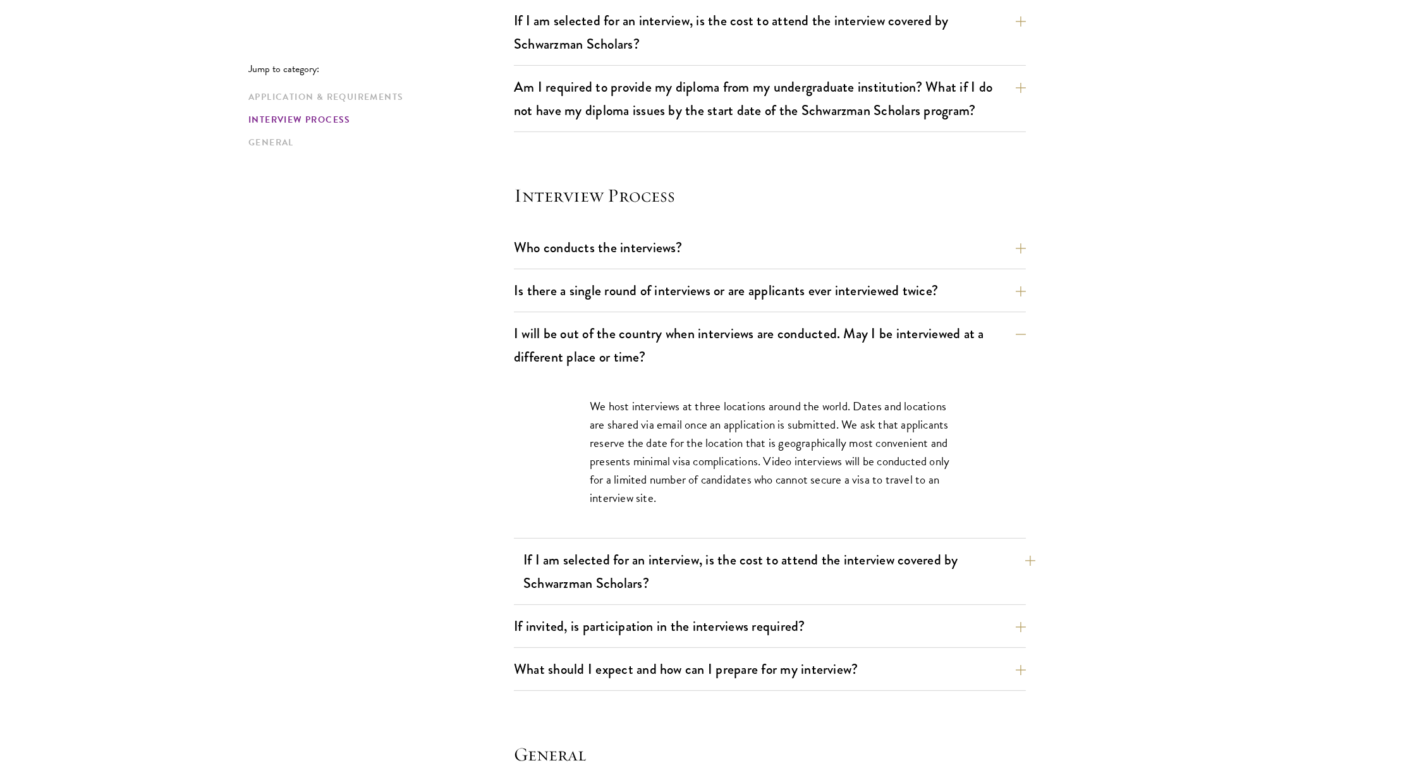
click at [642, 546] on button "If I am selected for an interview, is the cost to attend the interview covered …" at bounding box center [779, 572] width 512 height 52
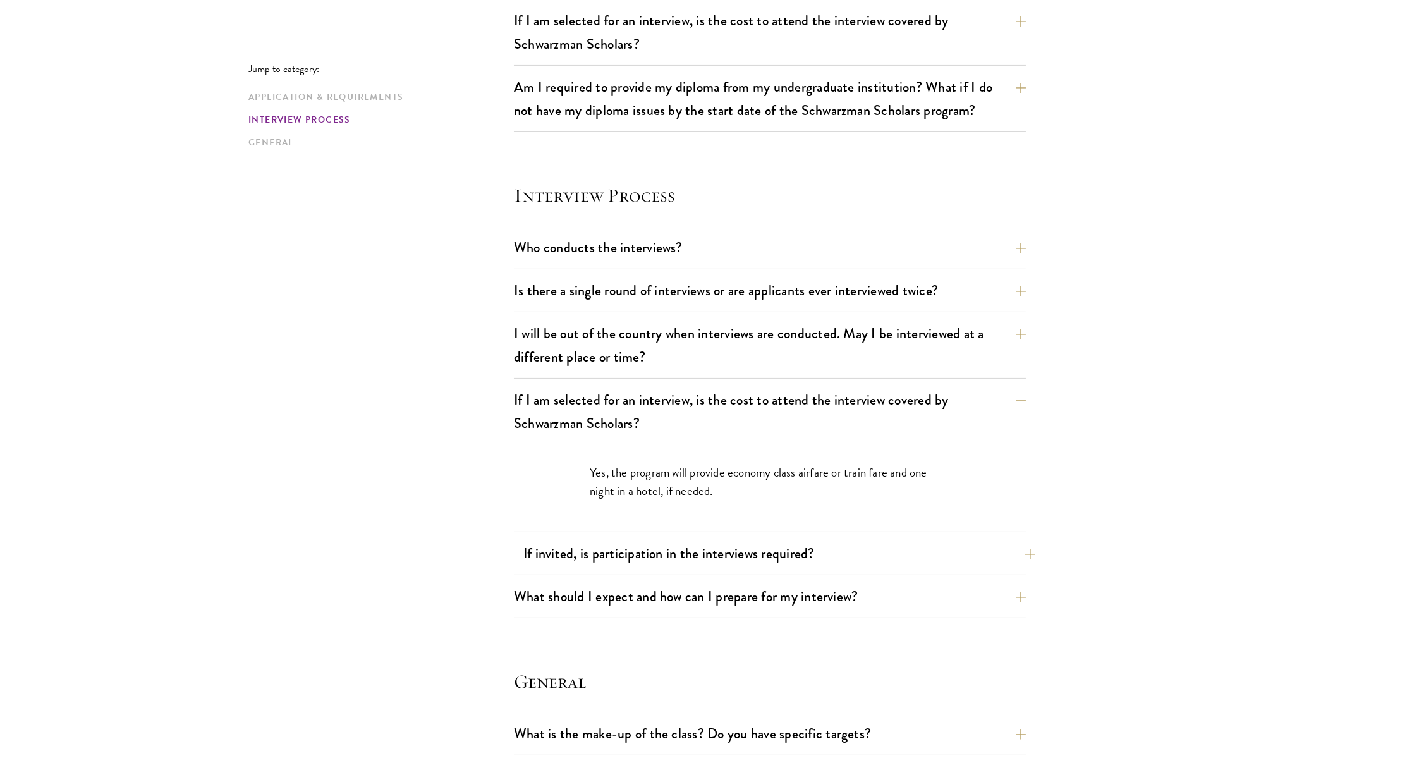
click at [638, 539] on button "If invited, is participation in the interviews required?" at bounding box center [779, 553] width 512 height 28
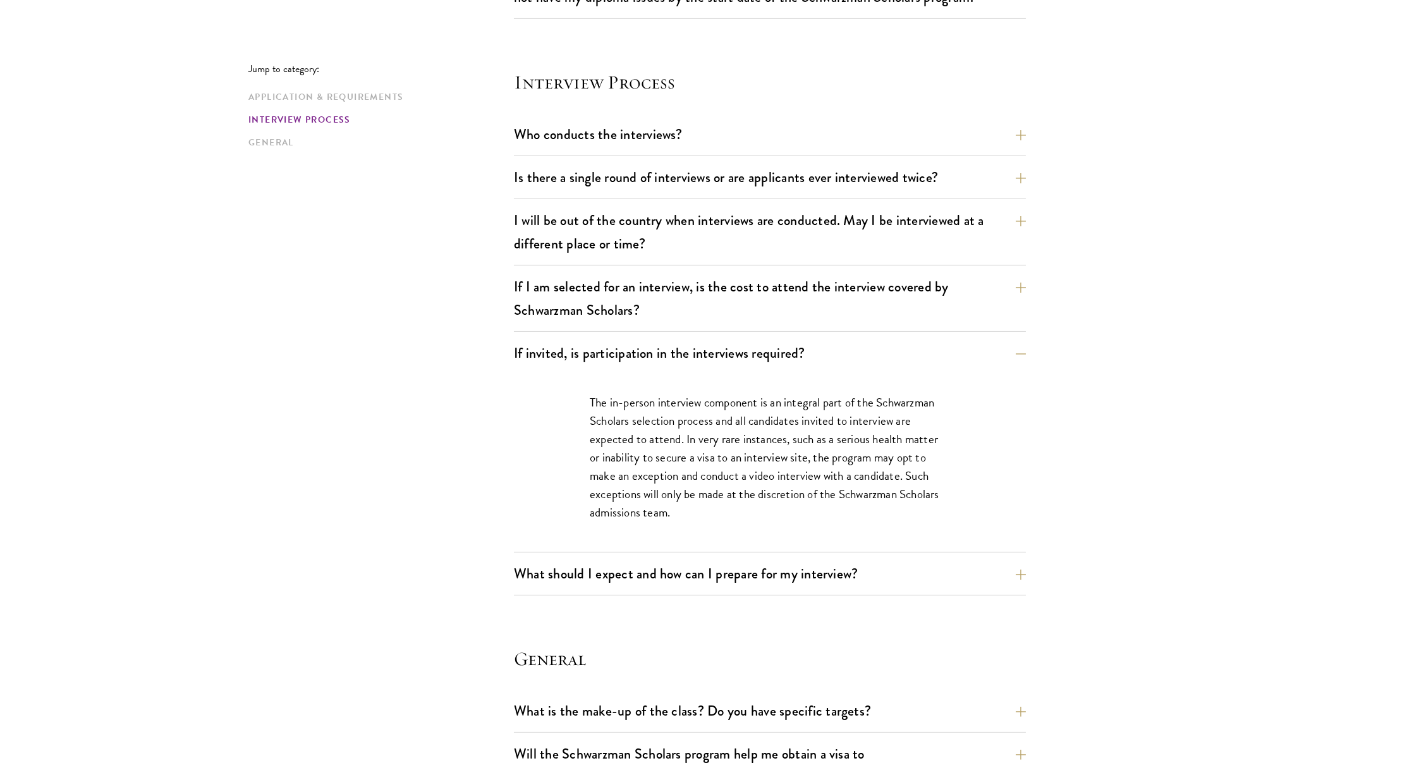
scroll to position [1404, 0]
click at [633, 559] on button "What should I expect and how can I prepare for my interview?" at bounding box center [779, 573] width 512 height 28
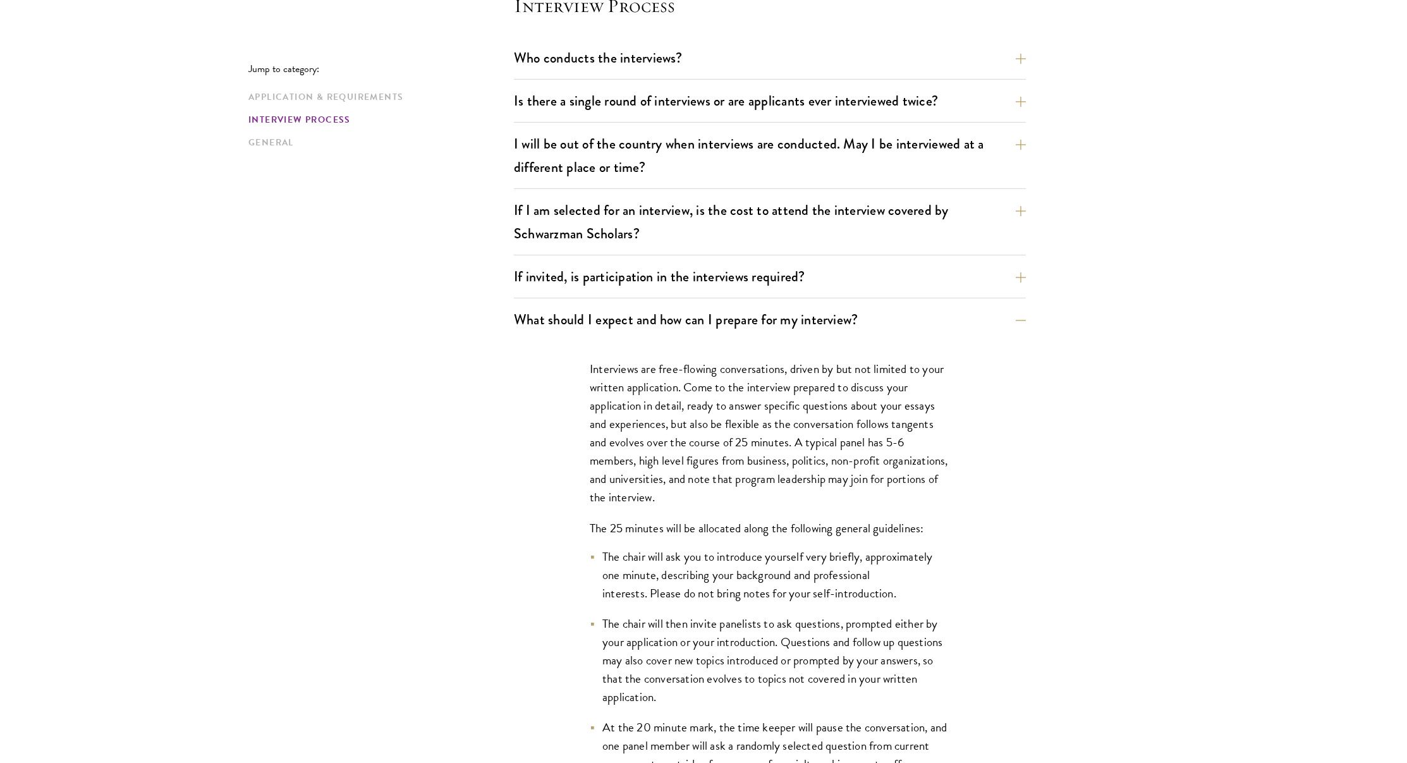
scroll to position [1480, 0]
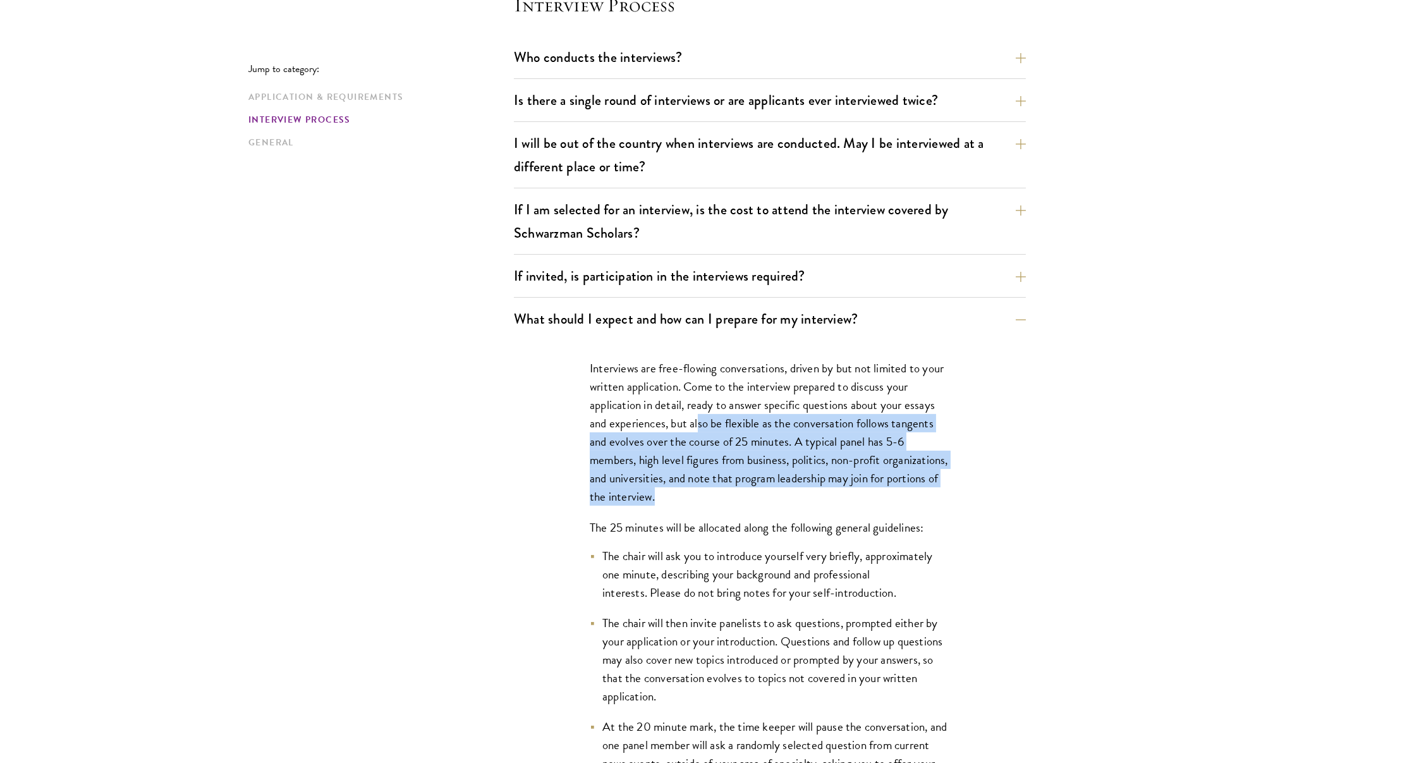
drag, startPoint x: 699, startPoint y: 406, endPoint x: 821, endPoint y: 479, distance: 142.0
click at [821, 479] on p "Interviews are free-flowing conversations, driven by but not limited to your wr…" at bounding box center [770, 432] width 360 height 147
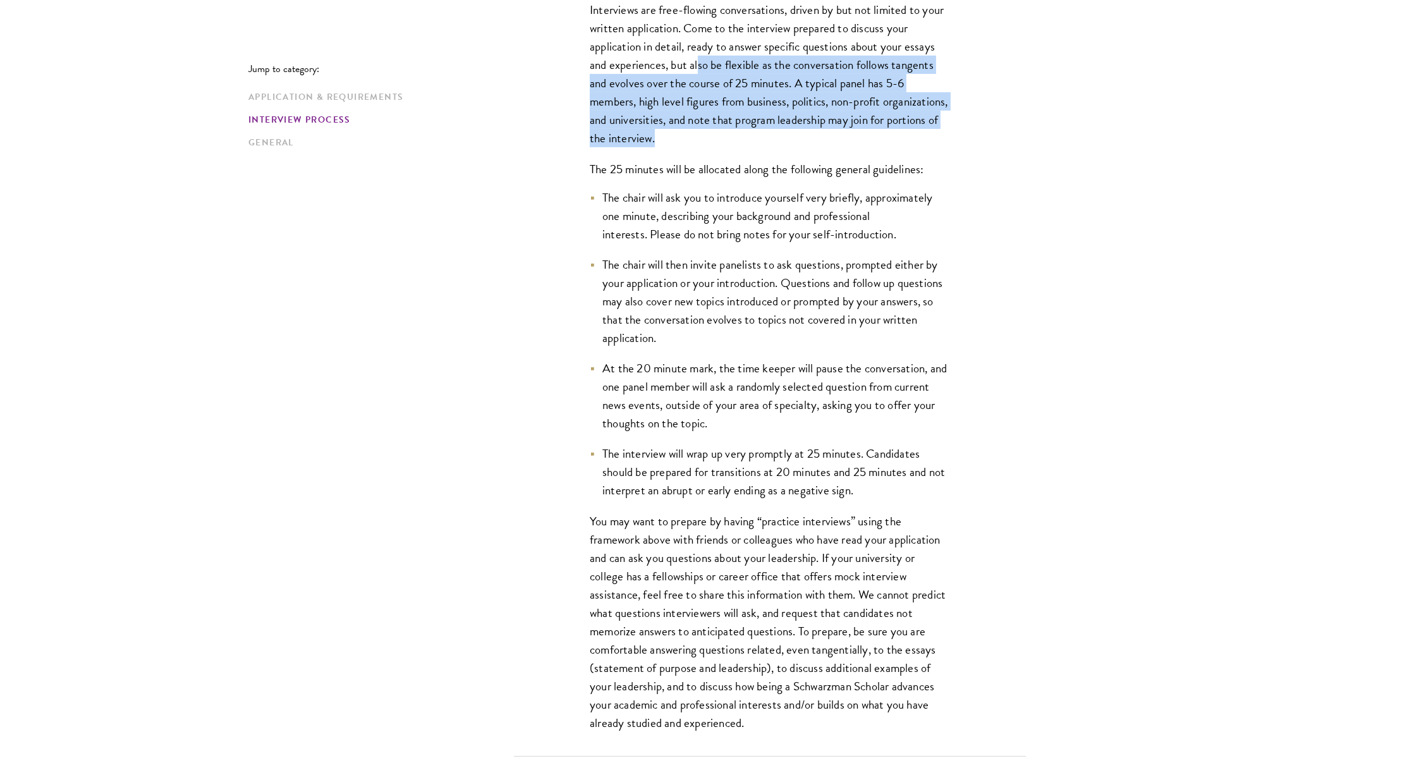
scroll to position [1842, 0]
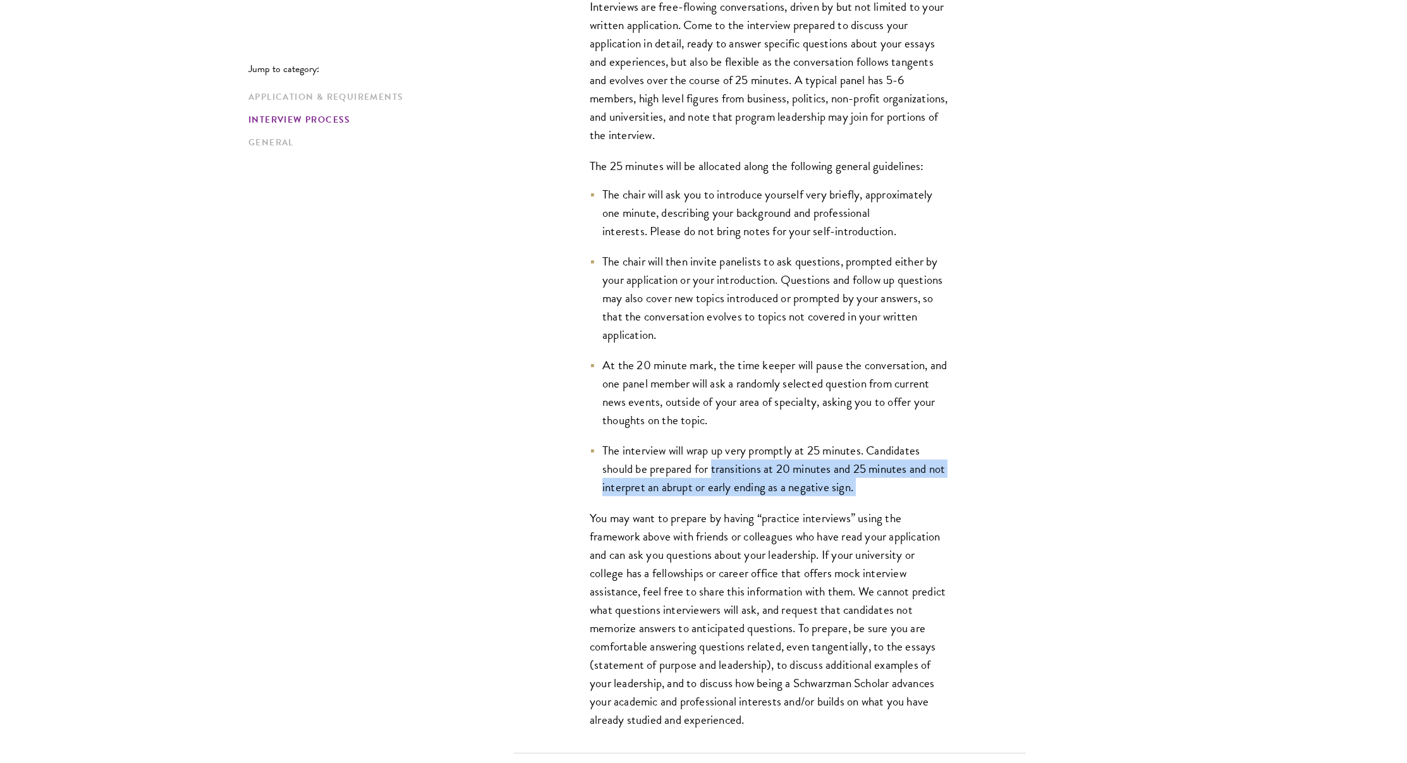
drag, startPoint x: 711, startPoint y: 449, endPoint x: 804, endPoint y: 483, distance: 99.0
click at [804, 483] on div "Interviews are free-flowing conversations, driven by but not limited to your wr…" at bounding box center [770, 370] width 436 height 782
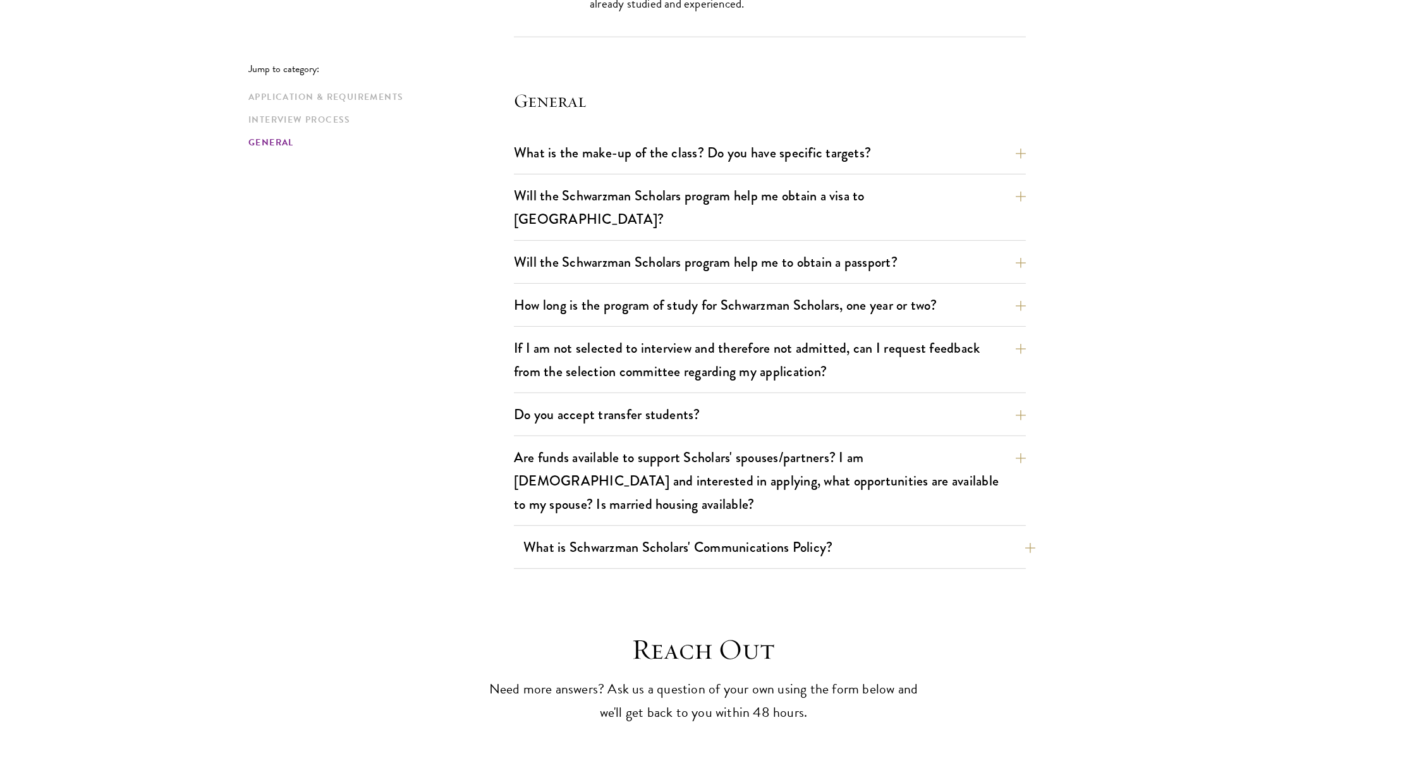
scroll to position [2562, 0]
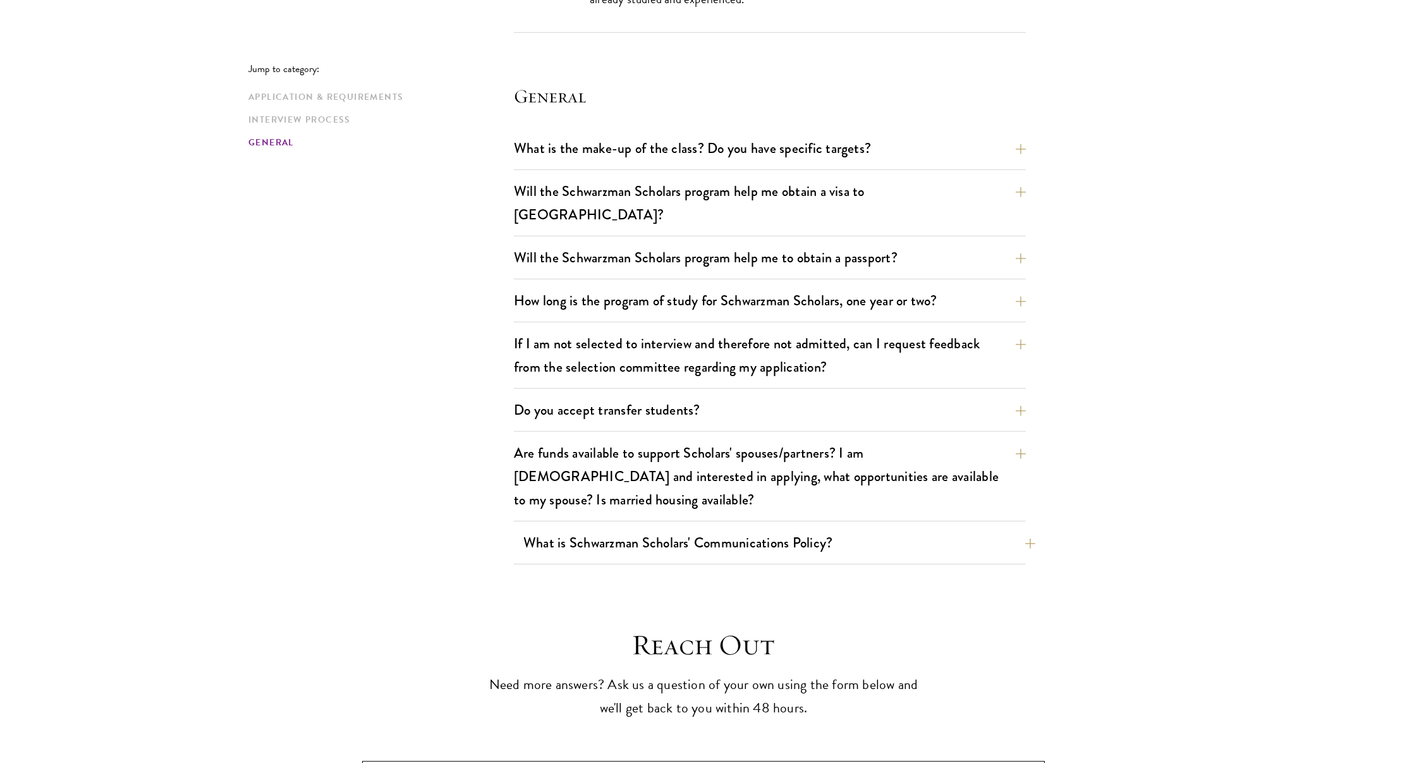
click at [768, 529] on button "What is Schwarzman Scholars' Communications Policy?" at bounding box center [779, 543] width 512 height 28
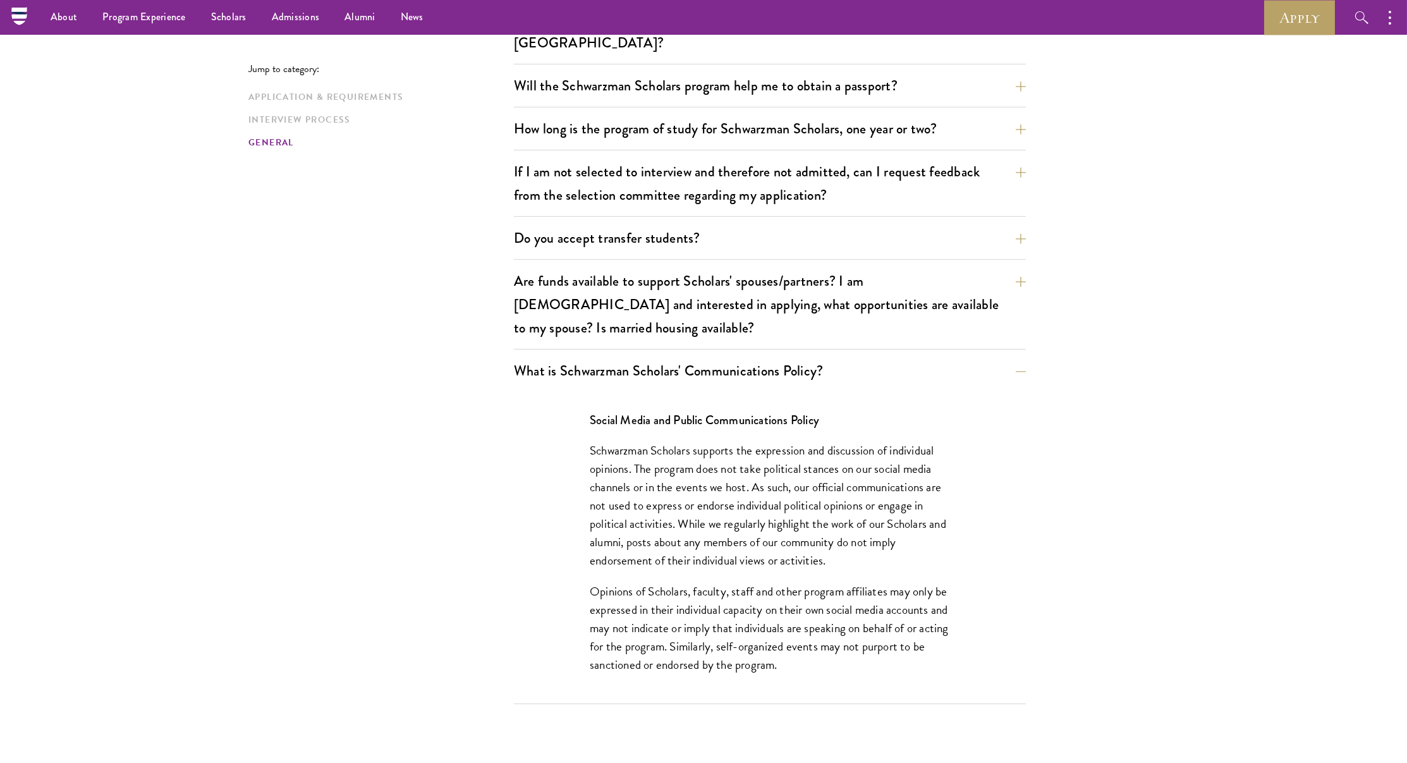
scroll to position [1960, 0]
click at [696, 267] on button "Are funds available to support Scholars' spouses/partners? I am married and int…" at bounding box center [779, 304] width 512 height 75
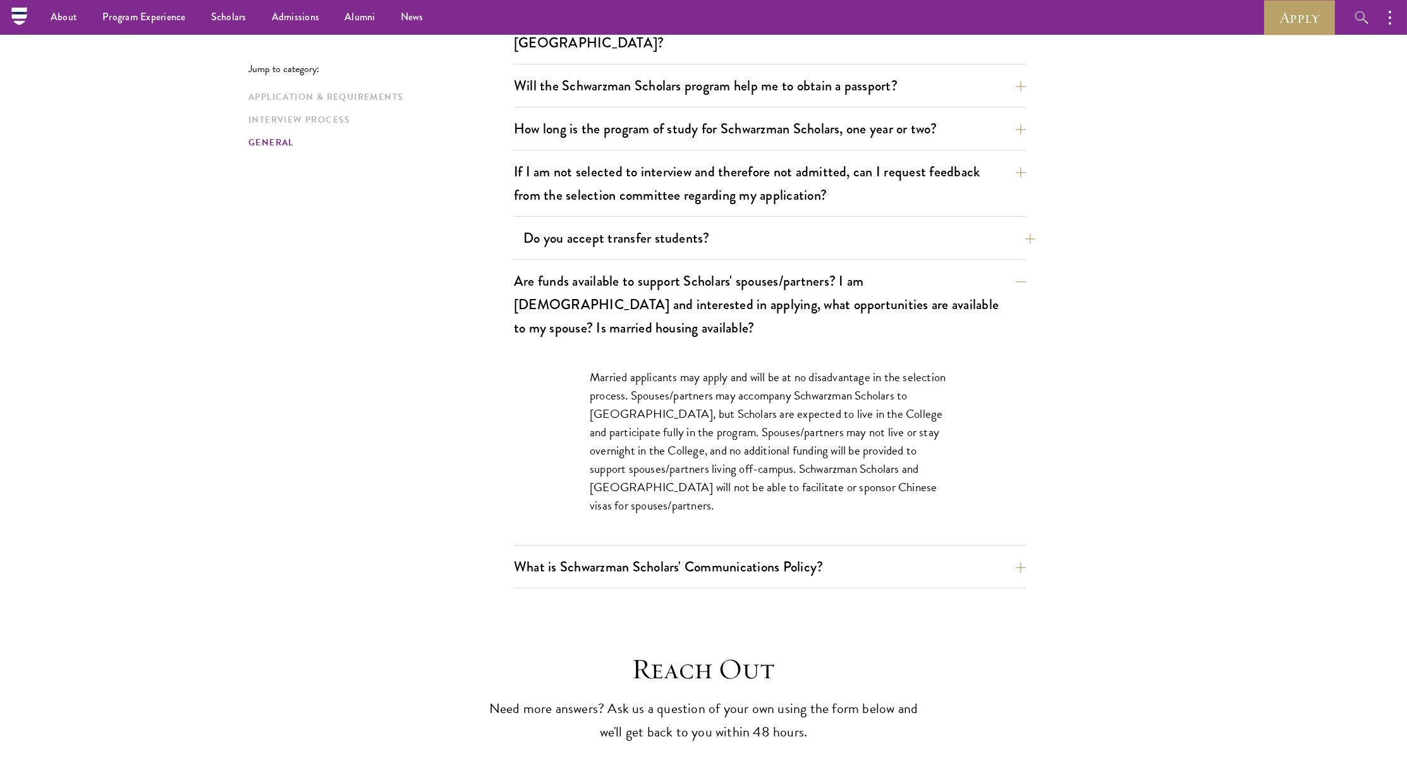
click at [704, 224] on button "Do you accept transfer students?" at bounding box center [779, 238] width 512 height 28
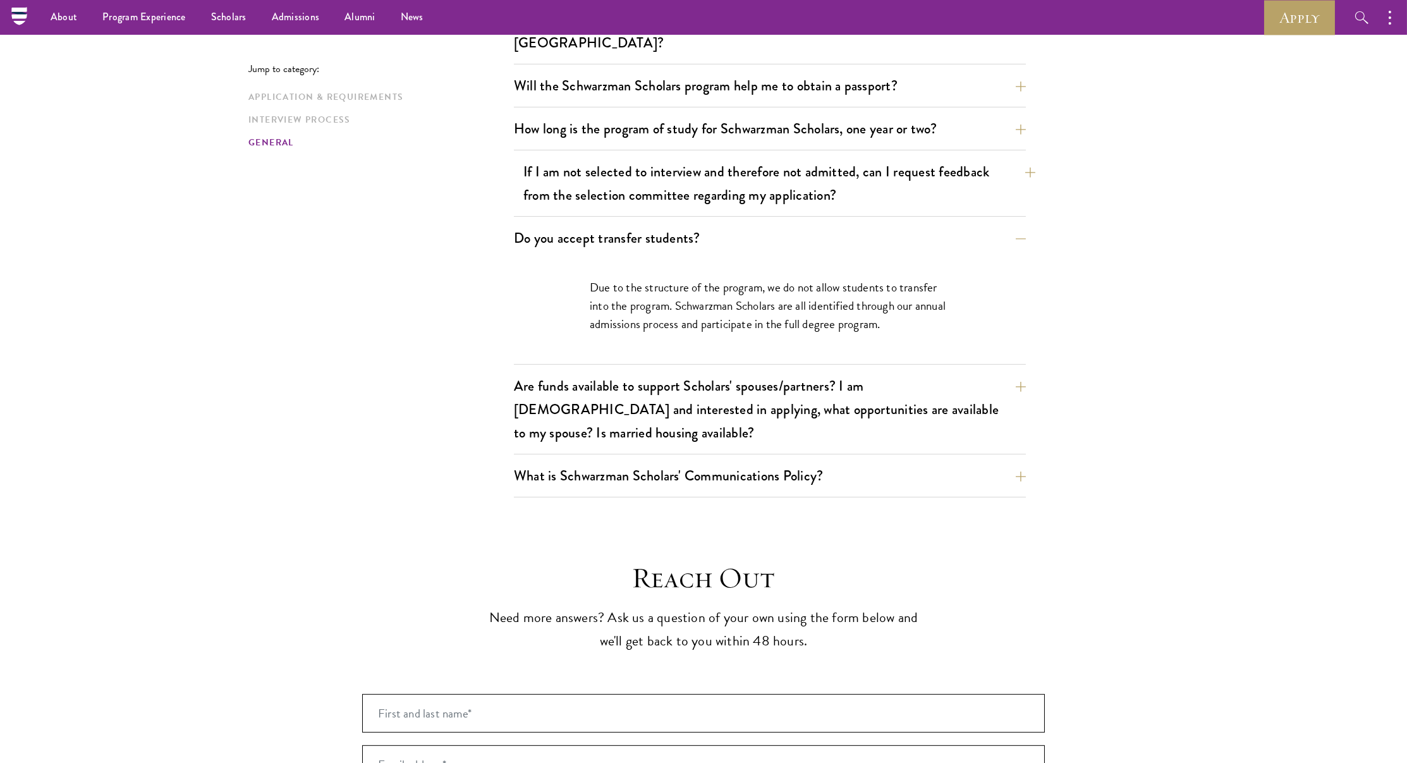
click at [685, 157] on button "If I am not selected to interview and therefore not admitted, can I request fee…" at bounding box center [779, 183] width 512 height 52
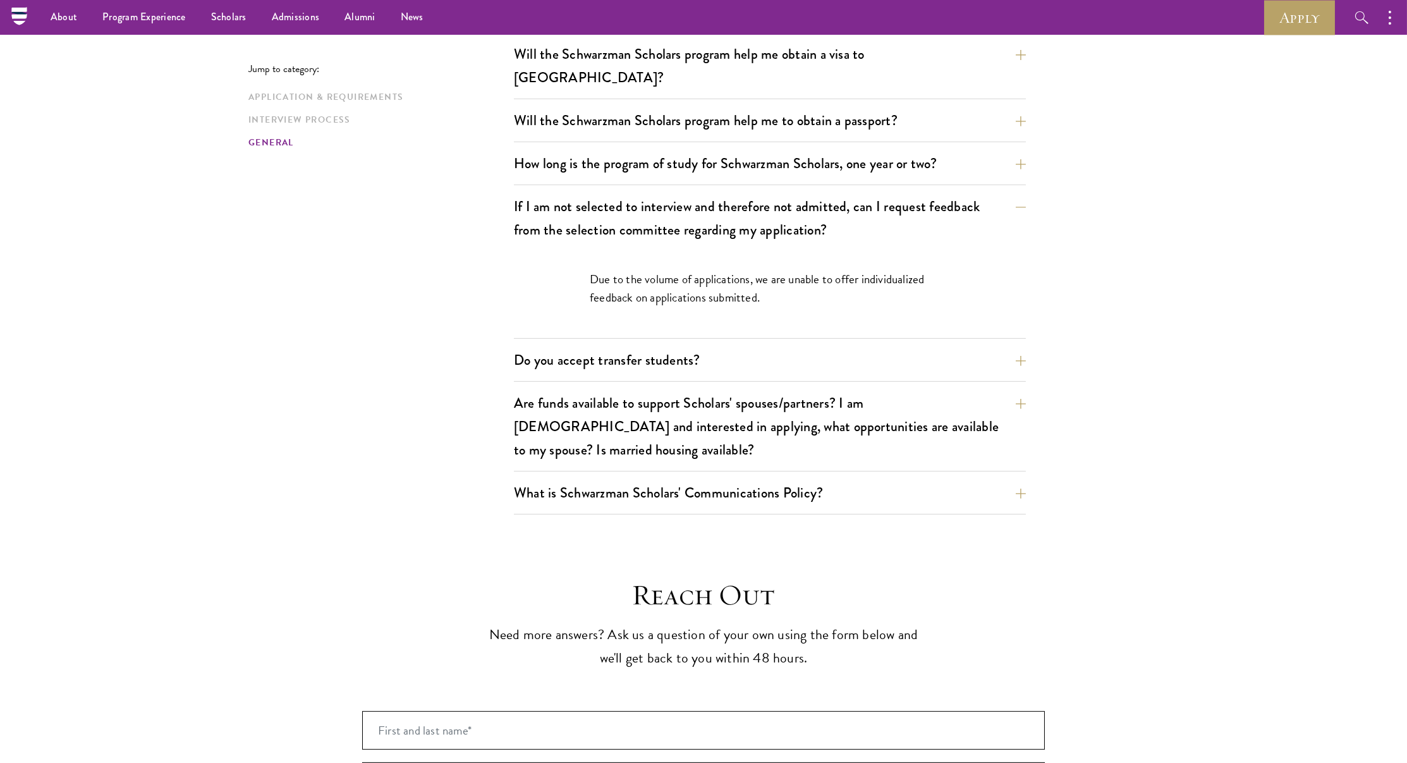
scroll to position [1892, 0]
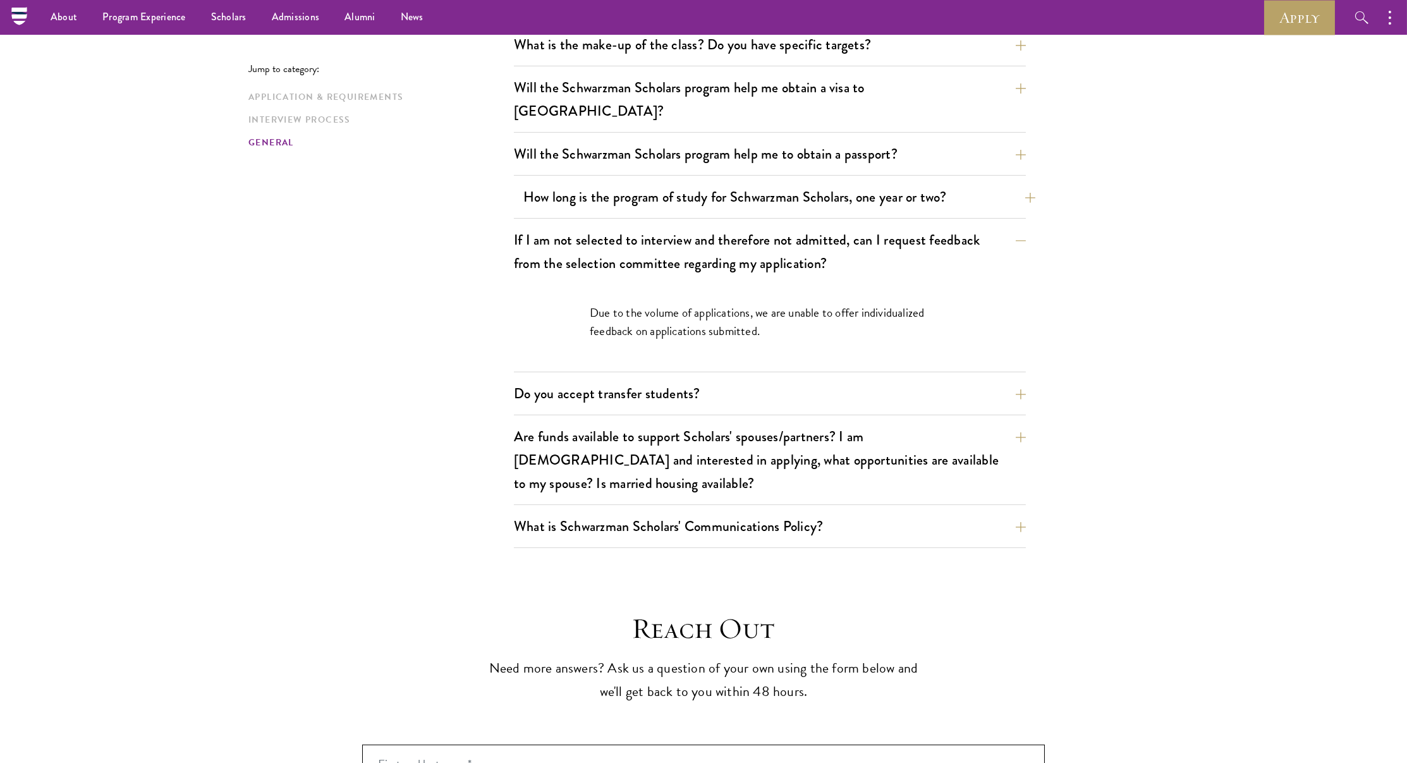
click at [735, 183] on button "How long is the program of study for Schwarzman Scholars, one year or two?" at bounding box center [779, 197] width 512 height 28
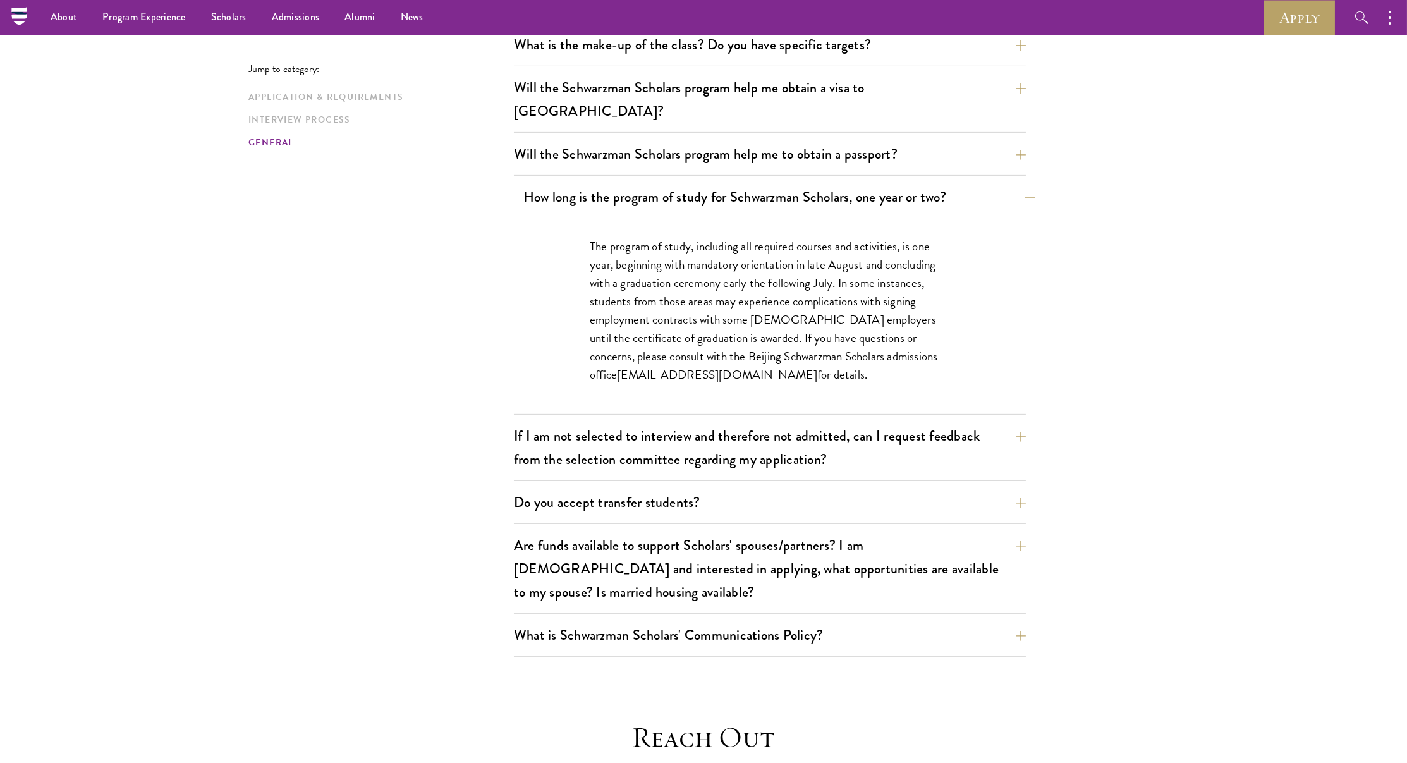
click at [729, 183] on button "How long is the program of study for Schwarzman Scholars, one year or two?" at bounding box center [779, 197] width 512 height 28
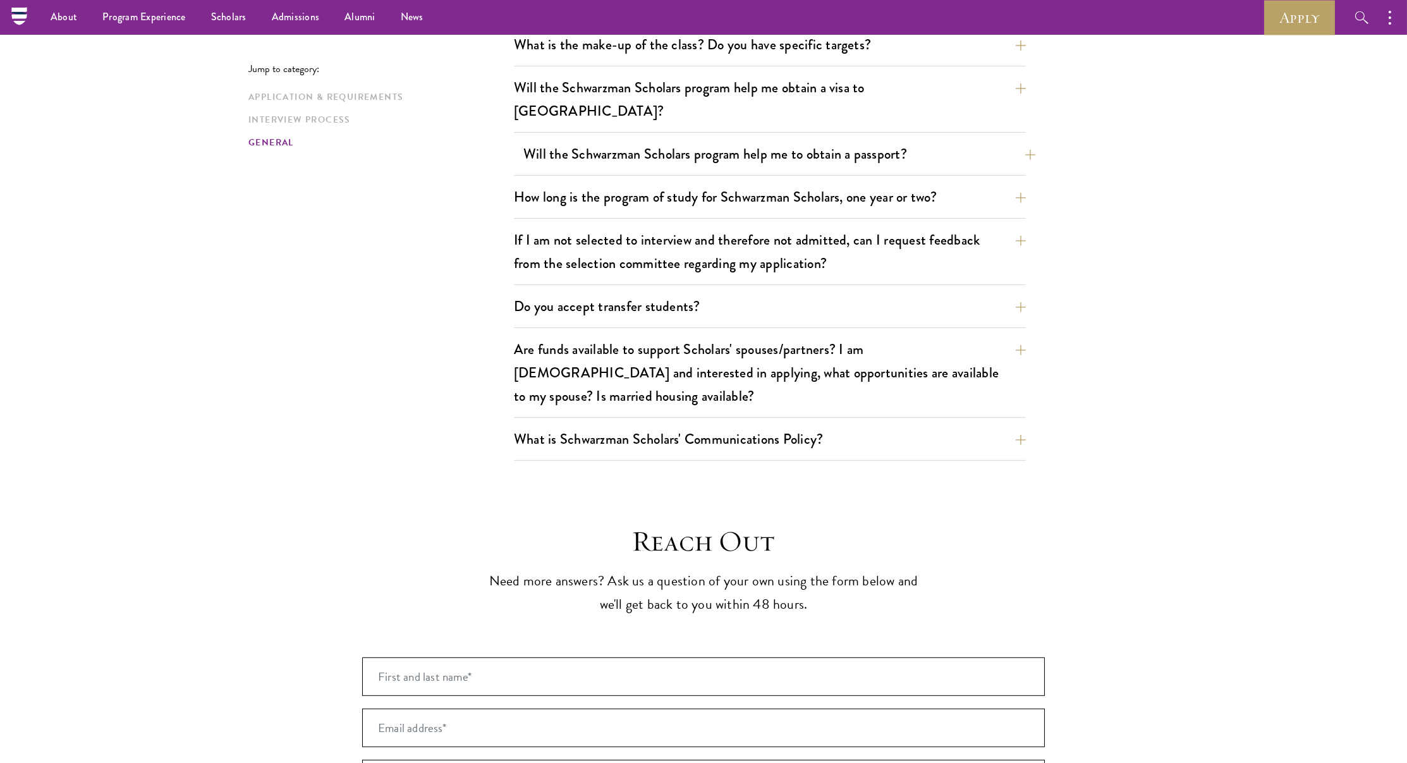
click at [709, 140] on button "Will the Schwarzman Scholars program help me to obtain a passport?" at bounding box center [779, 154] width 512 height 28
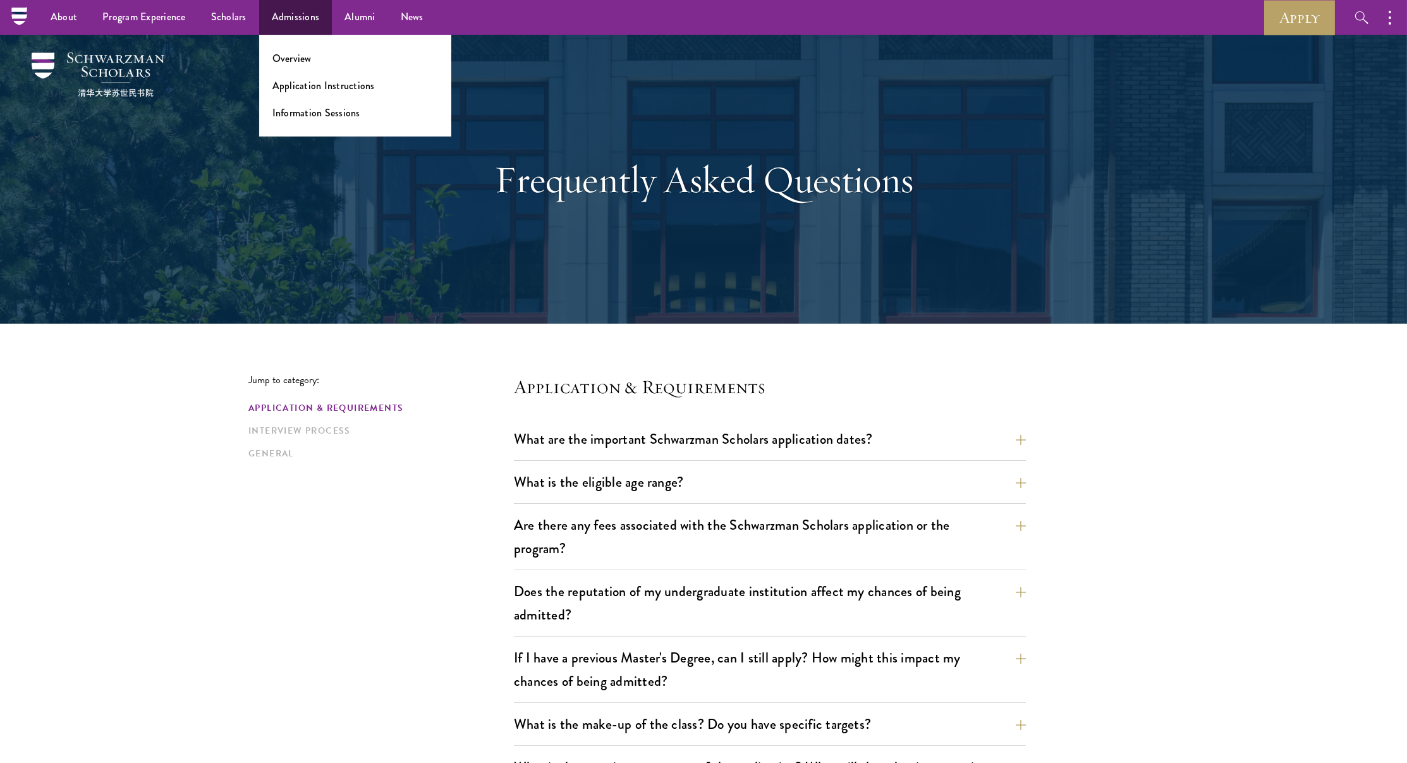
scroll to position [0, 0]
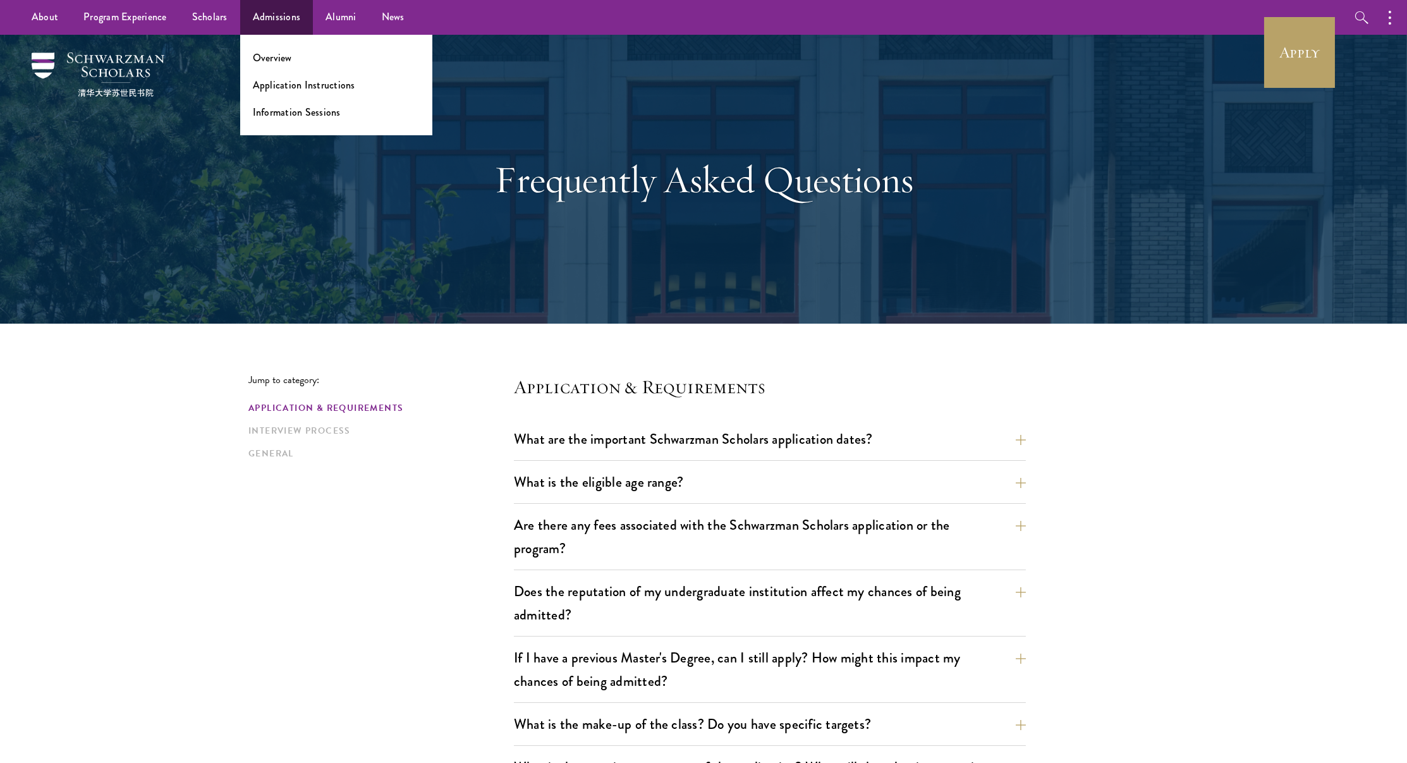
click at [298, 77] on ul "Overview Application Instructions Information Sessions" at bounding box center [336, 85] width 192 height 101
click at [297, 81] on link "Application Instructions" at bounding box center [304, 85] width 102 height 15
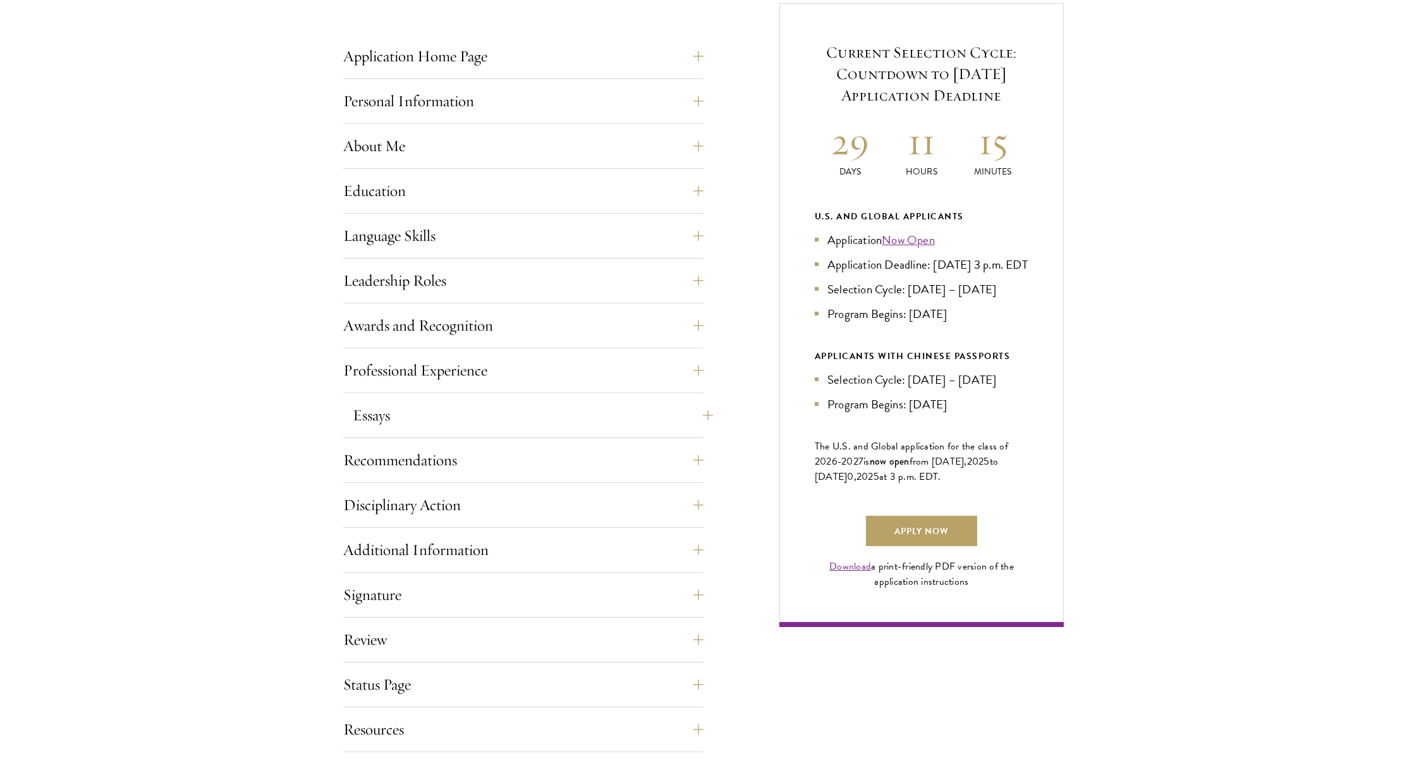
scroll to position [510, 0]
click at [437, 401] on button "Essays" at bounding box center [533, 414] width 360 height 30
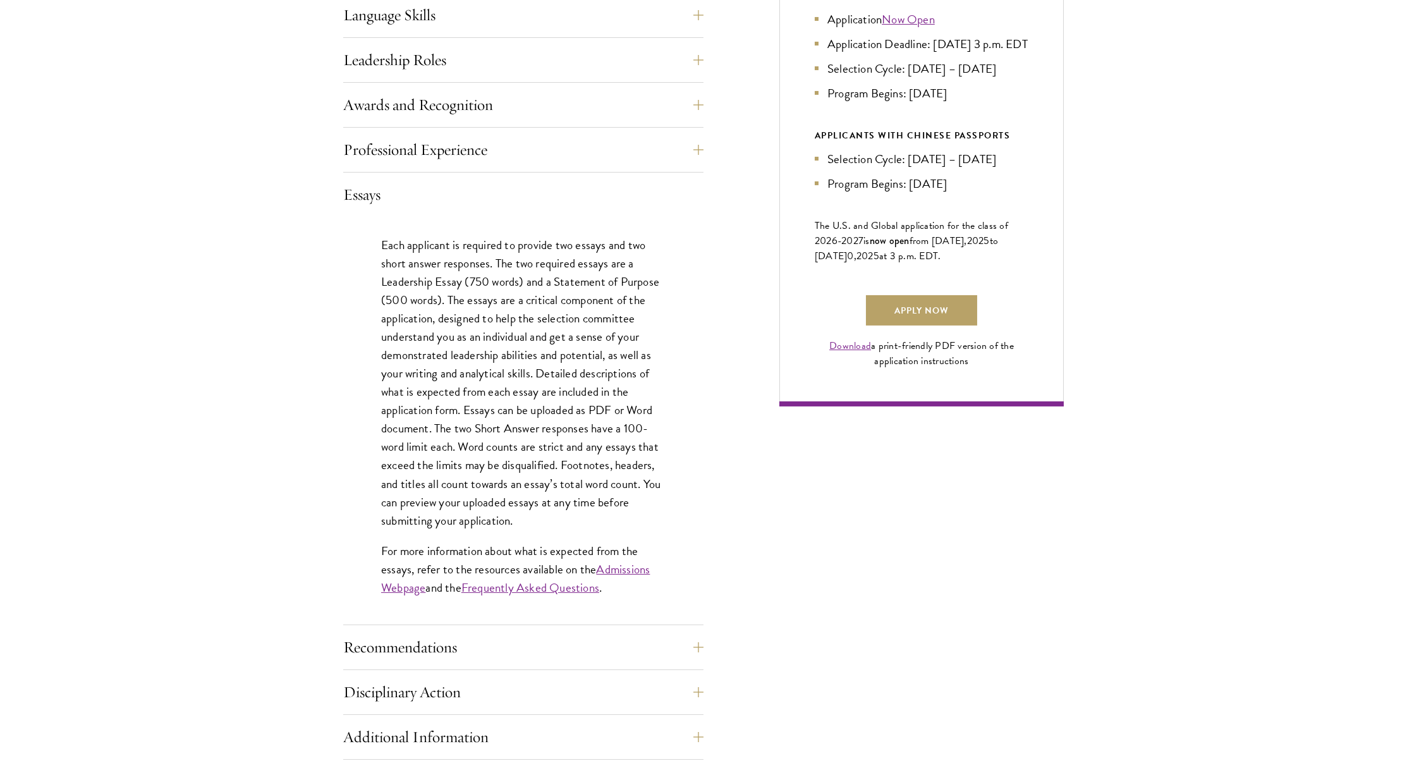
scroll to position [730, 0]
click at [620, 565] on link "Admissions Webpage" at bounding box center [515, 578] width 269 height 37
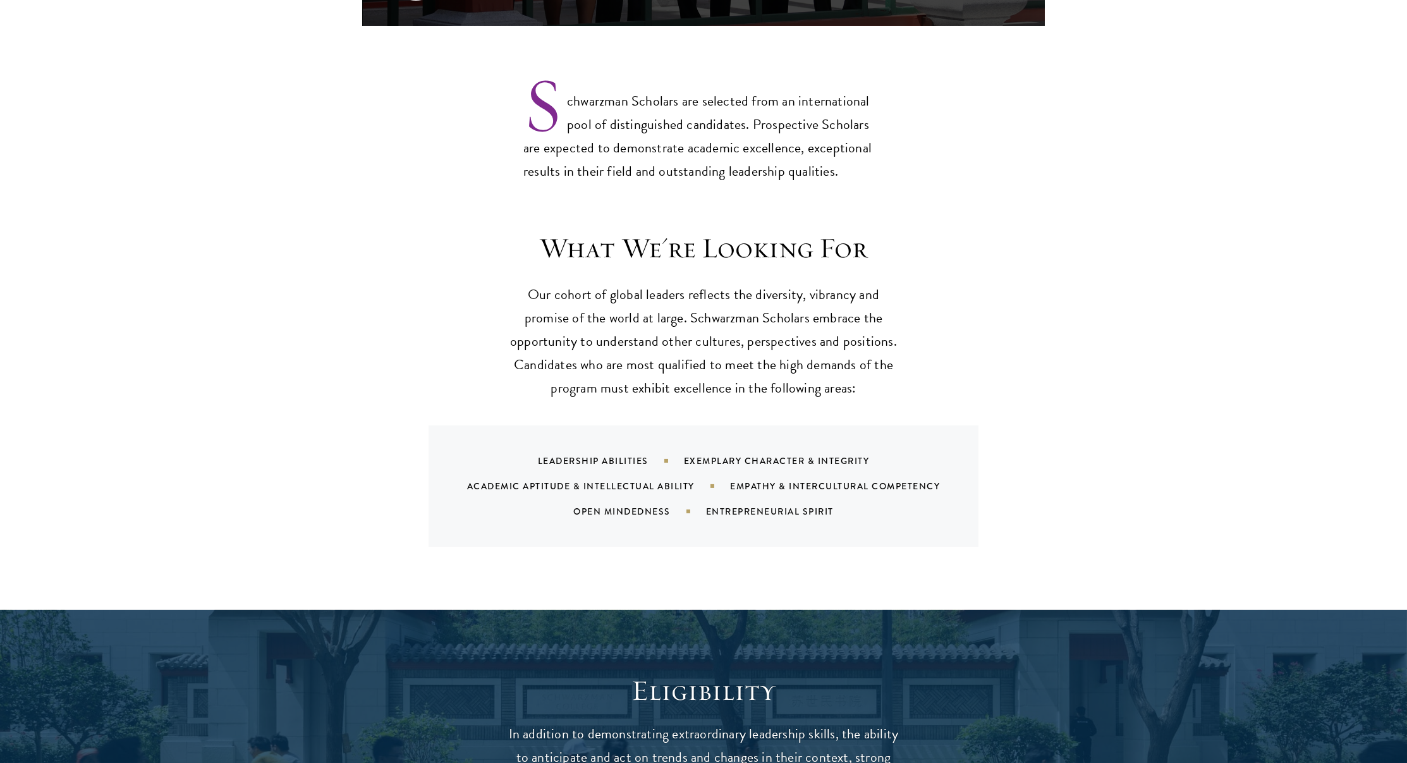
scroll to position [1025, 0]
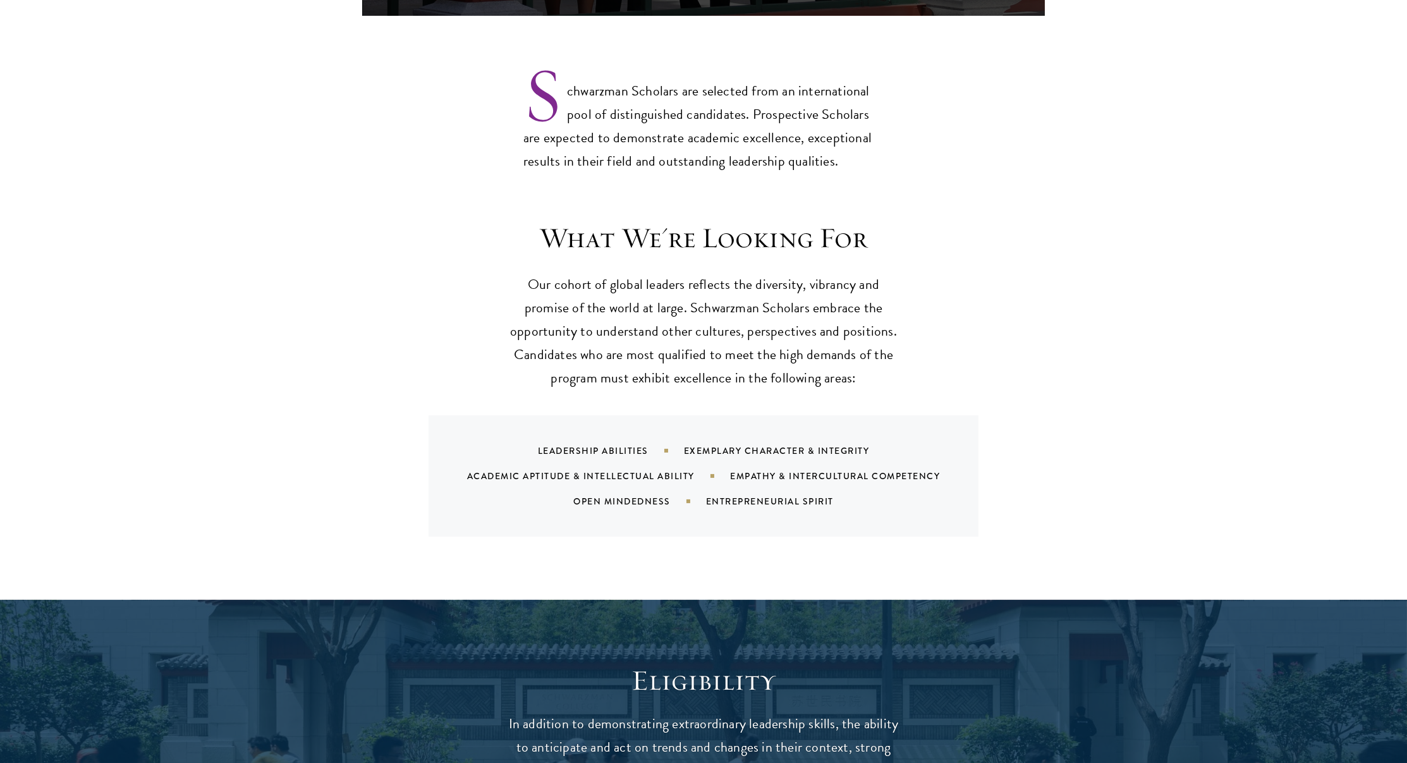
click at [664, 470] on div "Academic Aptitude & Intellectual Ability" at bounding box center [598, 476] width 263 height 13
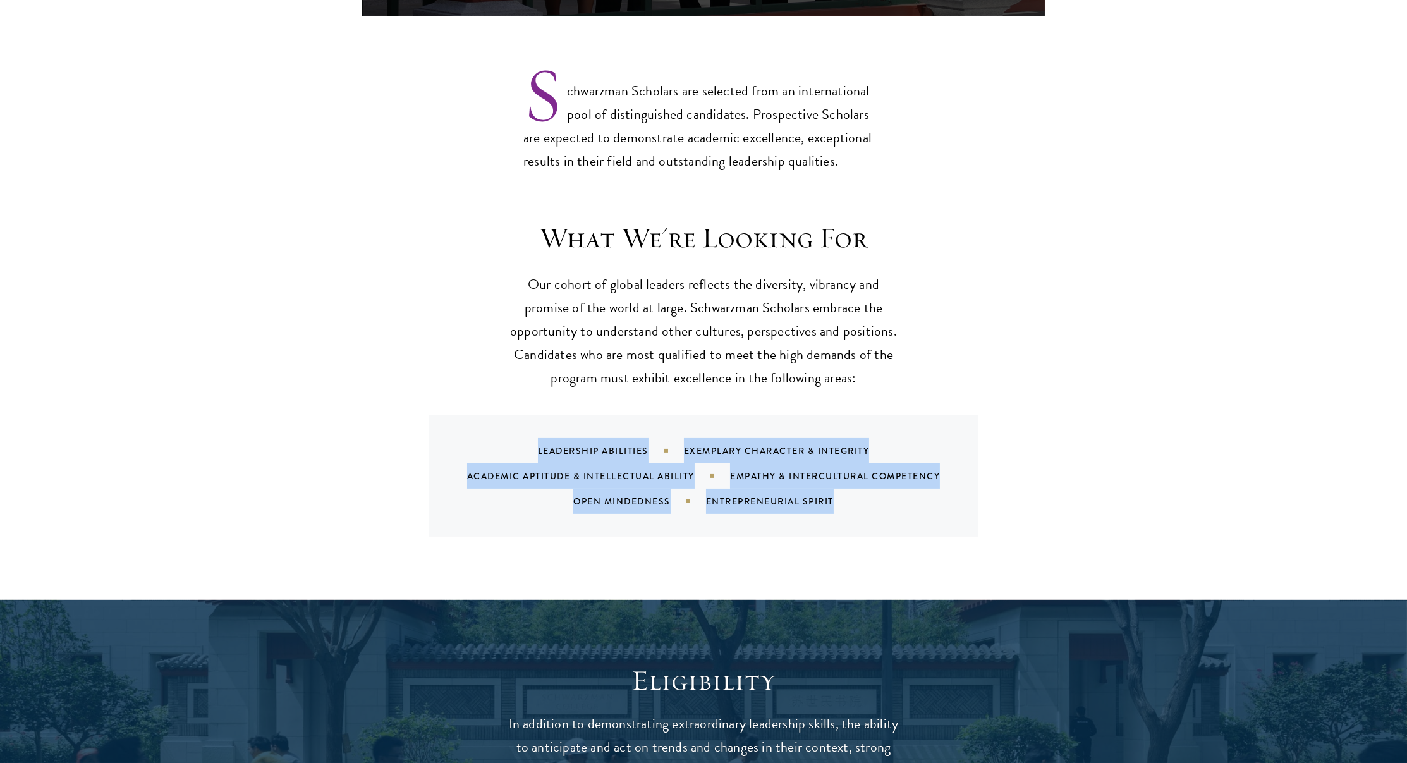
click at [664, 470] on div "Academic Aptitude & Intellectual Ability" at bounding box center [598, 476] width 263 height 13
click at [752, 463] on div "Leadership Abilities Exemplary Character & Integrity Academic Aptitude & Intell…" at bounding box center [720, 476] width 520 height 76
drag, startPoint x: 836, startPoint y: 473, endPoint x: 554, endPoint y: 419, distance: 286.4
click at [554, 438] on div "Leadership Abilities Exemplary Character & Integrity Academic Aptitude & Intell…" at bounding box center [720, 476] width 520 height 76
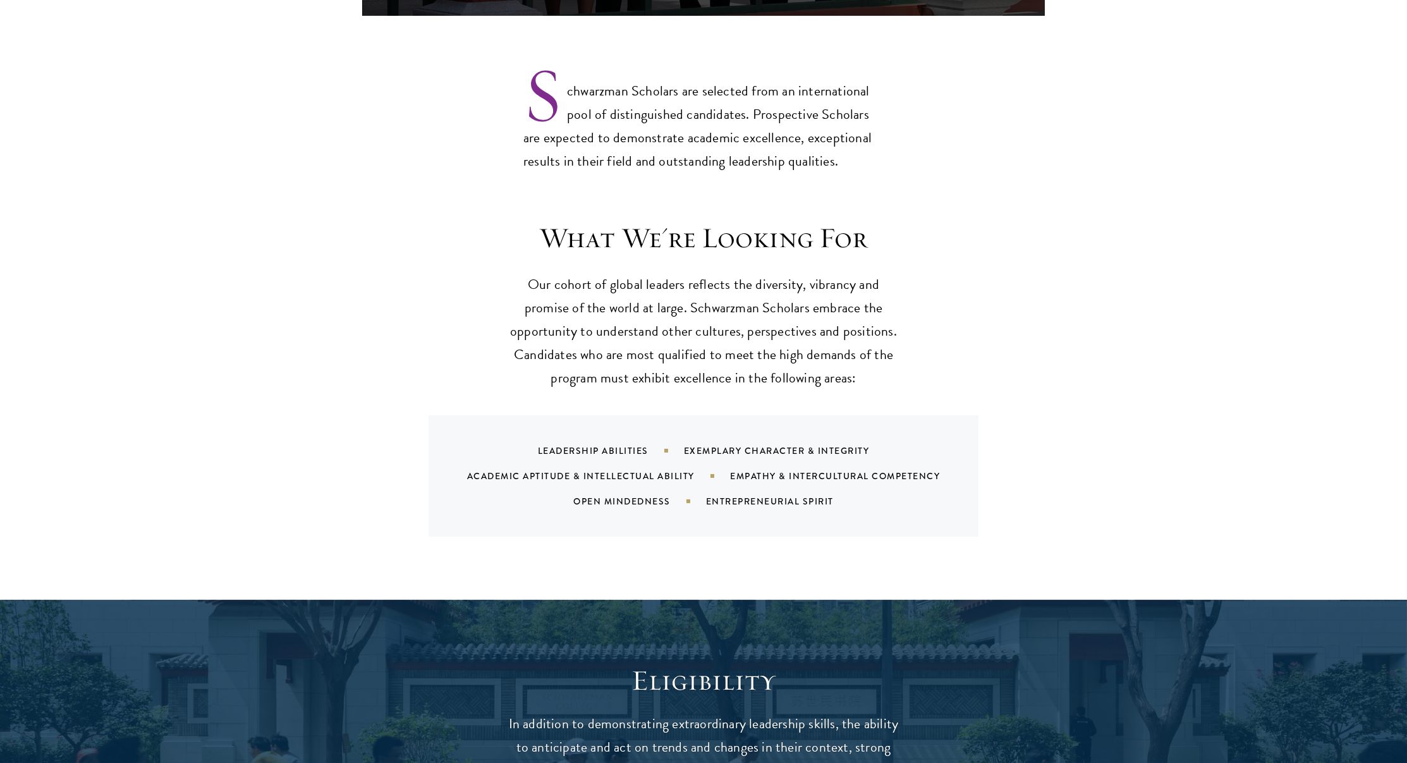
click at [531, 438] on div "Leadership Abilities Exemplary Character & Integrity Academic Aptitude & Intell…" at bounding box center [720, 476] width 520 height 76
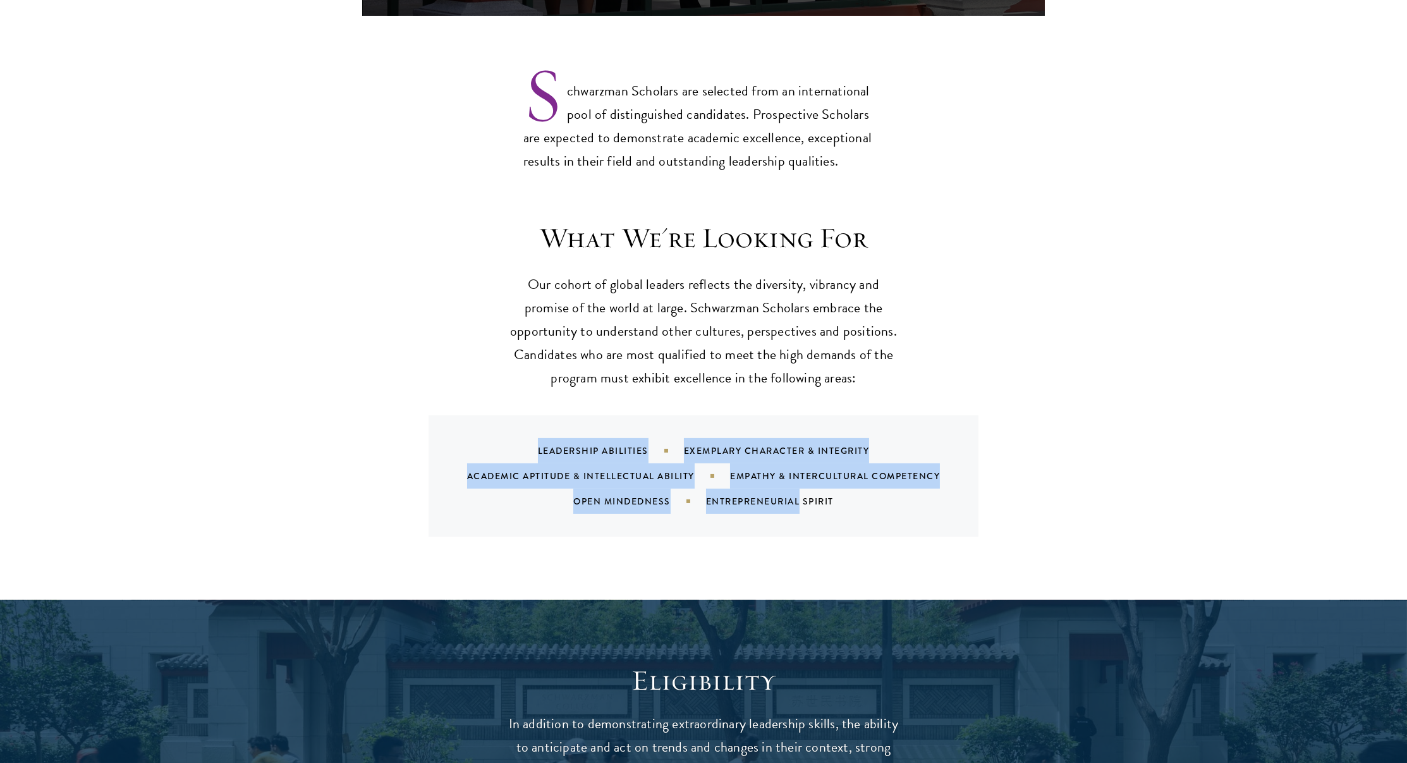
drag, startPoint x: 531, startPoint y: 417, endPoint x: 788, endPoint y: 470, distance: 262.7
click at [788, 470] on div "Leadership Abilities Exemplary Character & Integrity Academic Aptitude & Intell…" at bounding box center [720, 476] width 520 height 76
copy div "Leadership Abilities Exemplary Character & Integrity Academic Aptitude & Intell…"
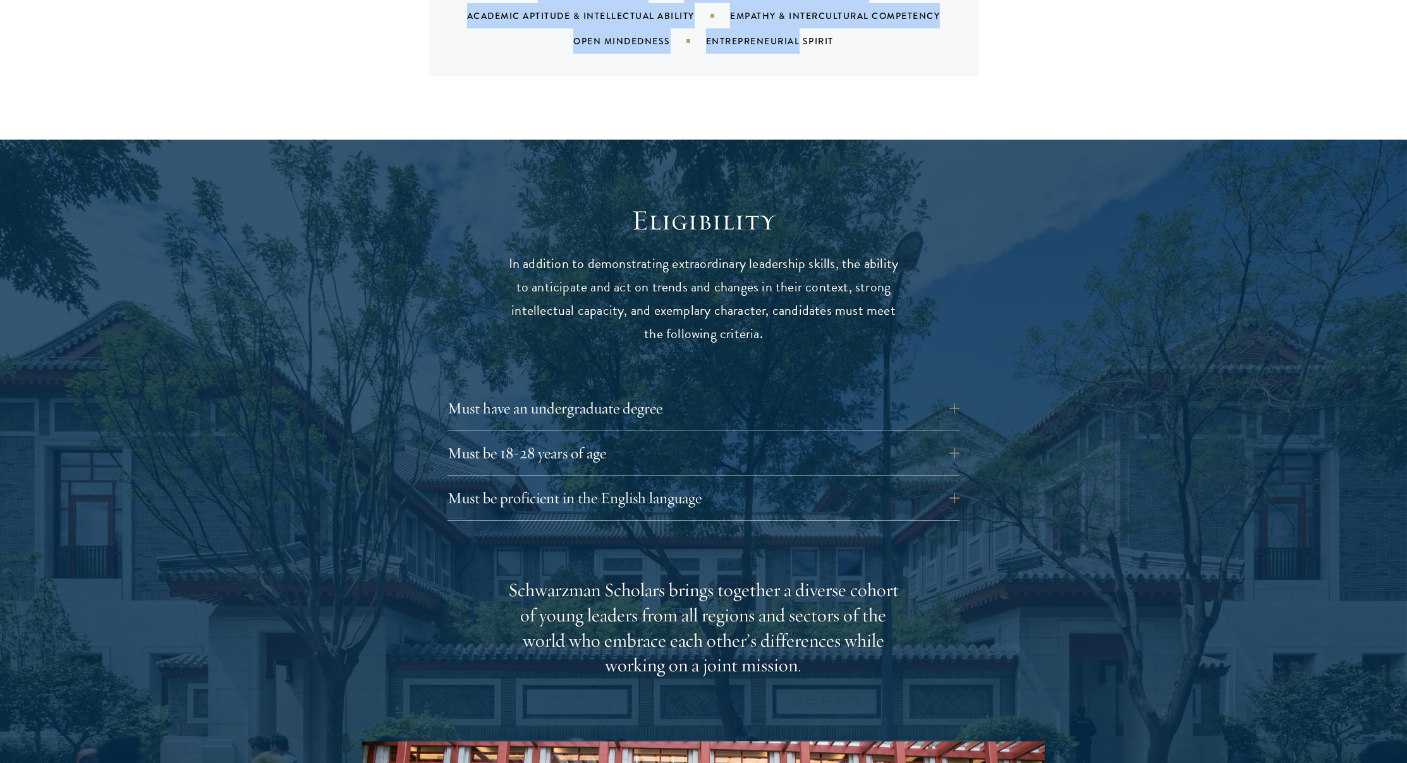
scroll to position [1655, 0]
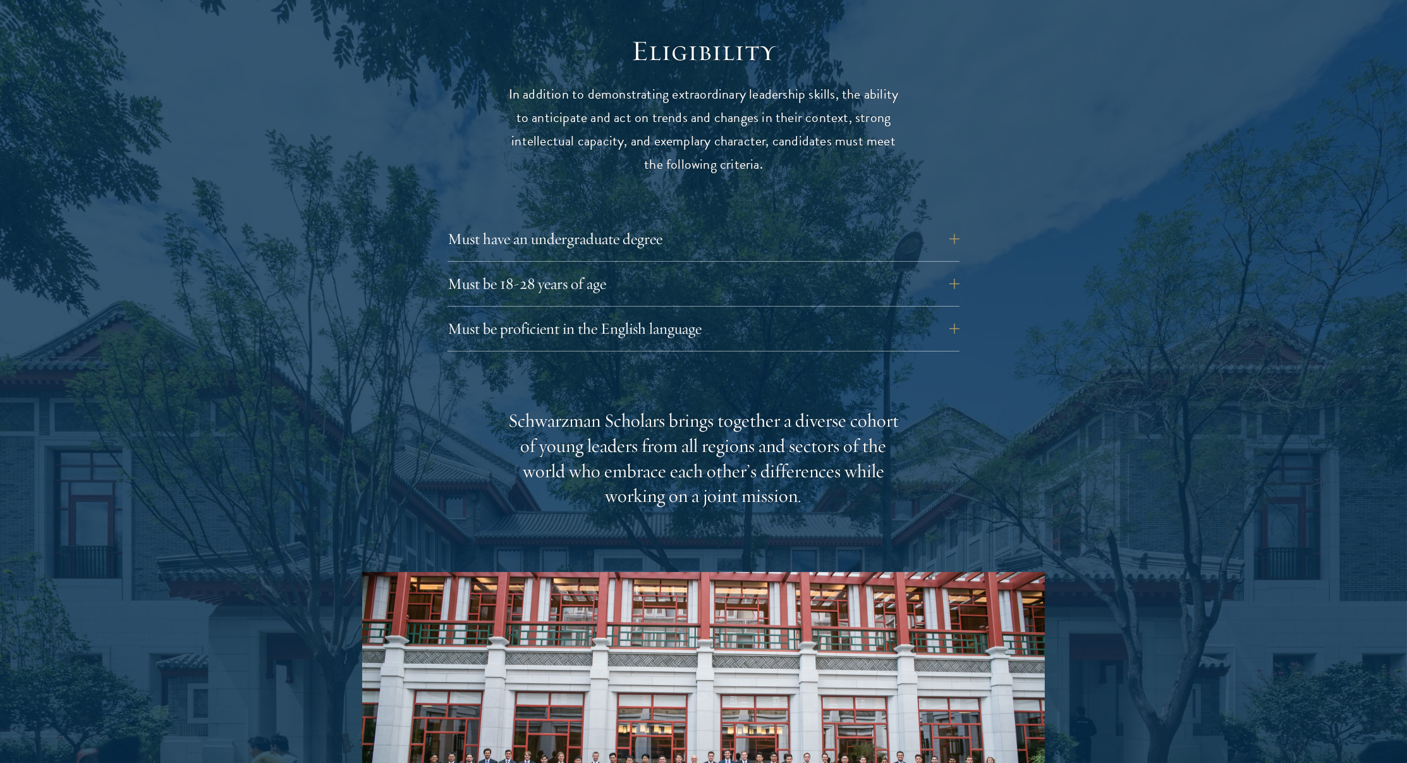
click at [695, 228] on div "Must have an undergraduate degree Applicants who are currently enrolled in unde…" at bounding box center [704, 243] width 512 height 38
click at [670, 269] on button "Must be 18-28 years of age" at bounding box center [713, 284] width 512 height 30
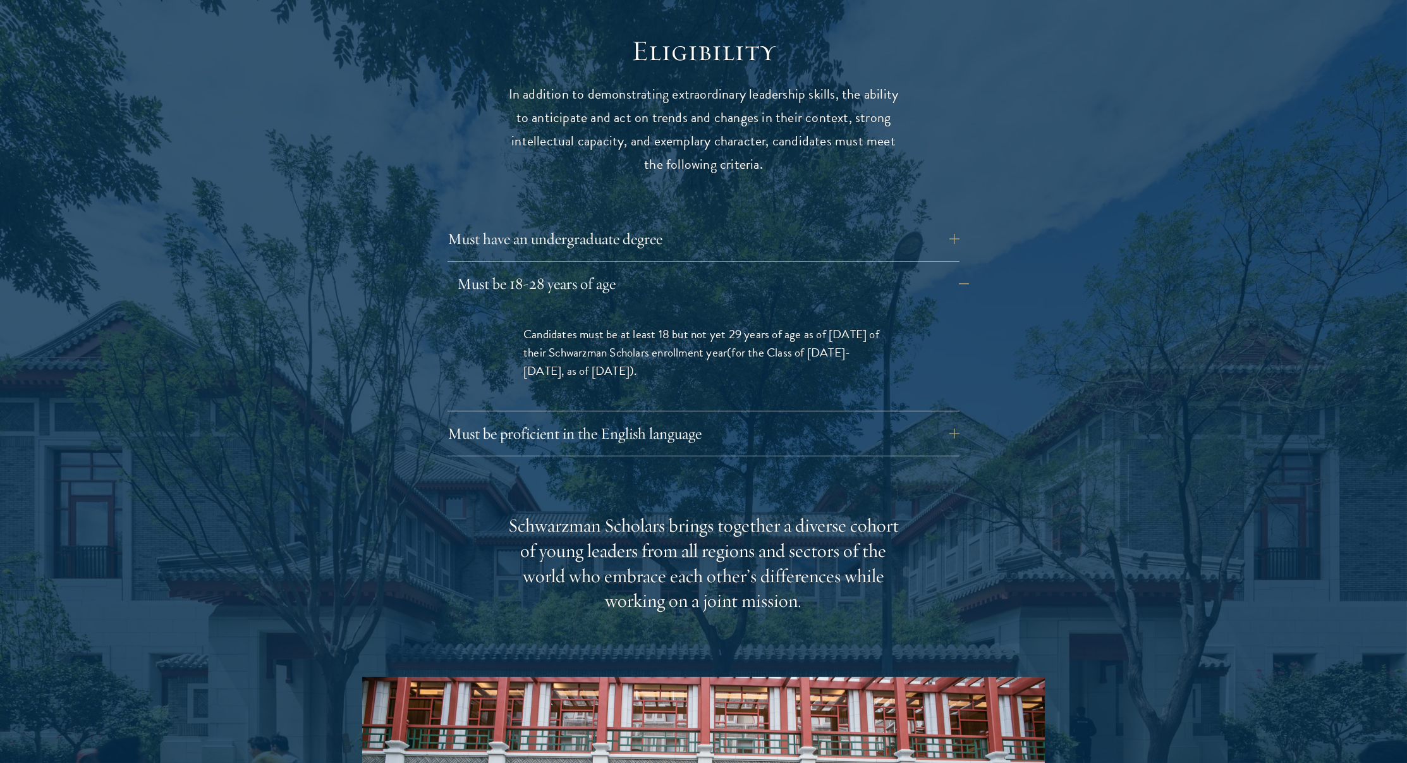
click at [599, 269] on button "Must be 18-28 years of age" at bounding box center [713, 284] width 512 height 30
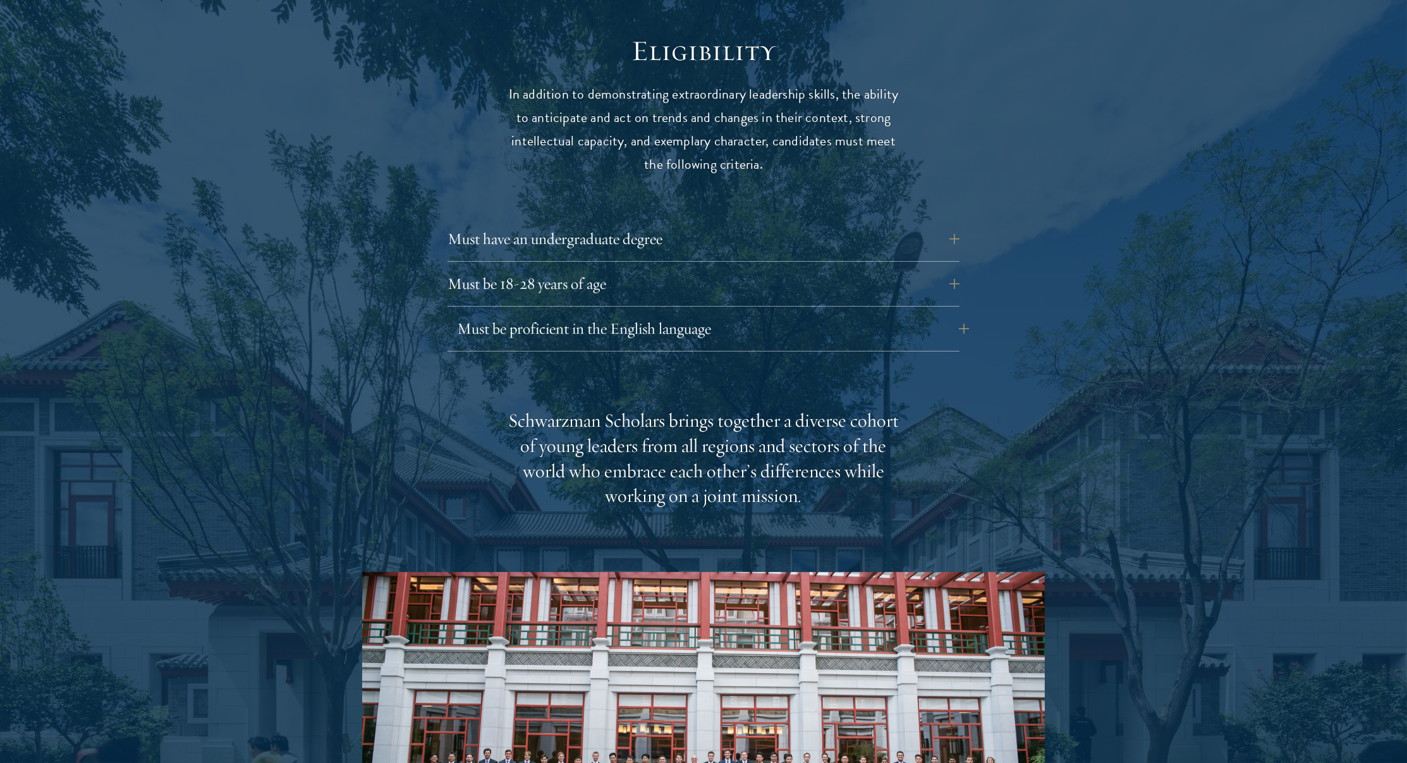
click at [603, 314] on button "Must be proficient in the English language" at bounding box center [713, 329] width 512 height 30
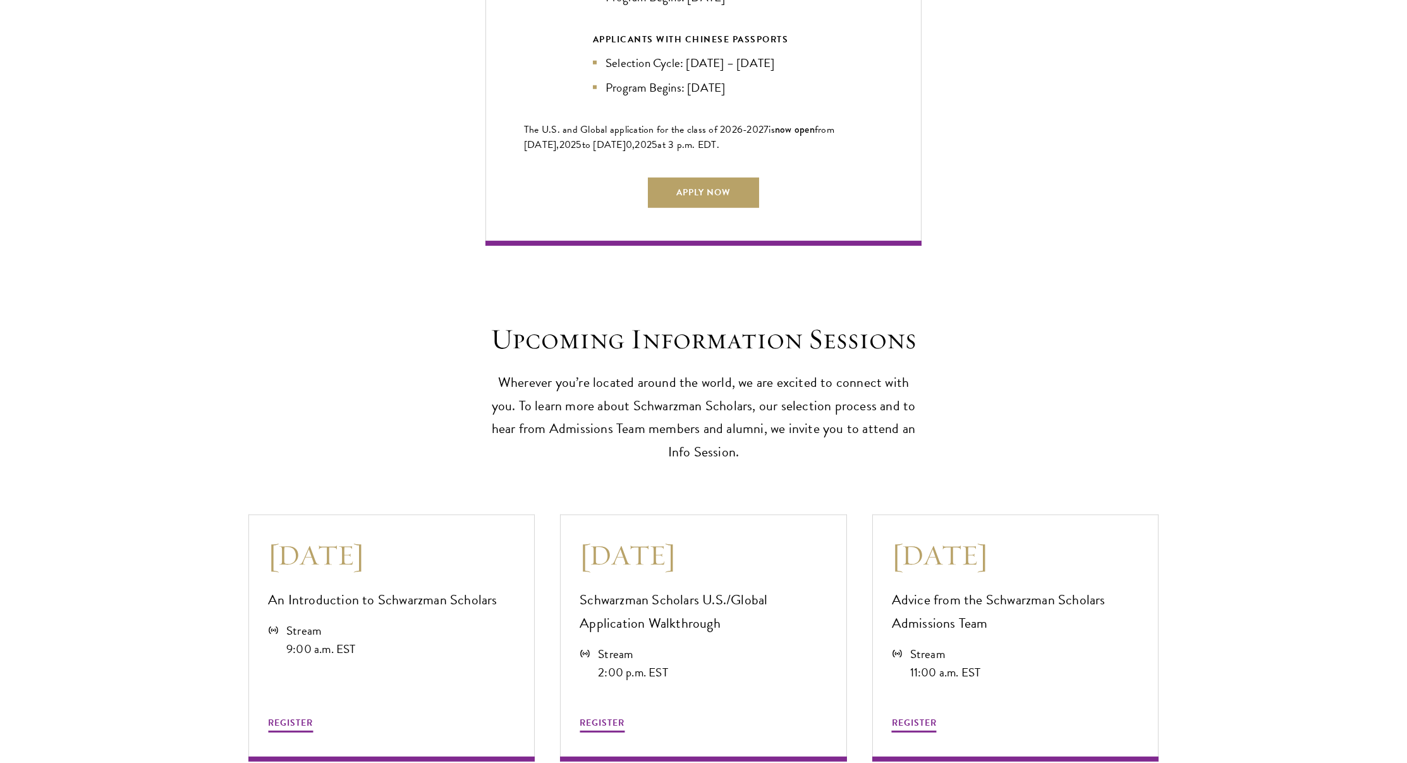
scroll to position [3740, 0]
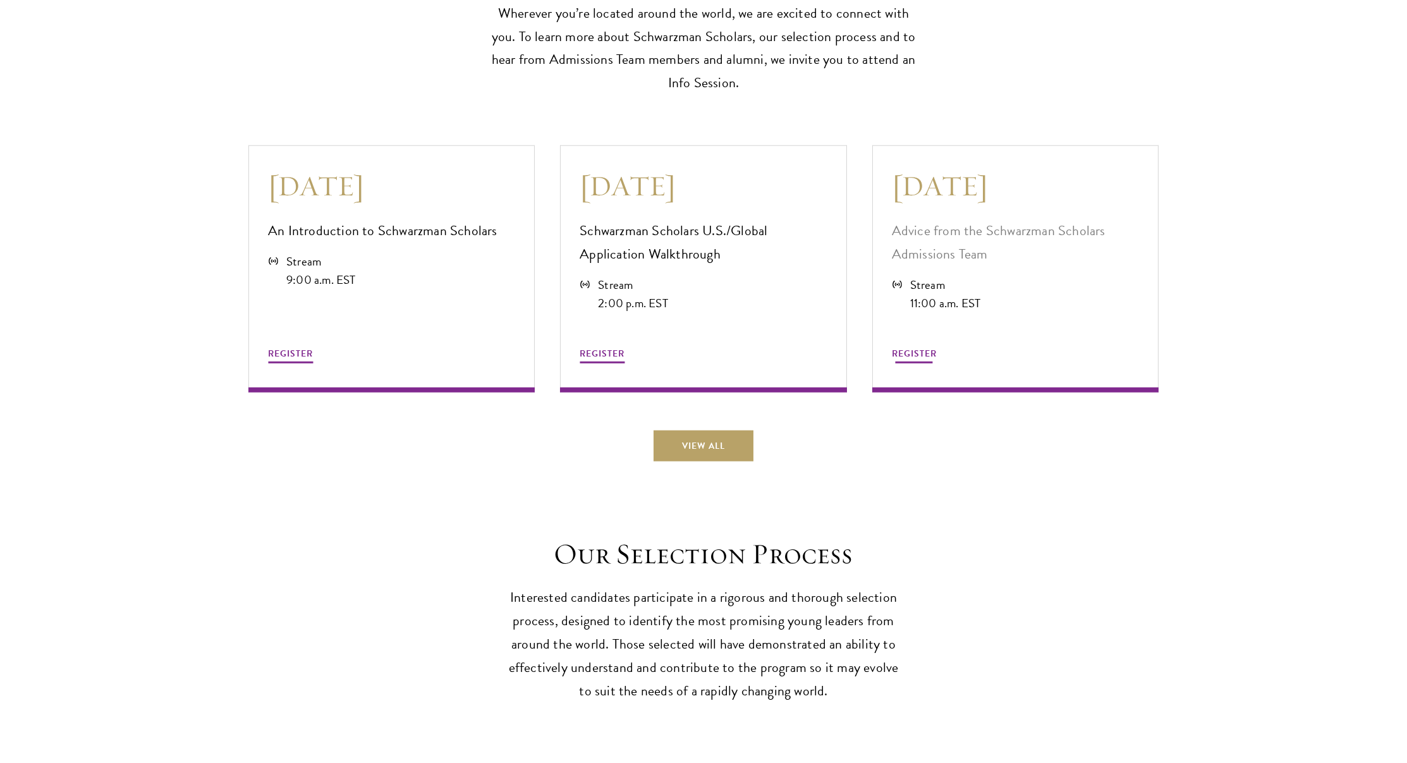
click at [915, 347] on span "REGISTER" at bounding box center [914, 353] width 45 height 13
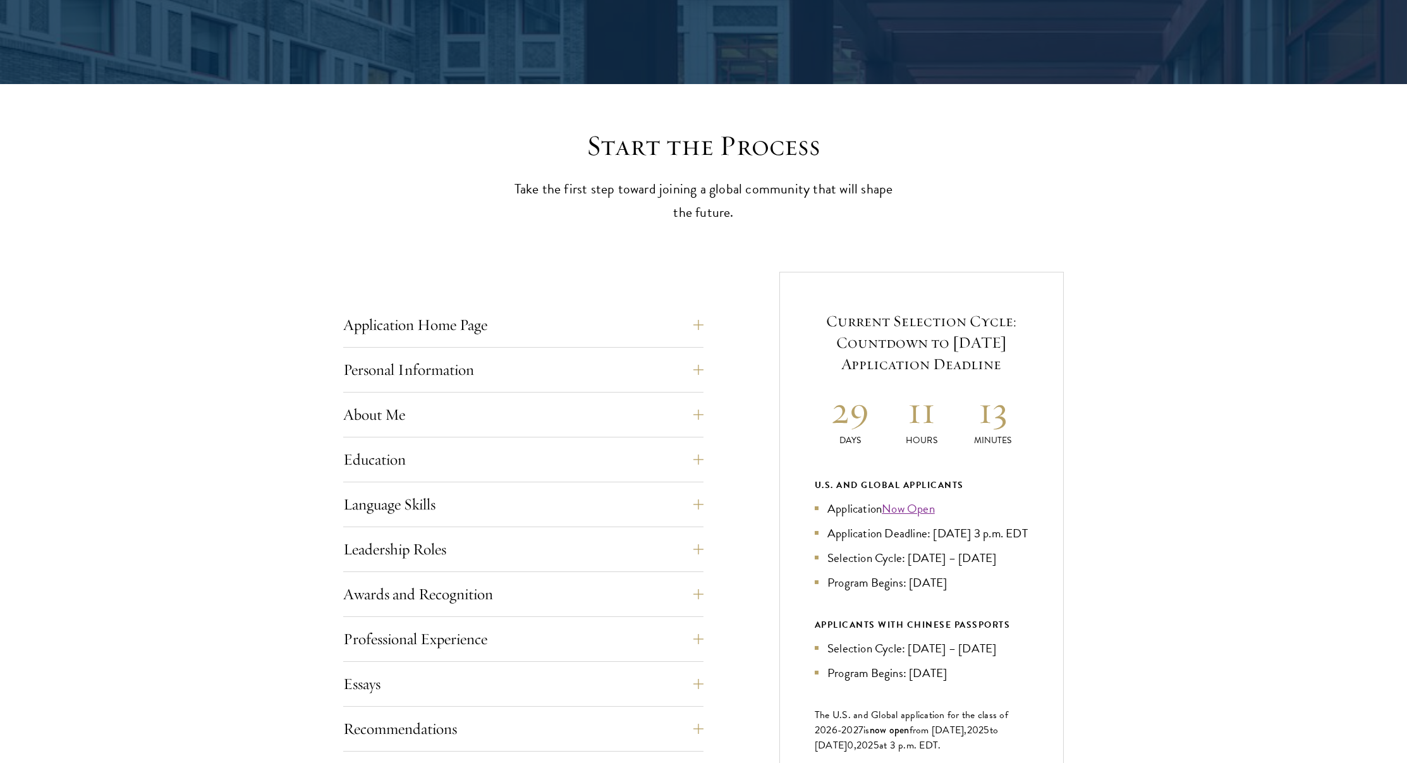
scroll to position [664, 0]
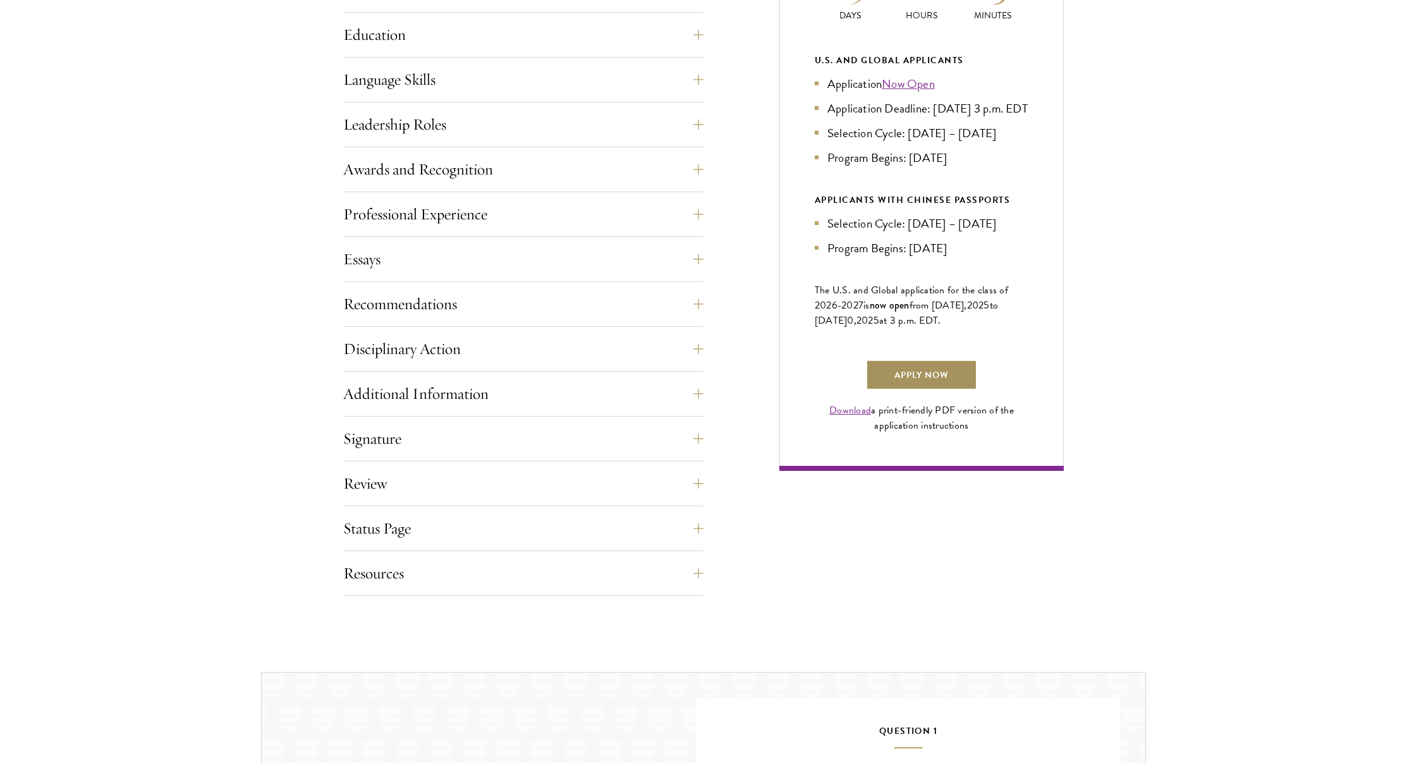
click at [910, 389] on link "Apply Now" at bounding box center [921, 375] width 111 height 30
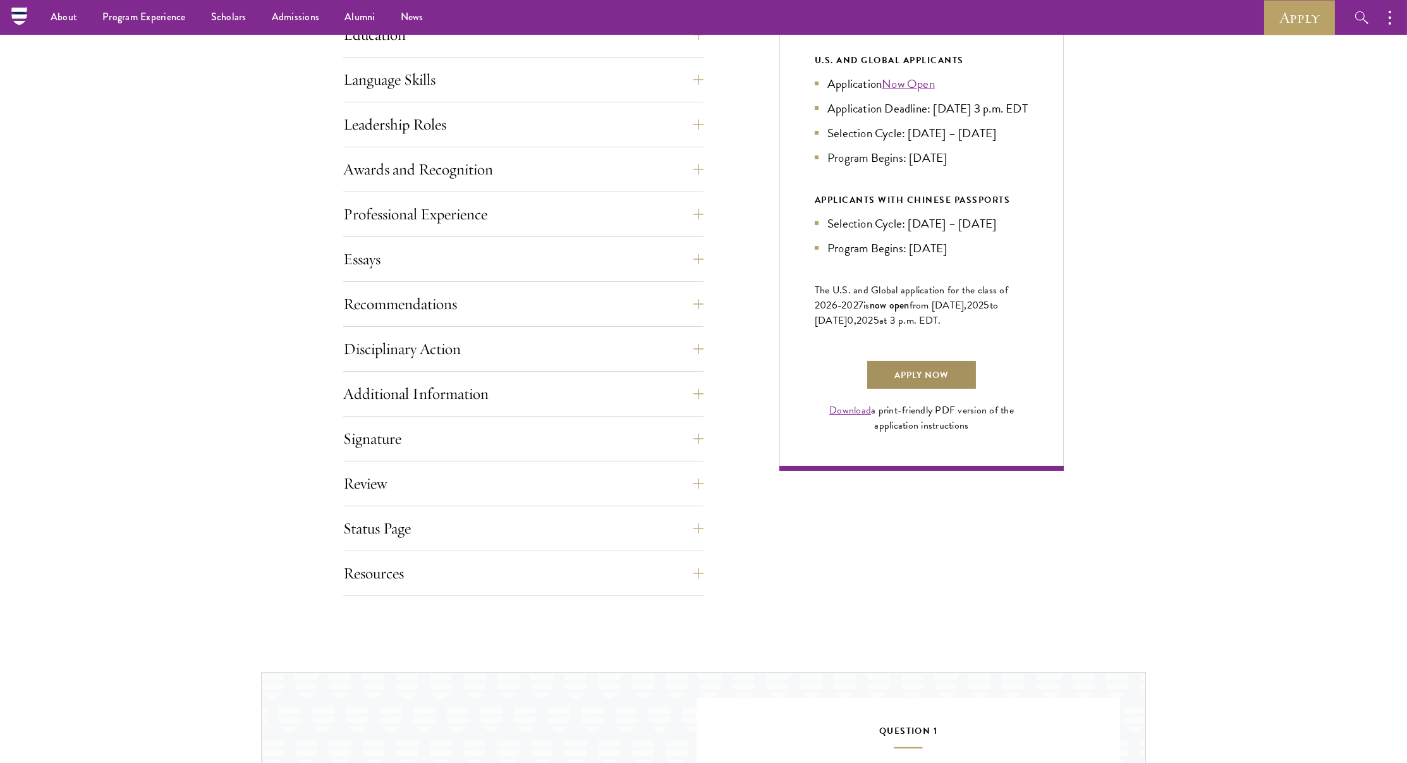
scroll to position [663, 0]
